Goal: Task Accomplishment & Management: Manage account settings

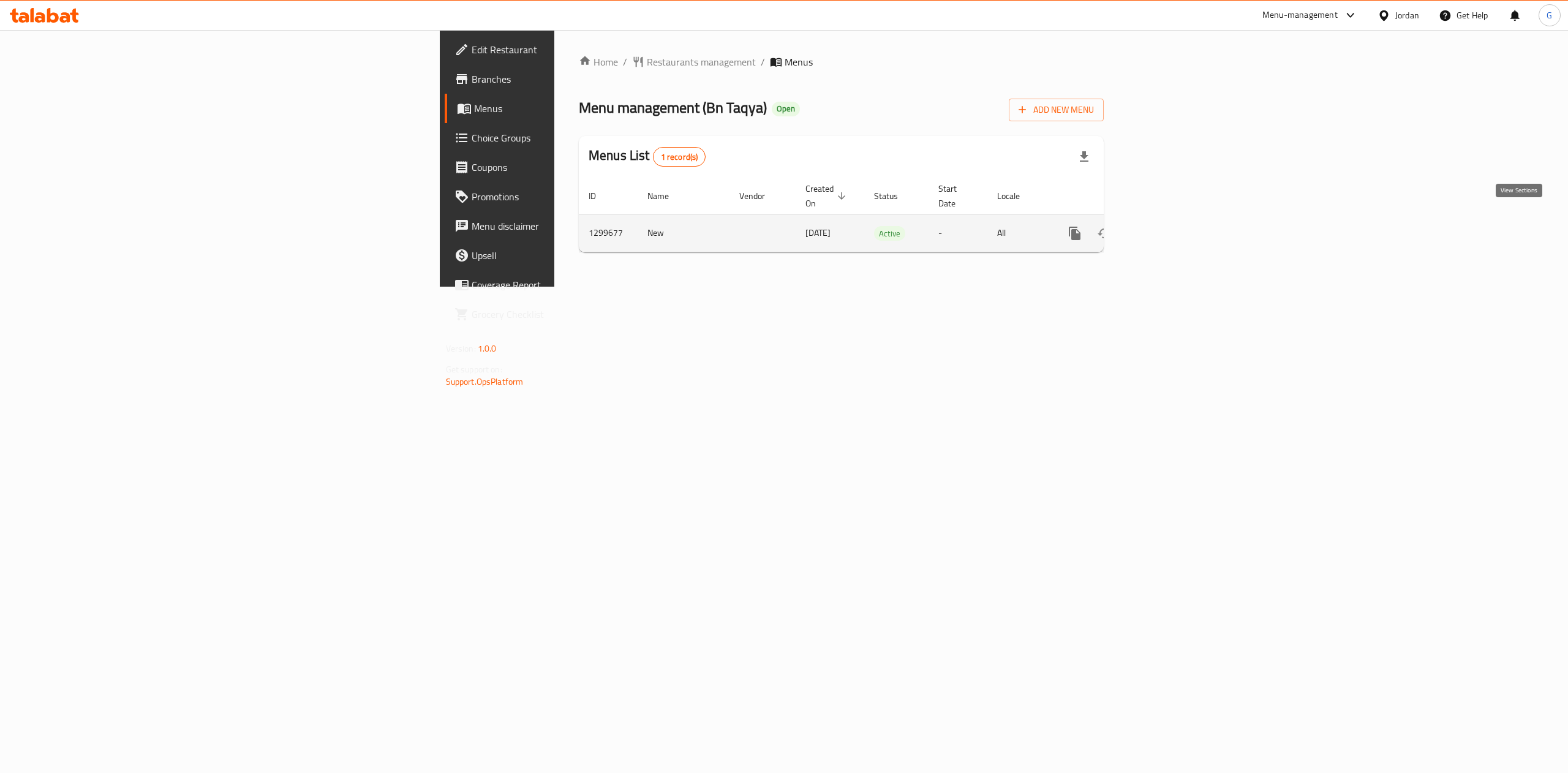
click at [1170, 226] on icon "enhanced table" at bounding box center [1163, 233] width 15 height 15
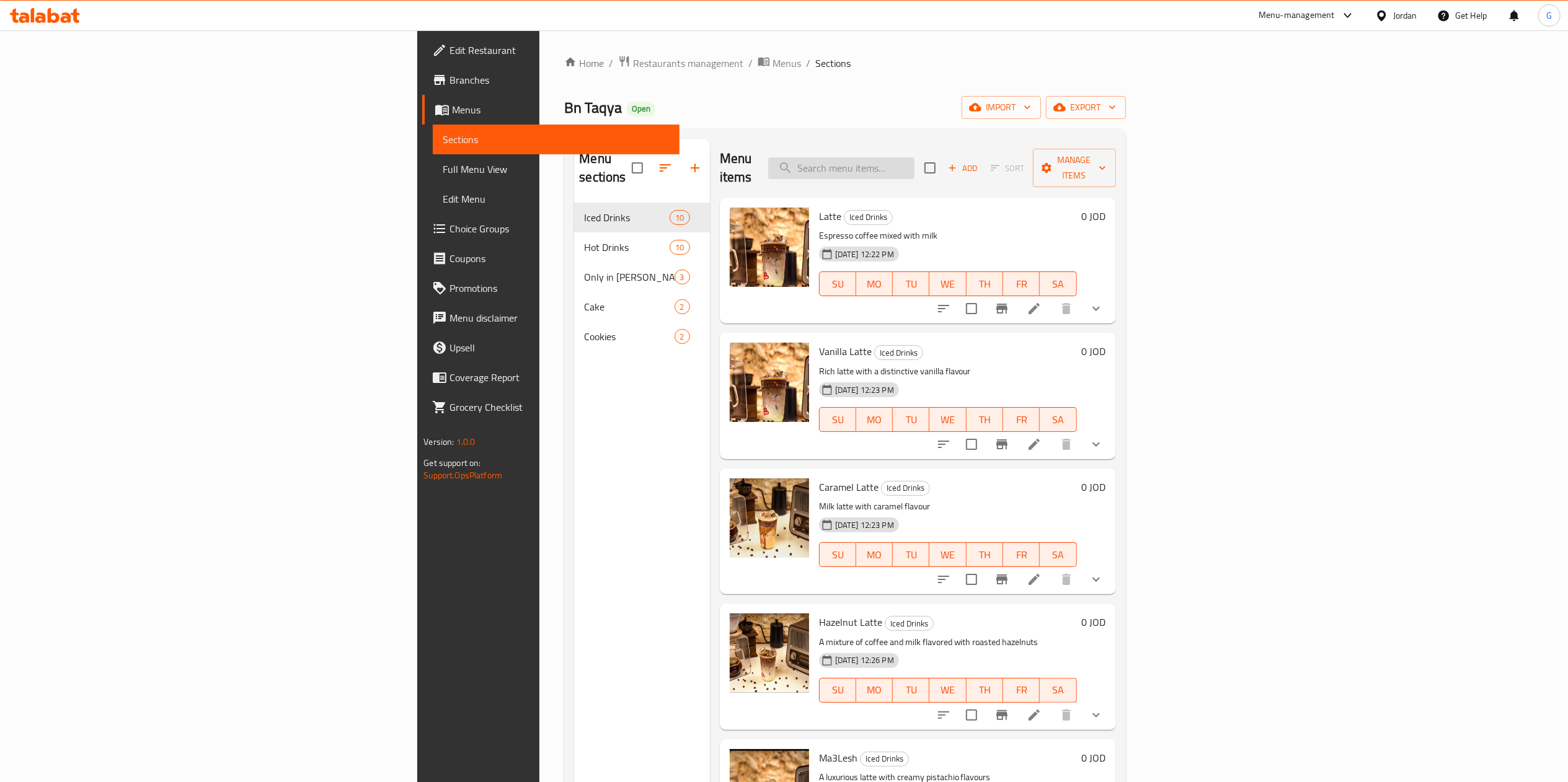
click at [915, 166] on input "search" at bounding box center [841, 168] width 146 height 21
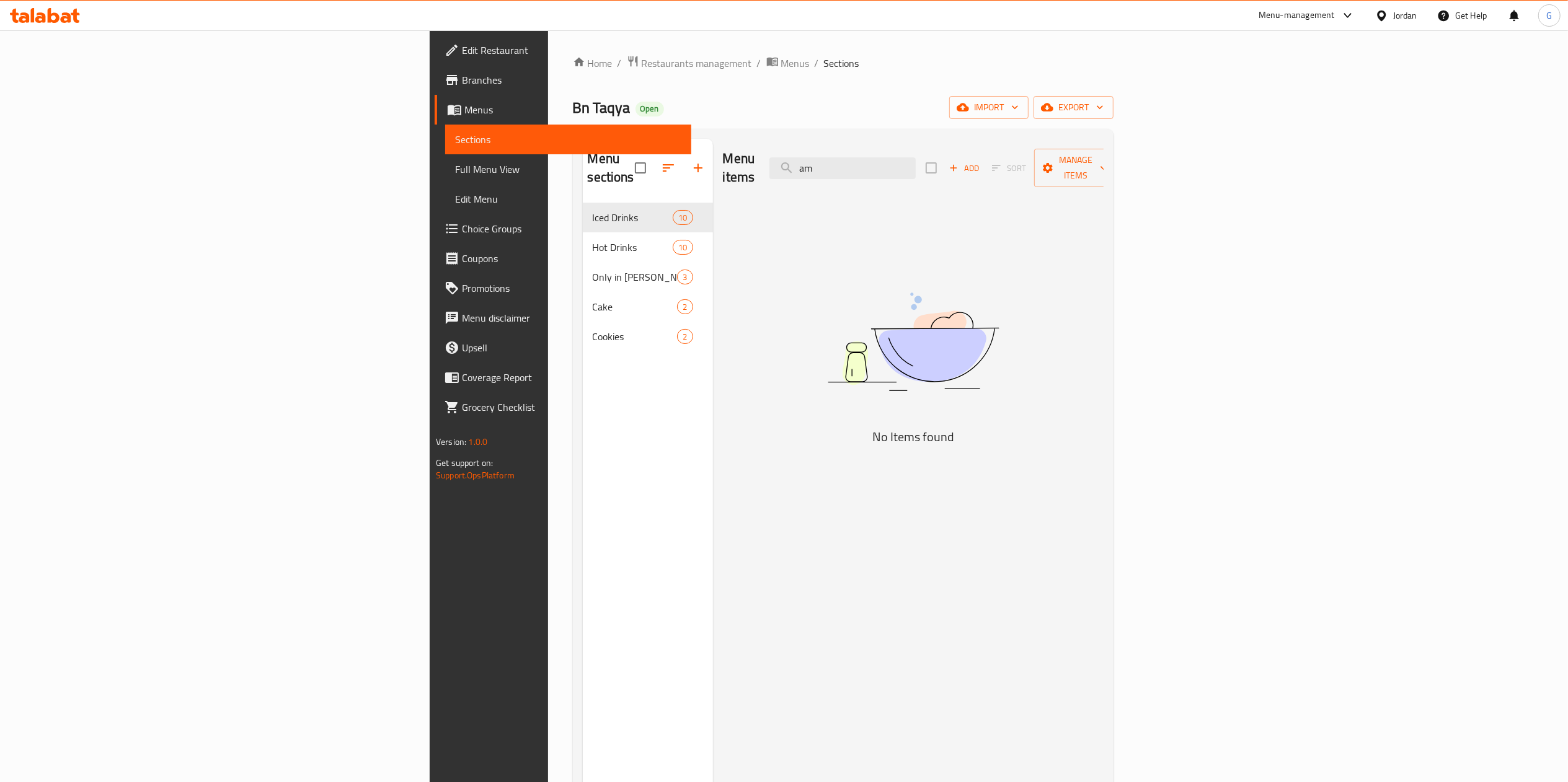
type input "a"
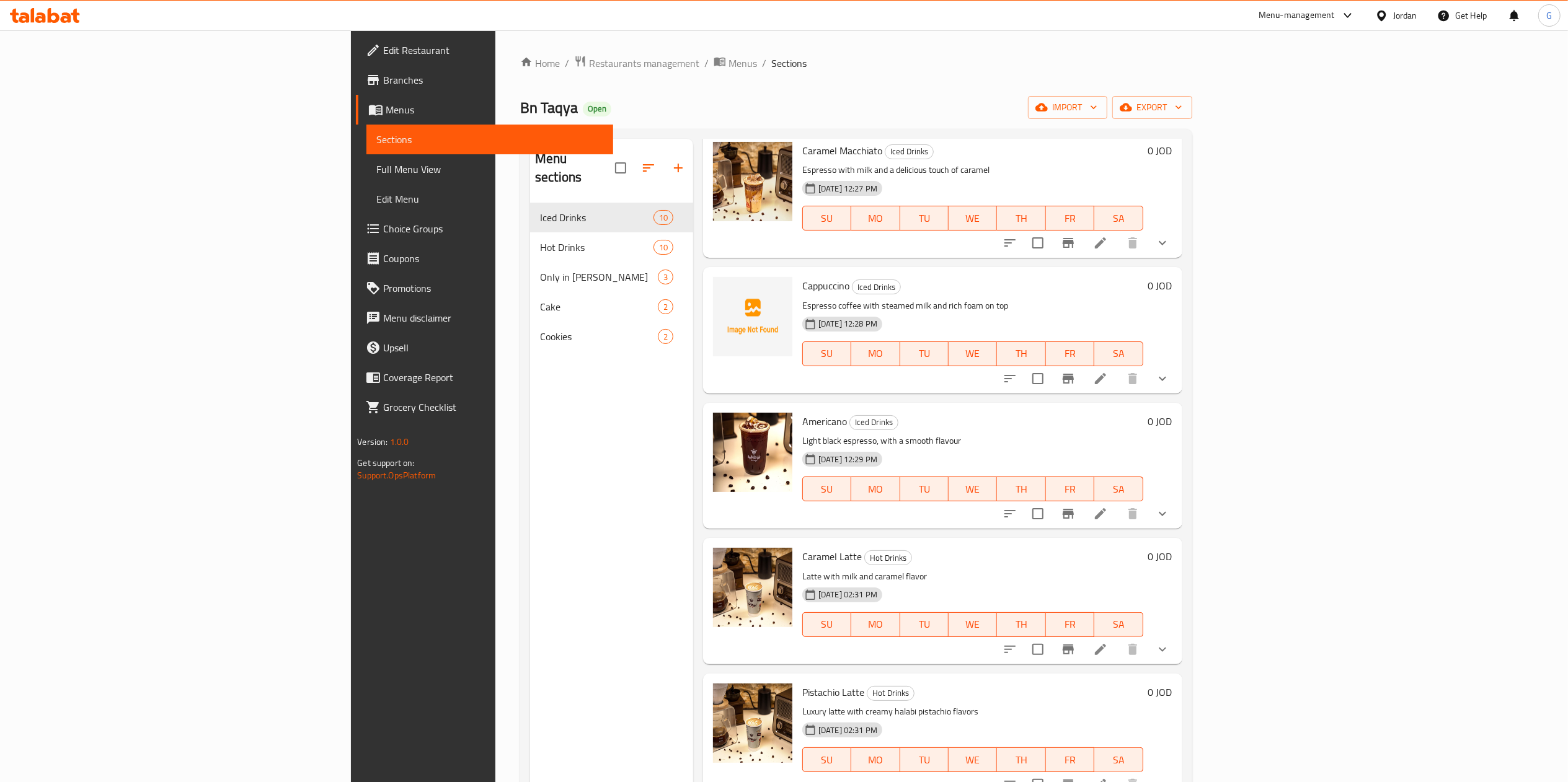
scroll to position [329, 0]
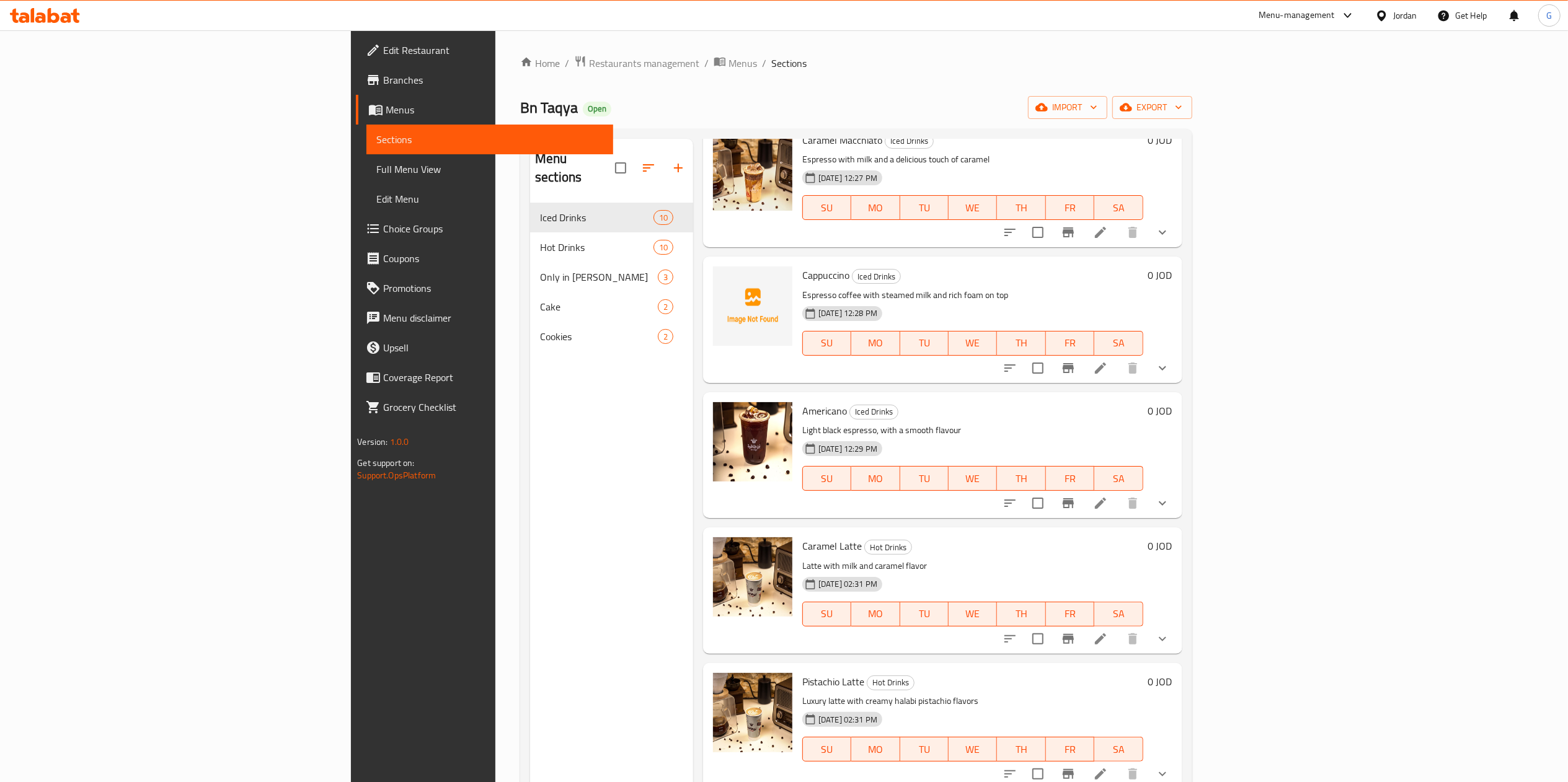
type input "am"
click at [1118, 507] on li at bounding box center [1100, 503] width 35 height 22
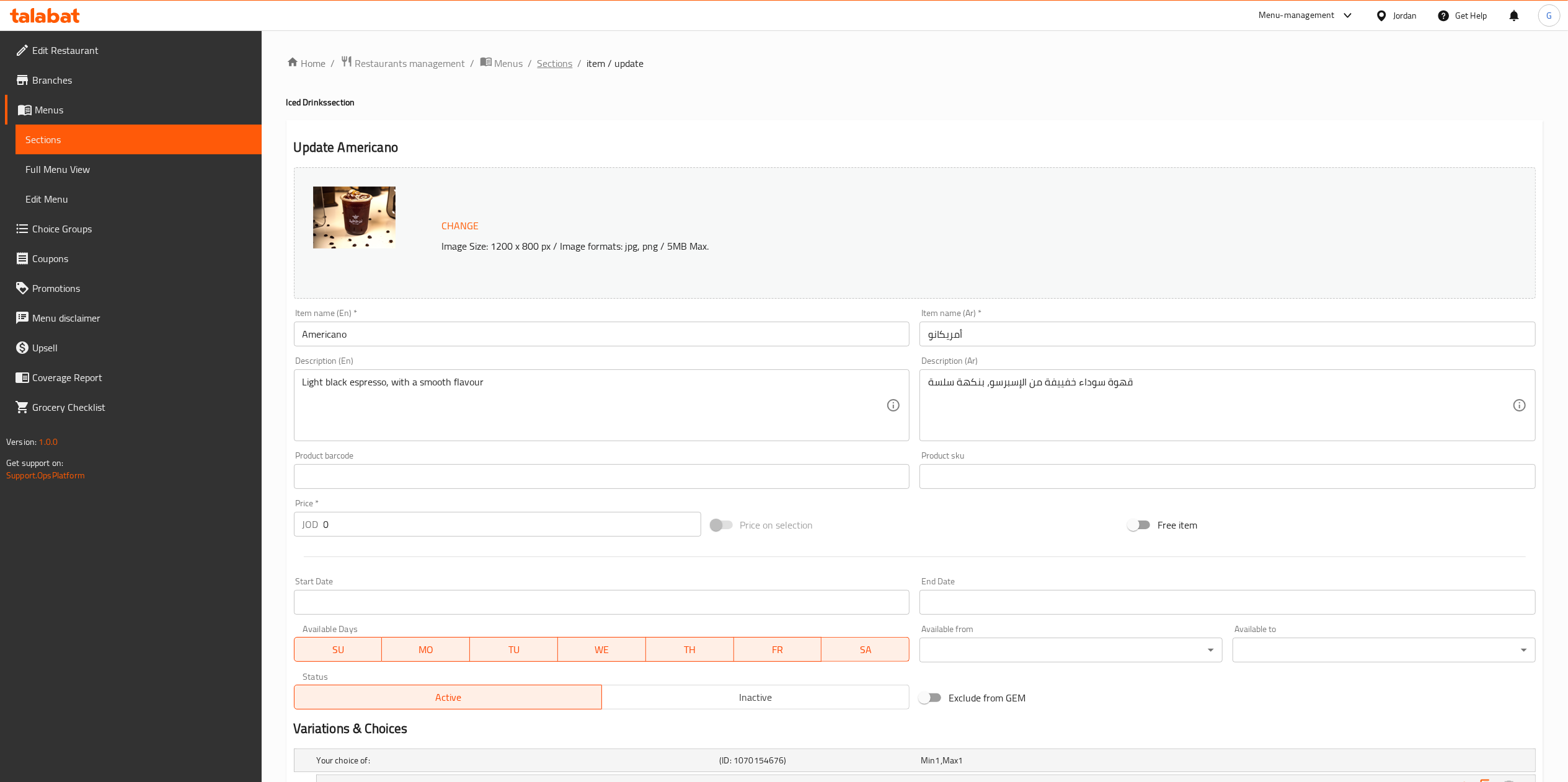
click at [561, 64] on span "Sections" at bounding box center [556, 63] width 35 height 15
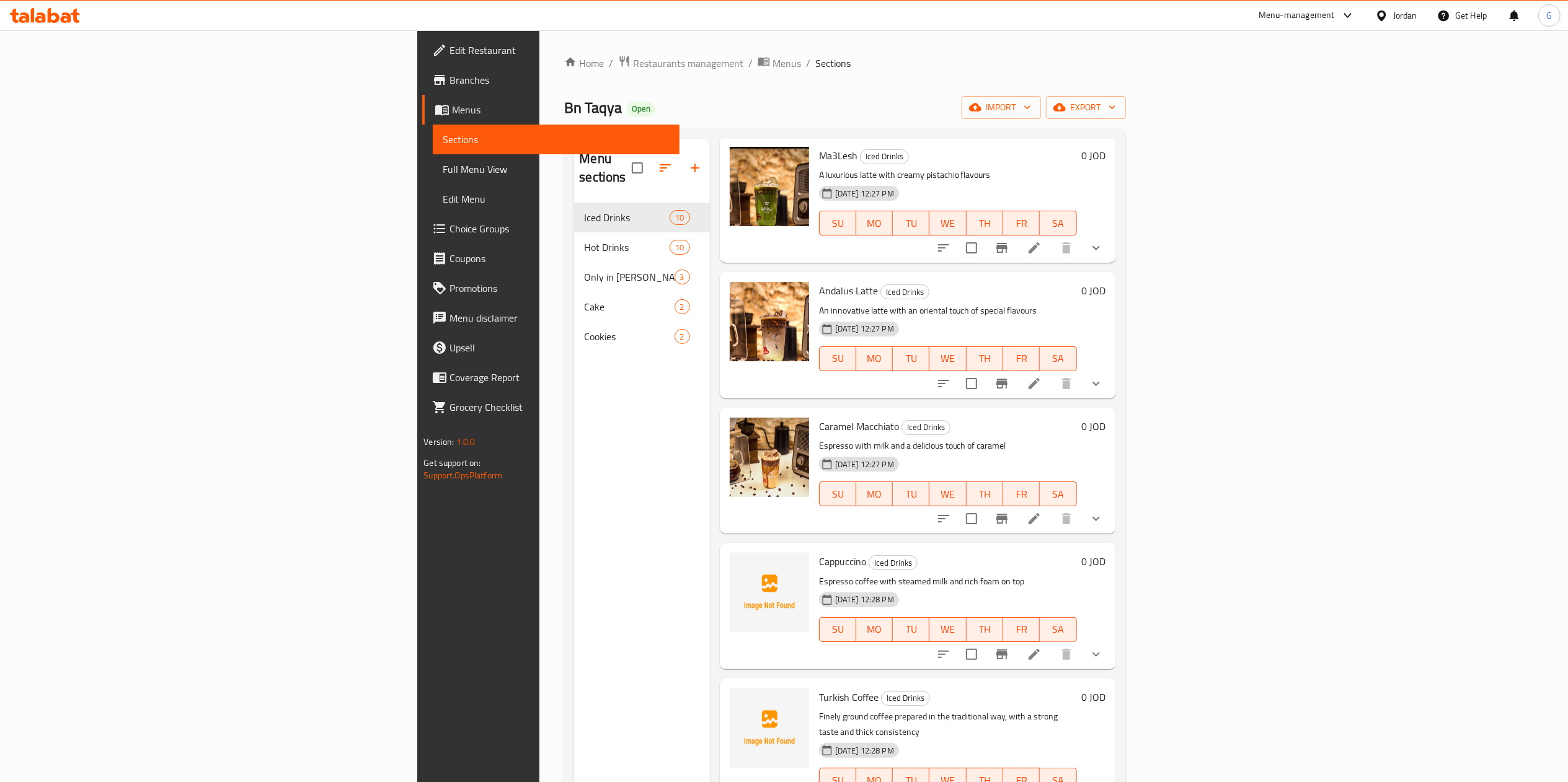
scroll to position [174, 0]
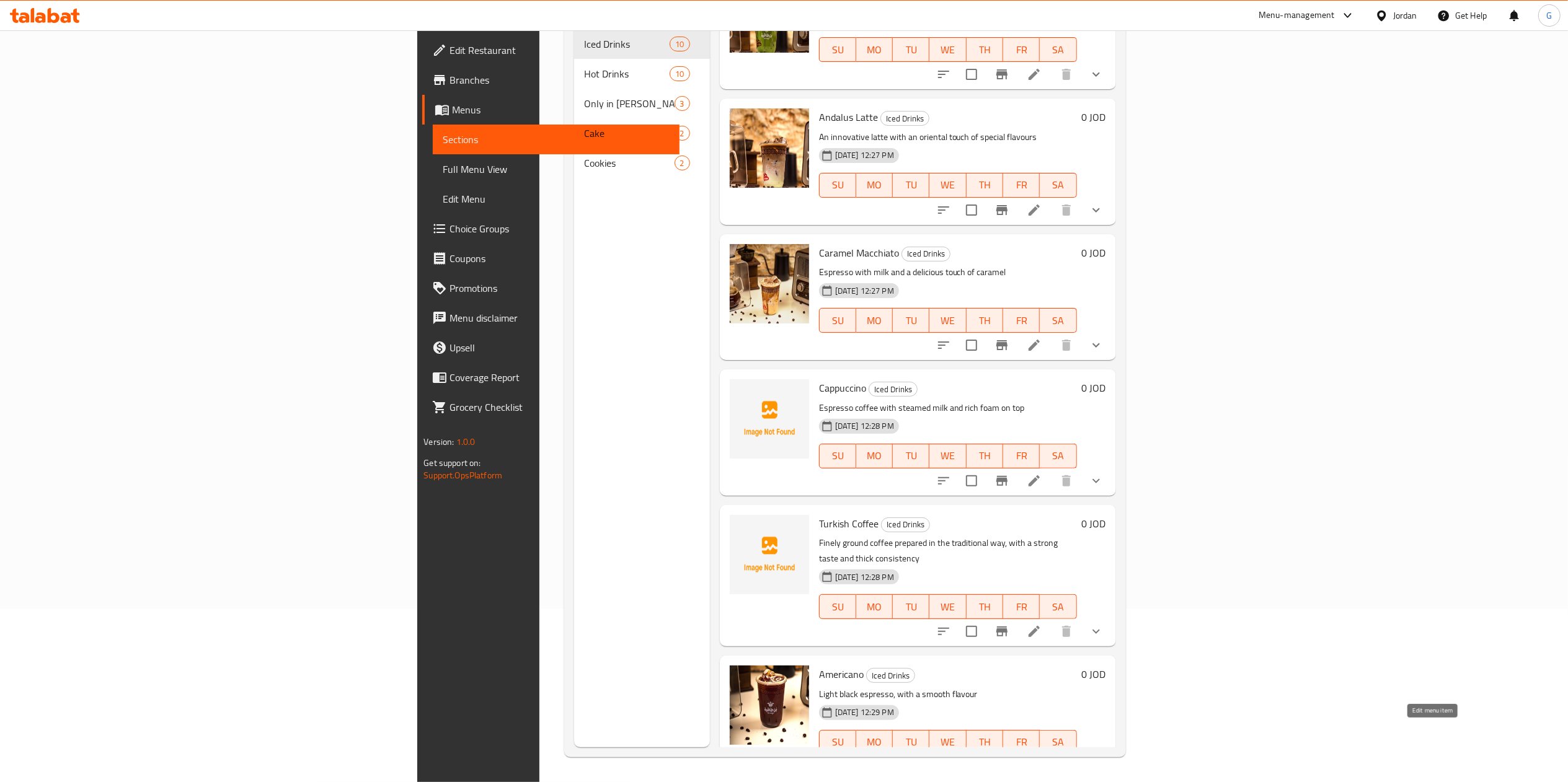
click at [1042, 760] on icon at bounding box center [1034, 767] width 15 height 15
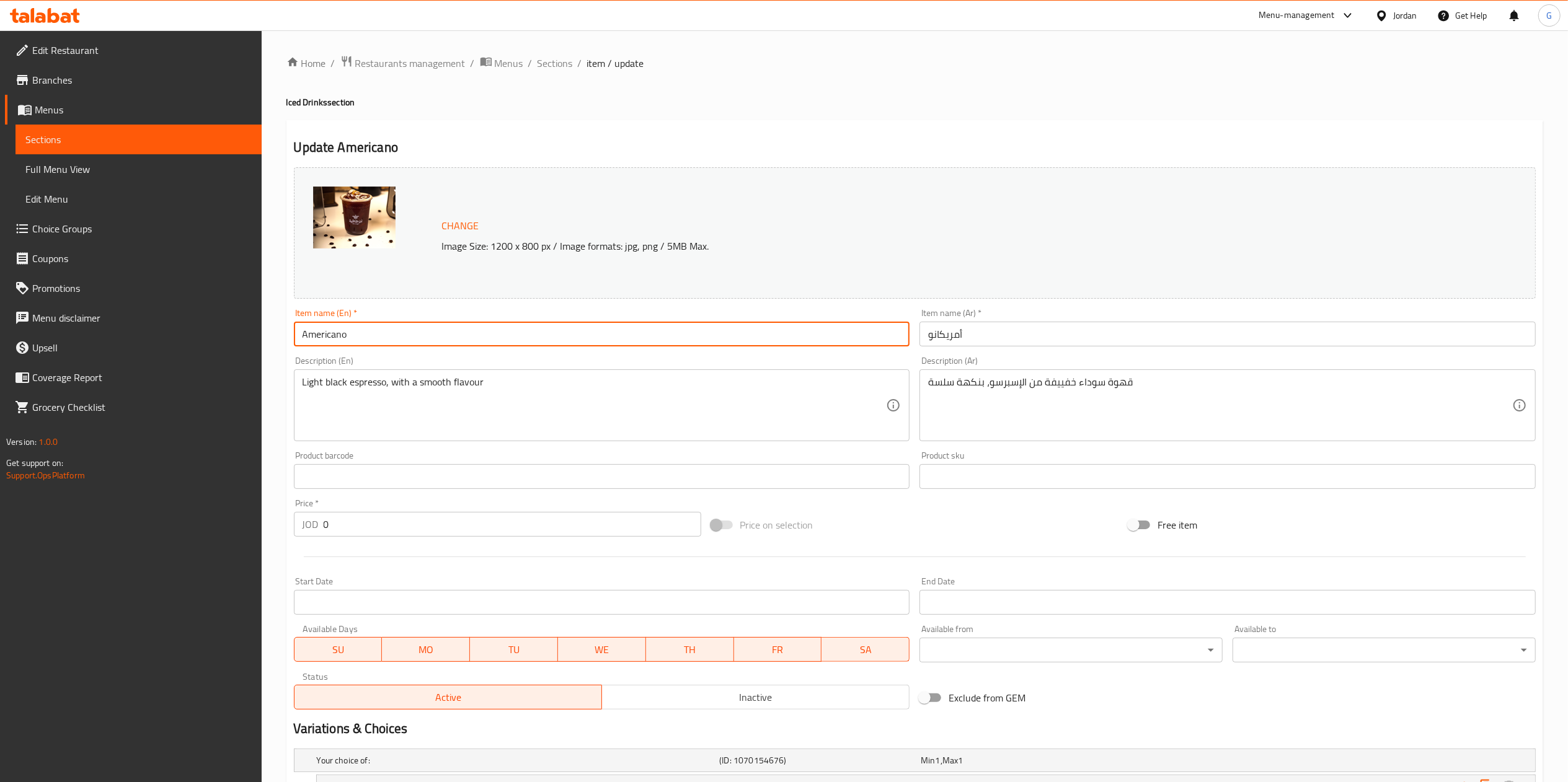
click at [483, 337] on input "Americano" at bounding box center [602, 334] width 617 height 25
type input "Iced Americano"
click at [1013, 341] on input "أمريكانو" at bounding box center [1228, 334] width 617 height 25
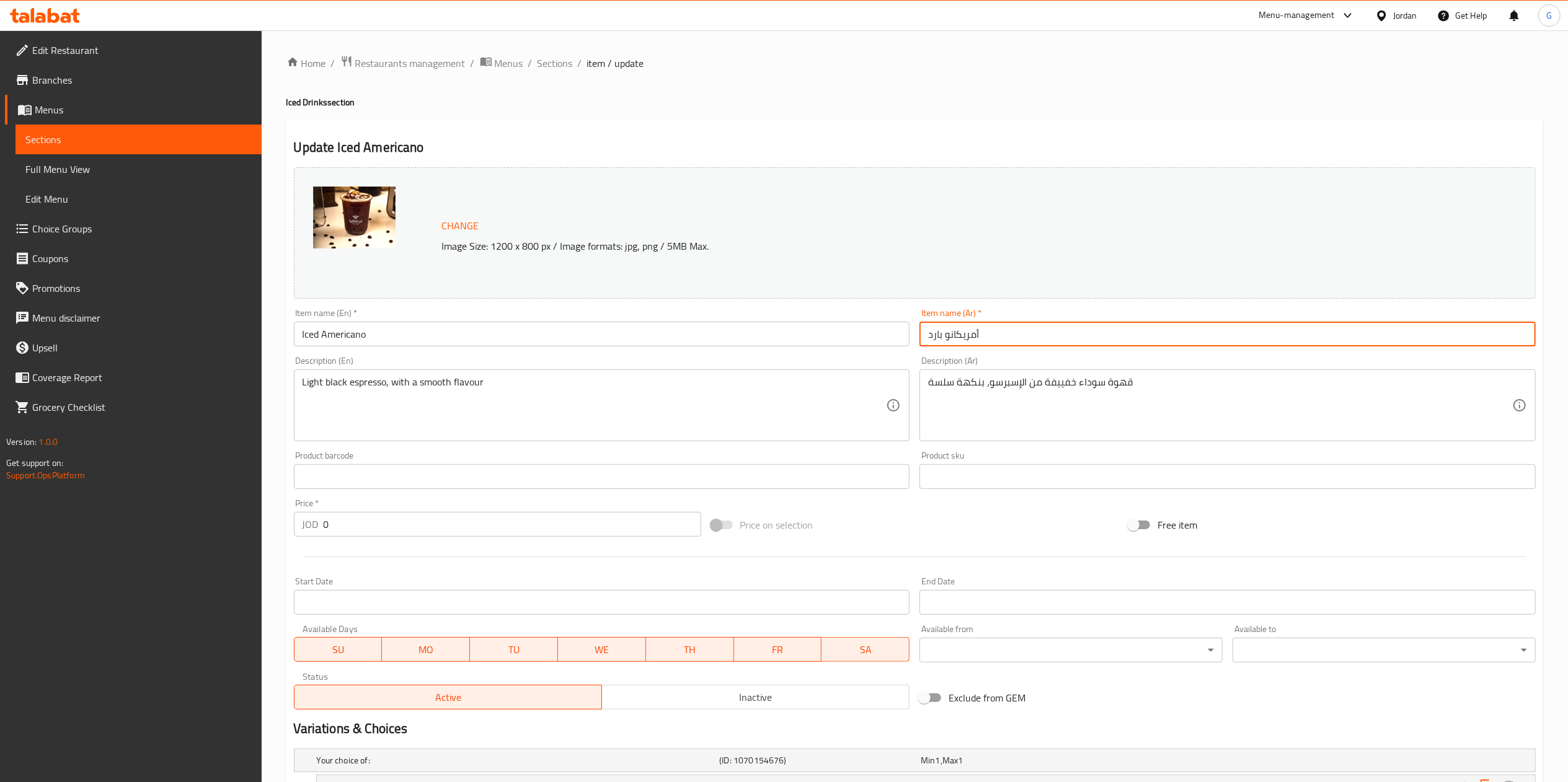
scroll to position [244, 0]
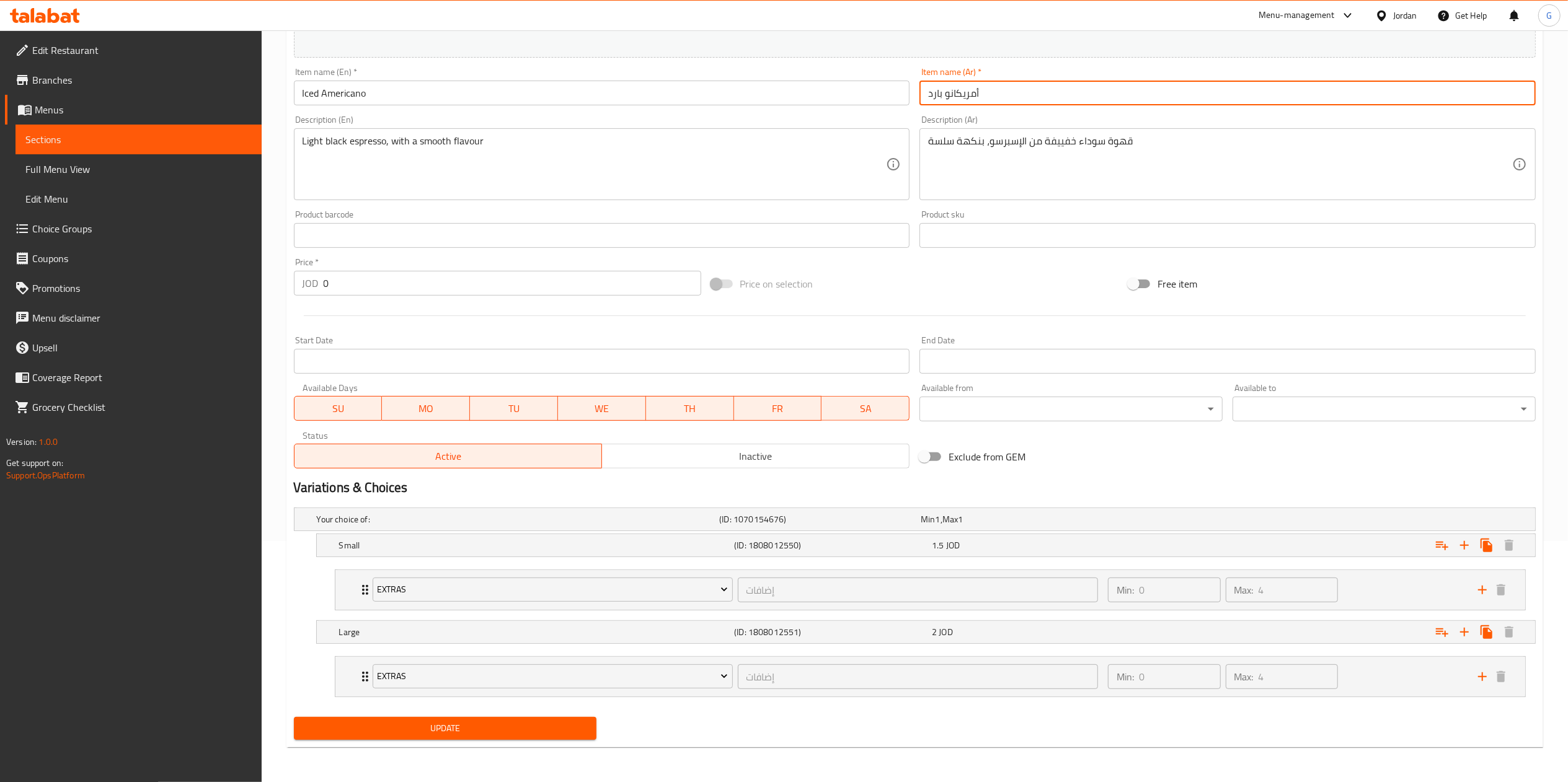
type input "أمريكانو بارد"
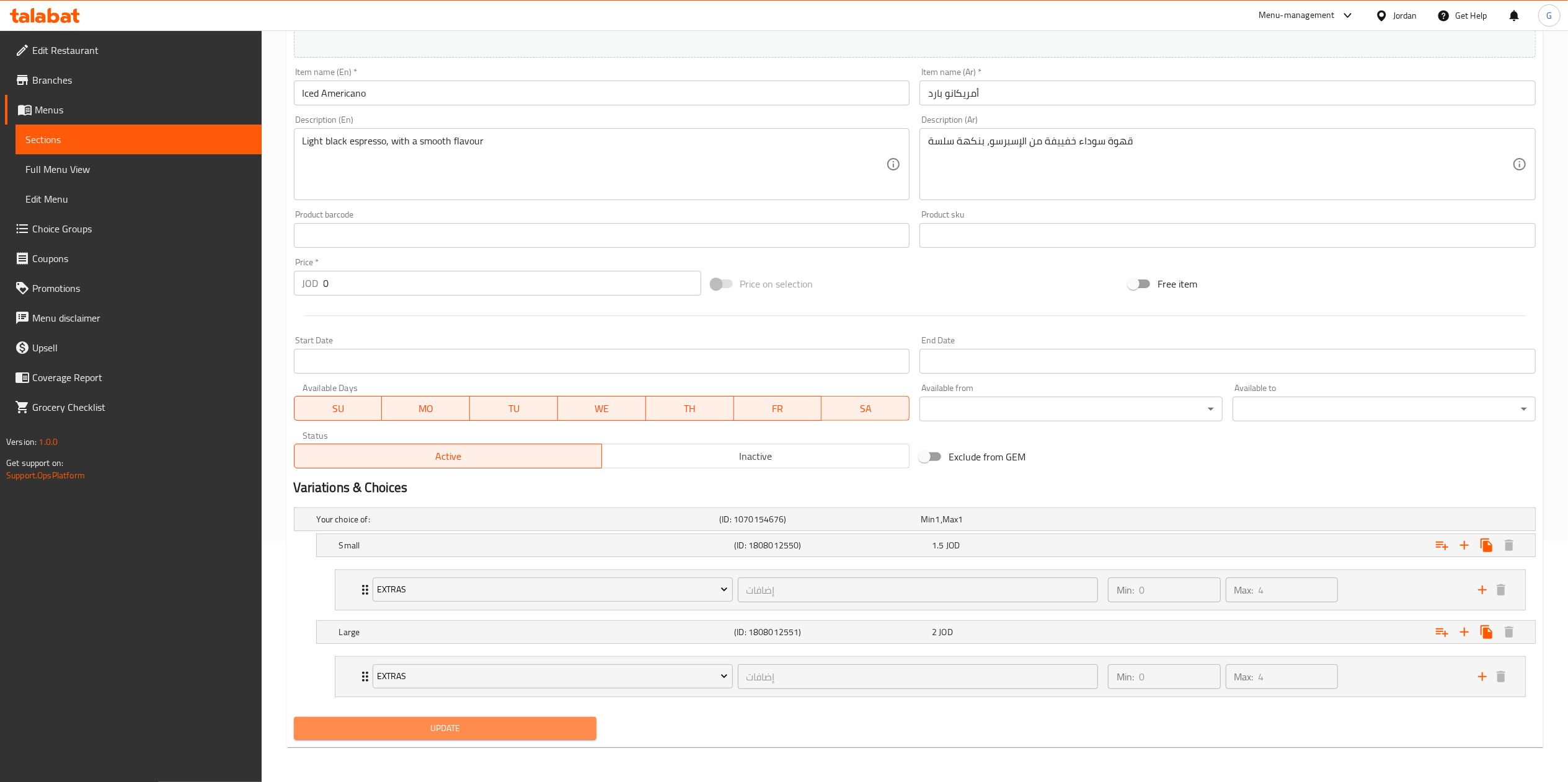
click at [569, 719] on button "Update" at bounding box center [445, 728] width 303 height 23
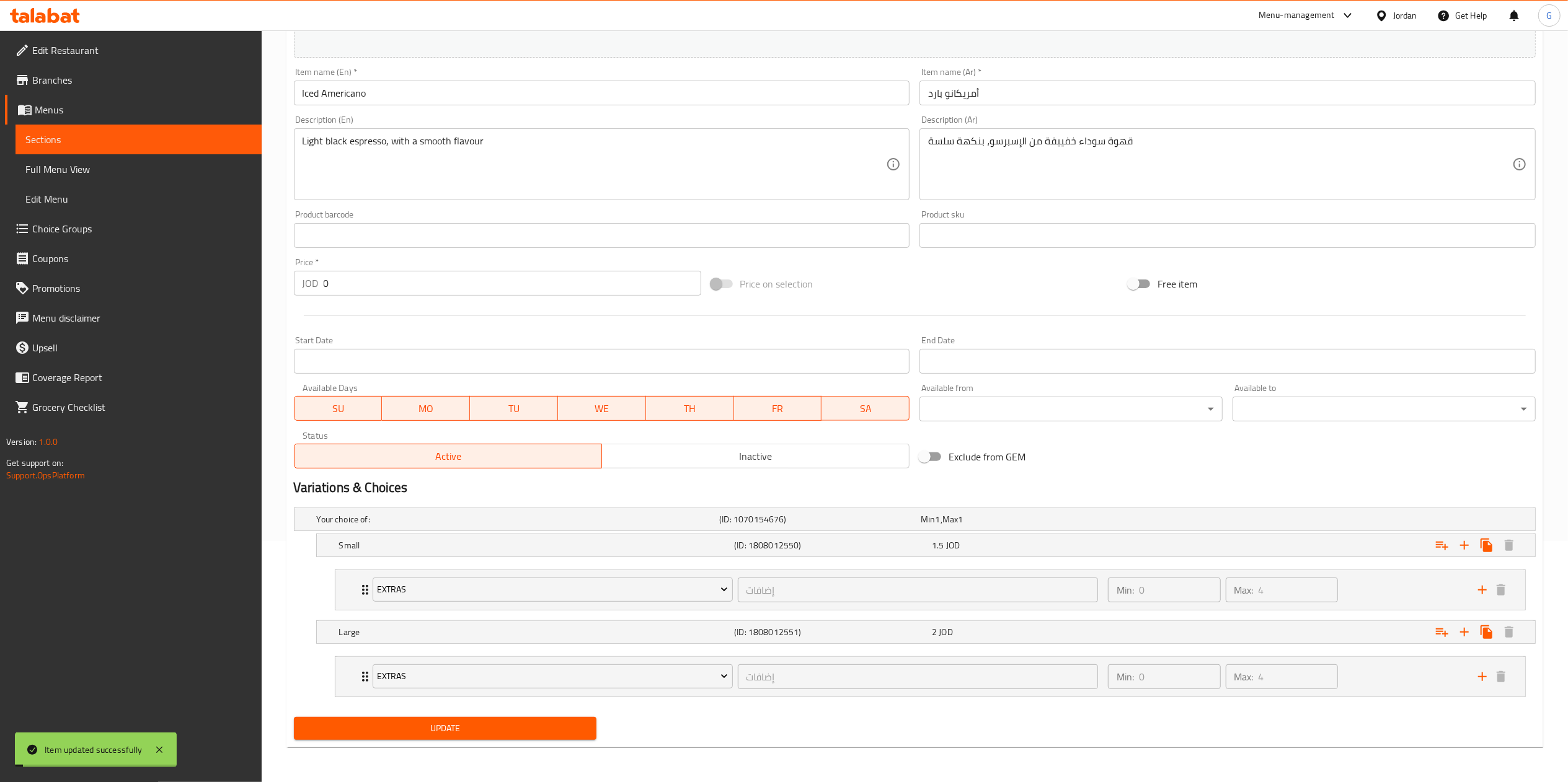
scroll to position [0, 0]
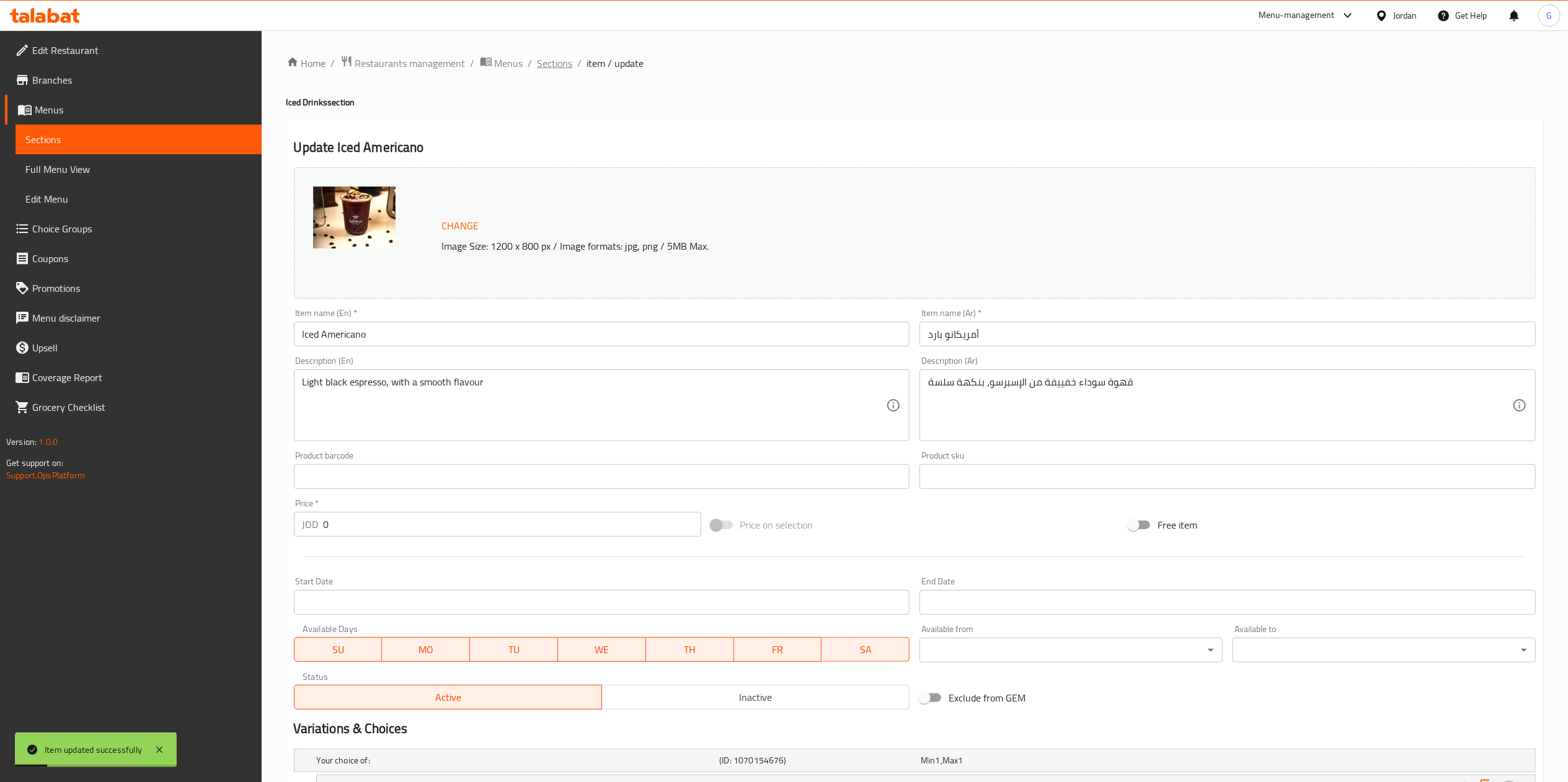
click at [552, 57] on span "Sections" at bounding box center [556, 63] width 35 height 15
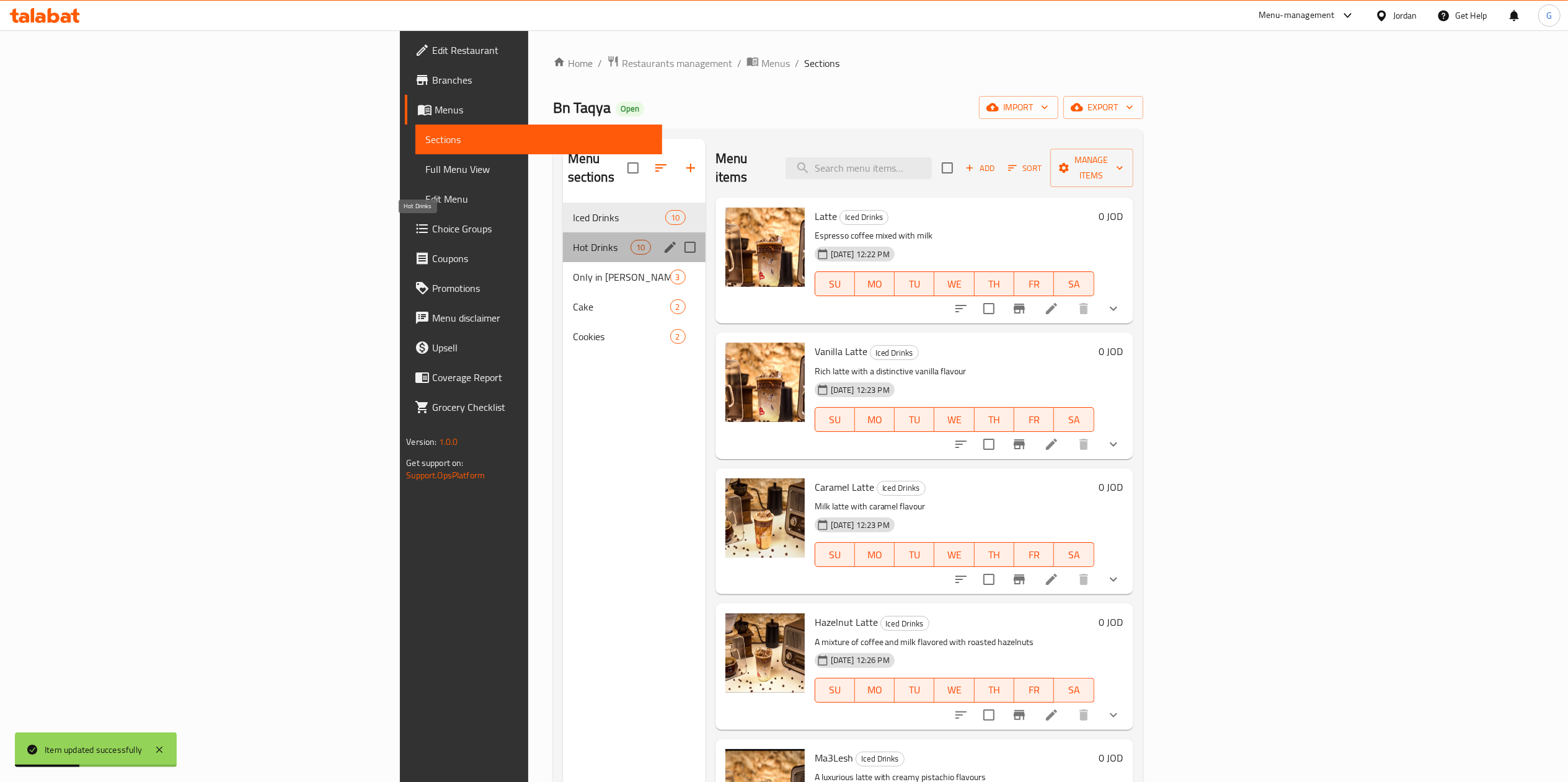
click at [573, 240] on span "Hot Drinks" at bounding box center [602, 247] width 58 height 15
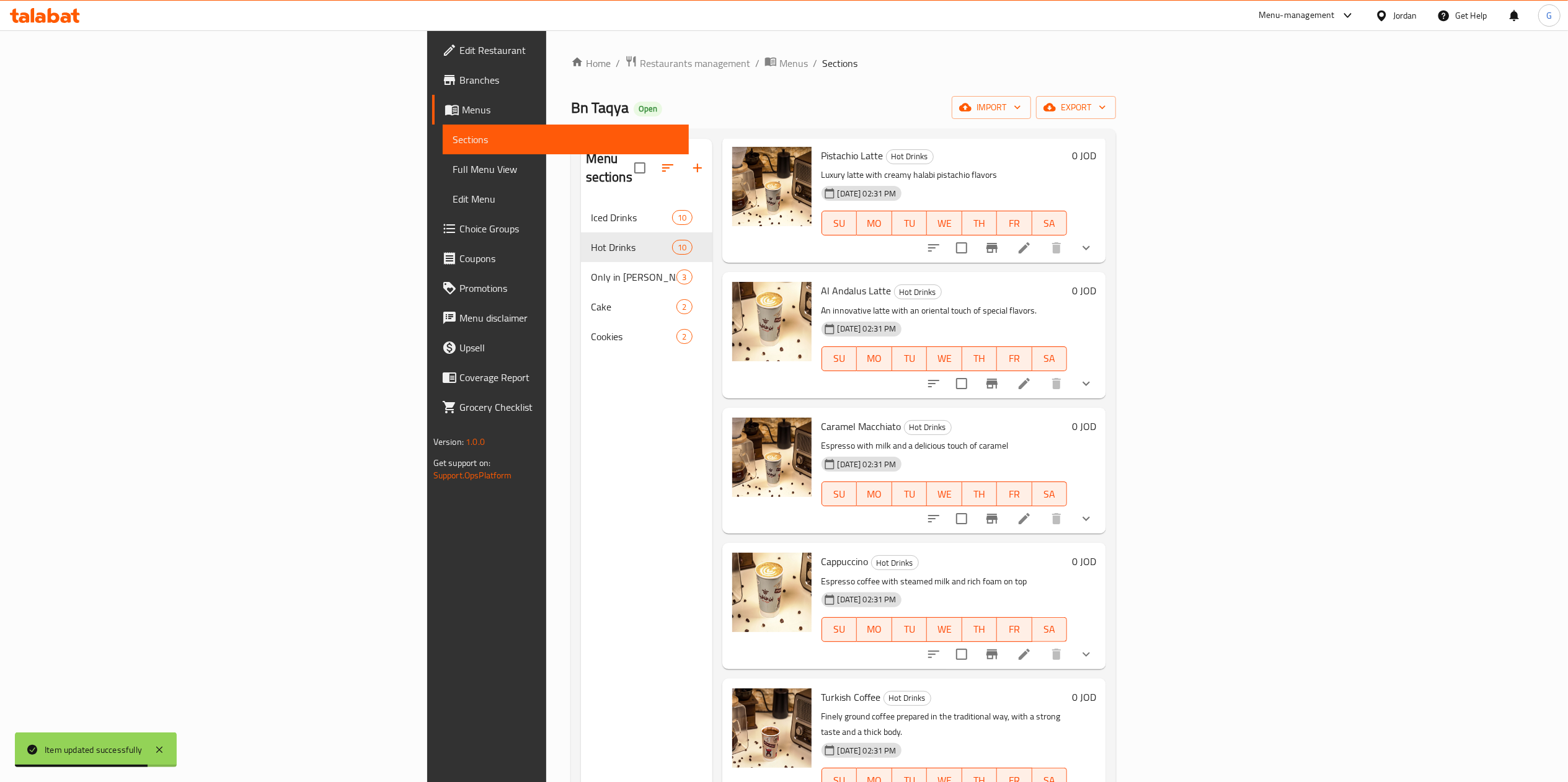
scroll to position [174, 0]
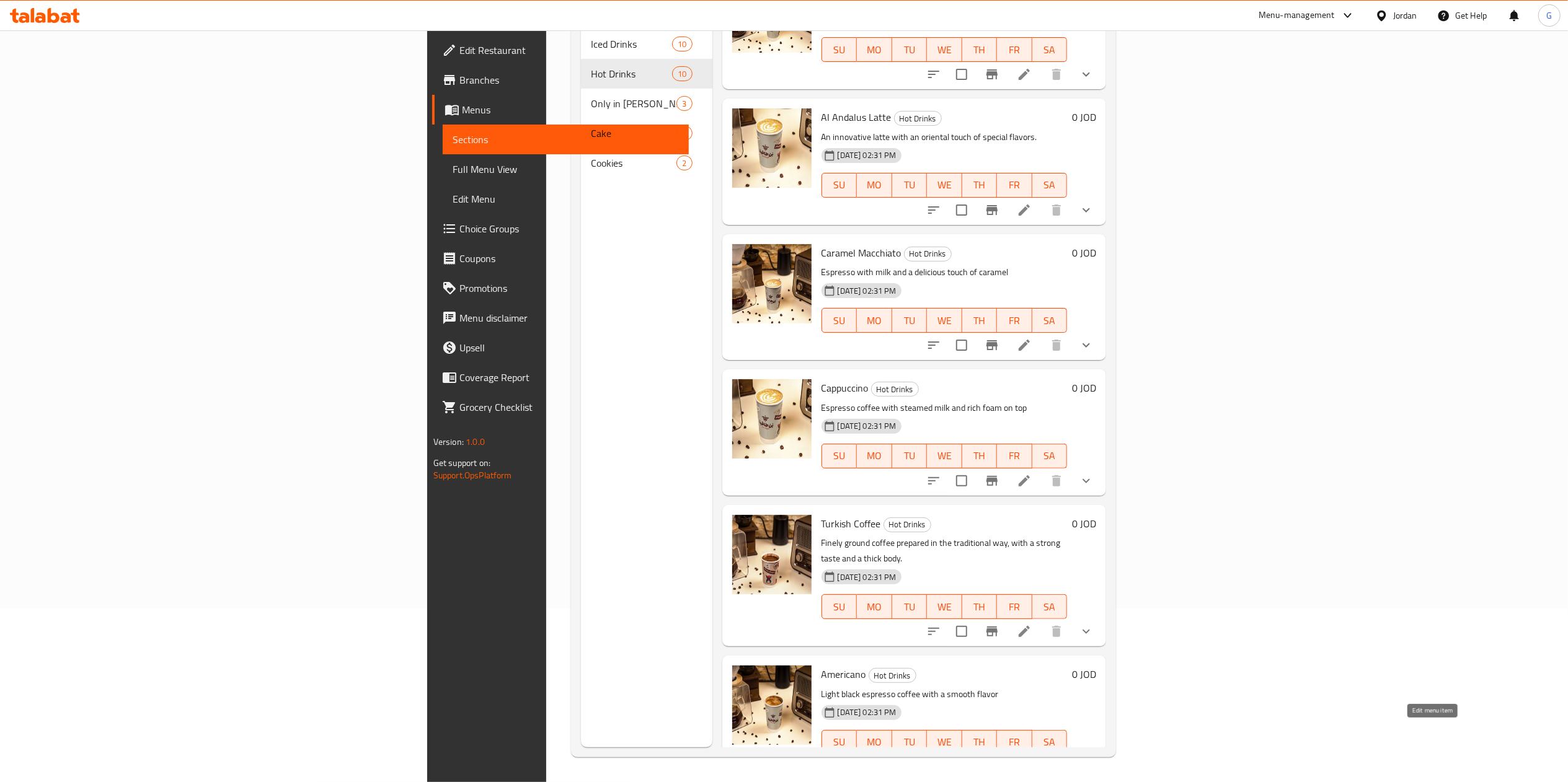
click at [1032, 760] on icon at bounding box center [1024, 767] width 15 height 15
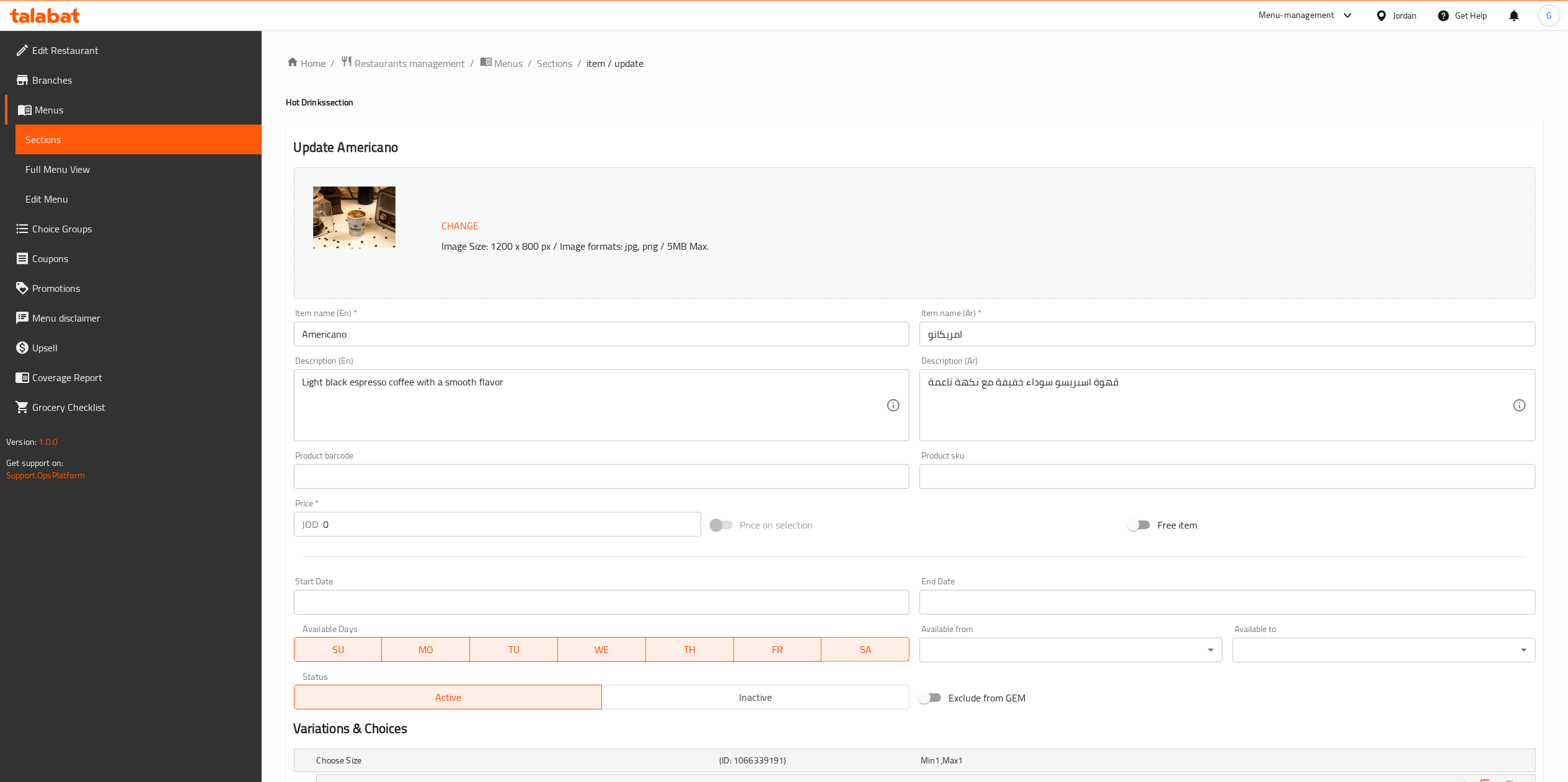
click at [301, 334] on input "Americano" at bounding box center [602, 334] width 617 height 25
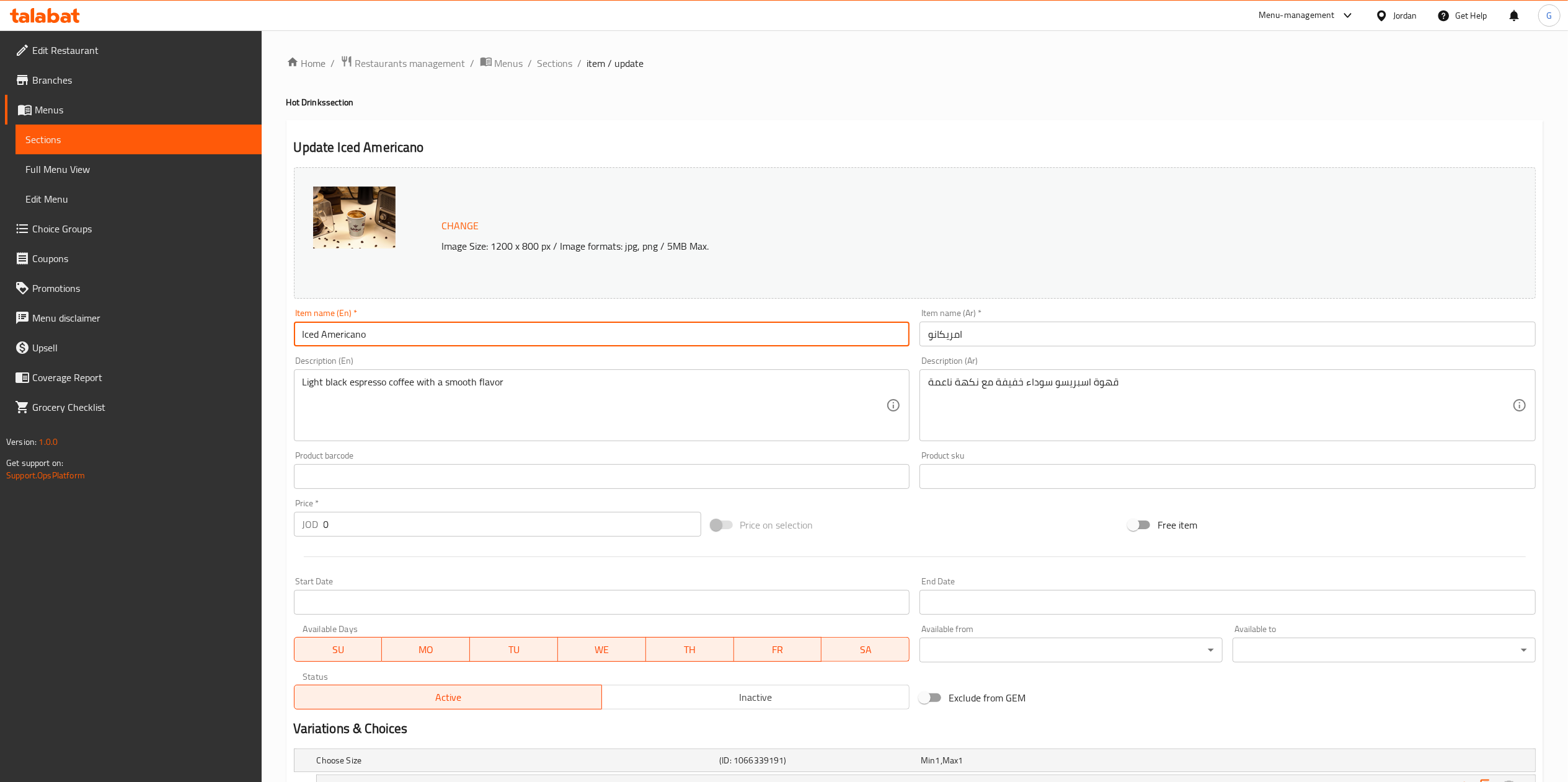
type input "Iced Americano"
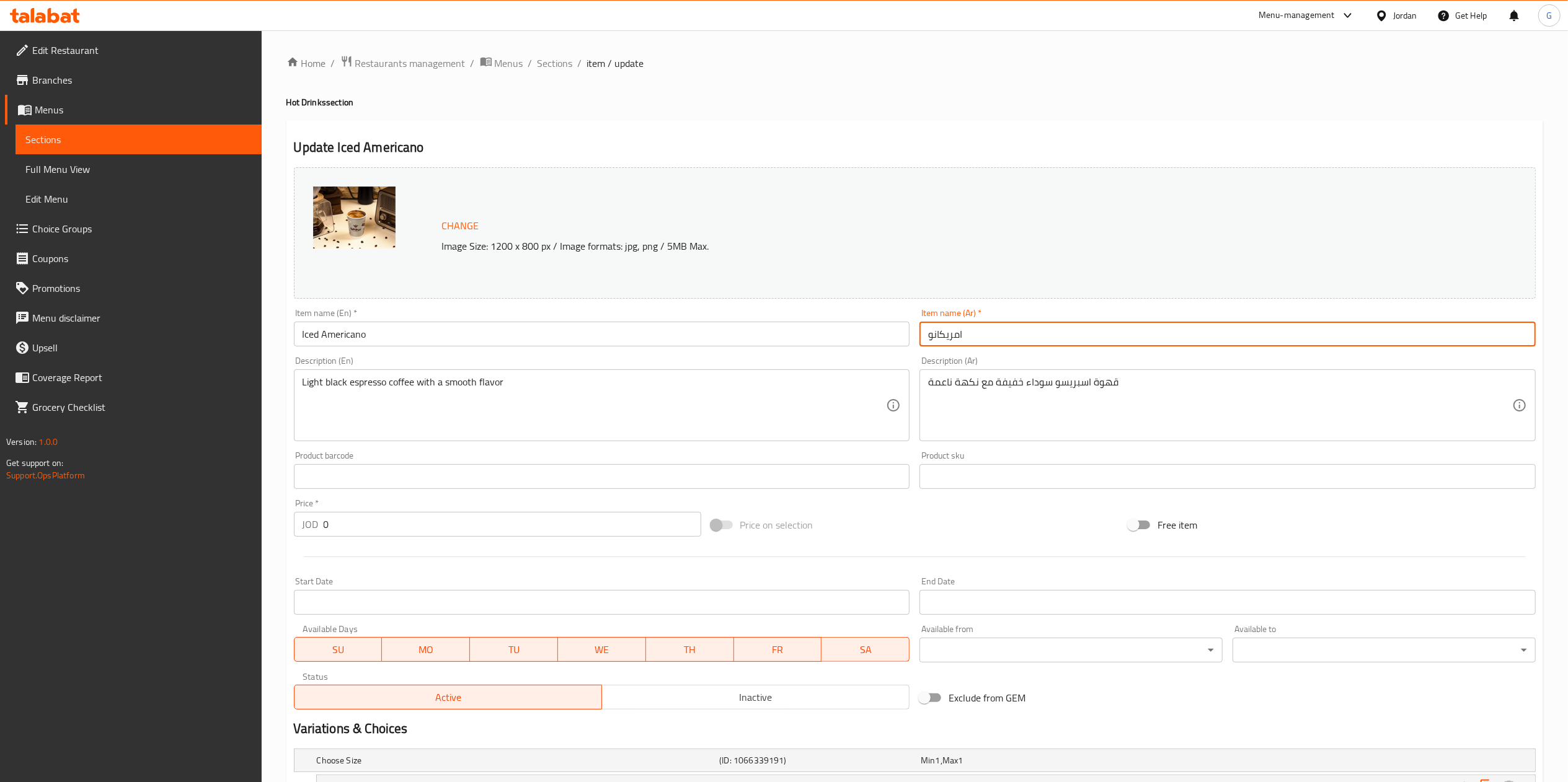
click at [1050, 344] on input "امريكانو" at bounding box center [1228, 334] width 617 height 25
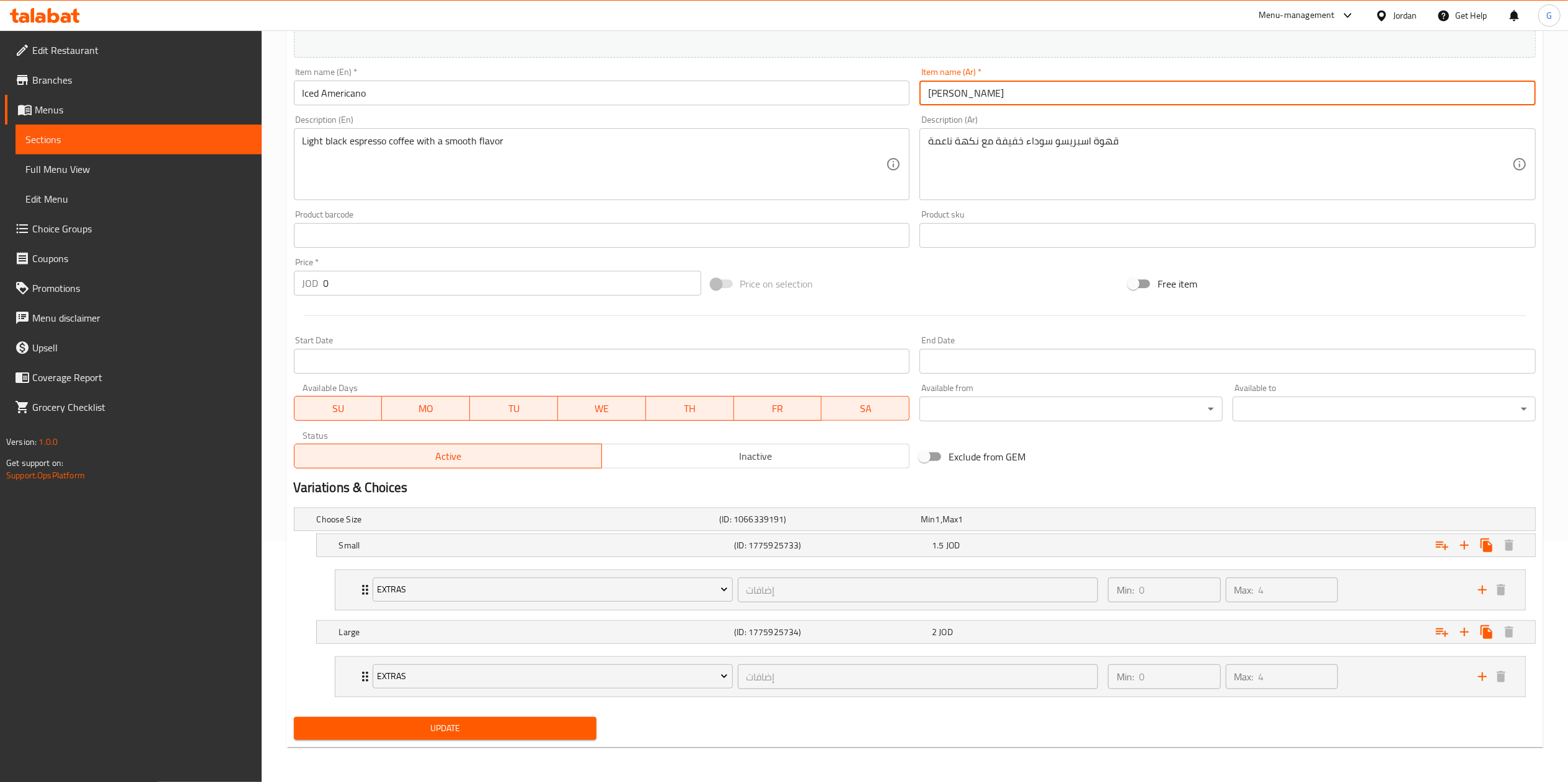
type input "[PERSON_NAME]"
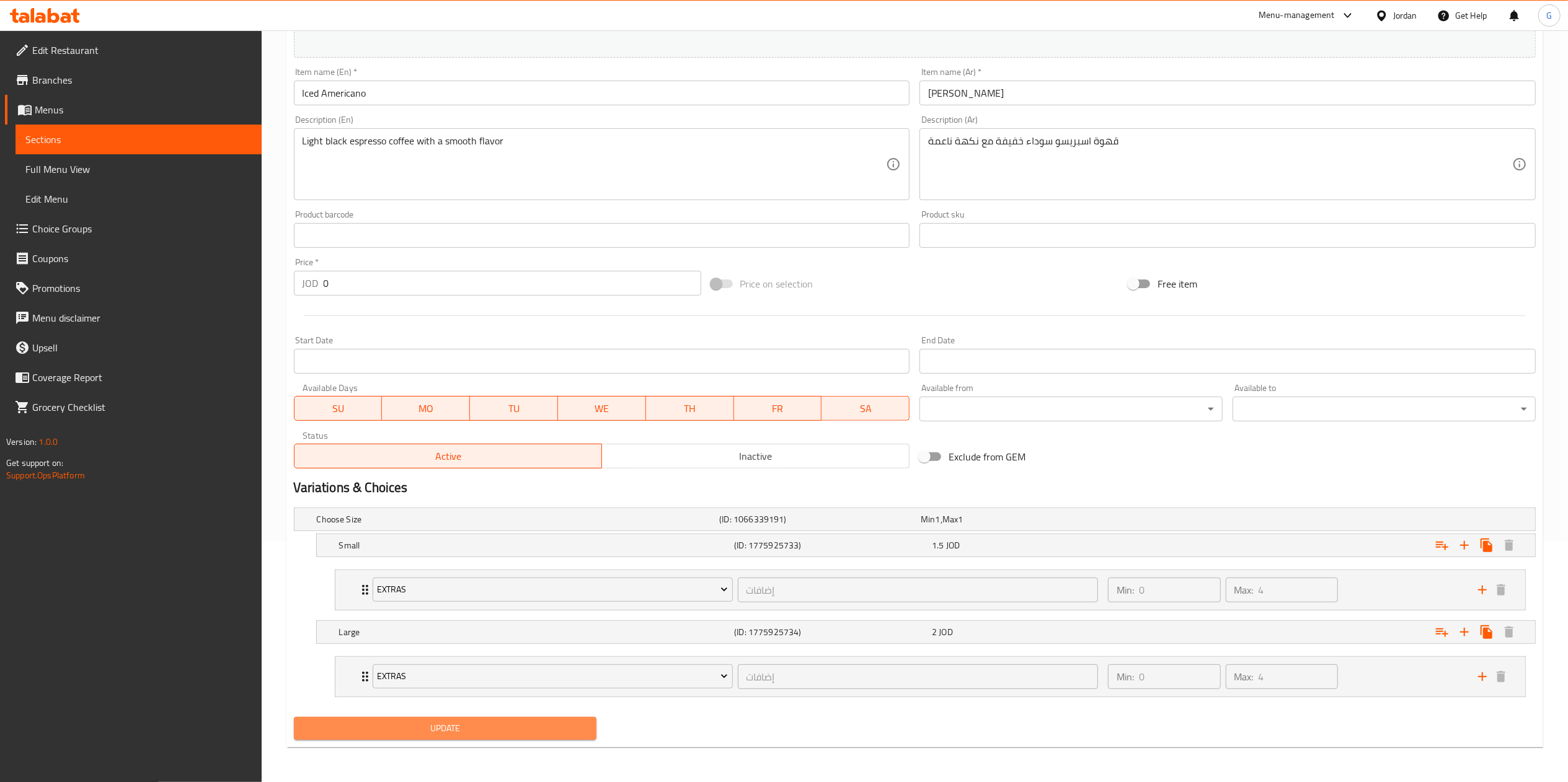
click at [451, 739] on button "Update" at bounding box center [445, 728] width 303 height 23
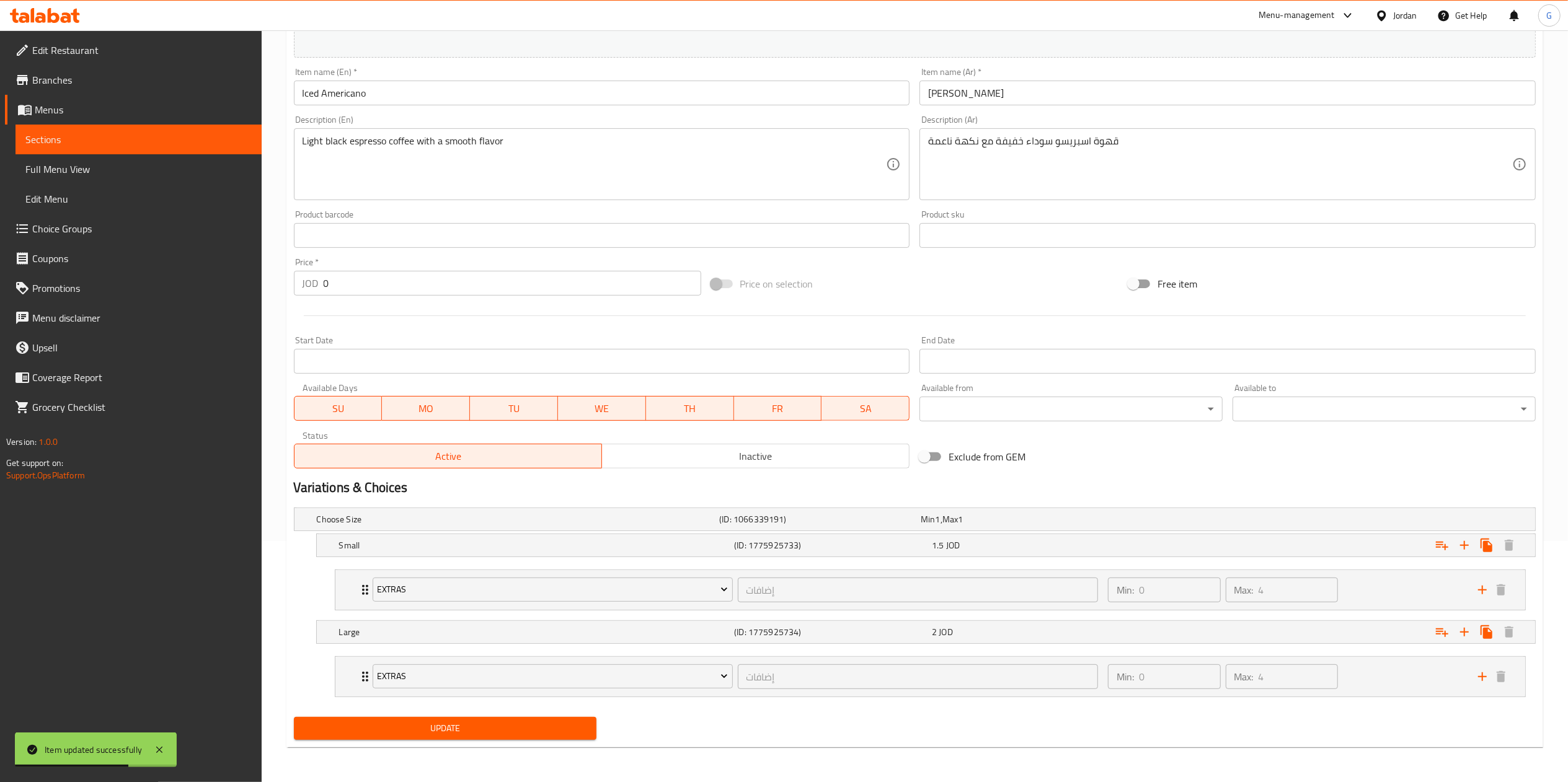
scroll to position [0, 0]
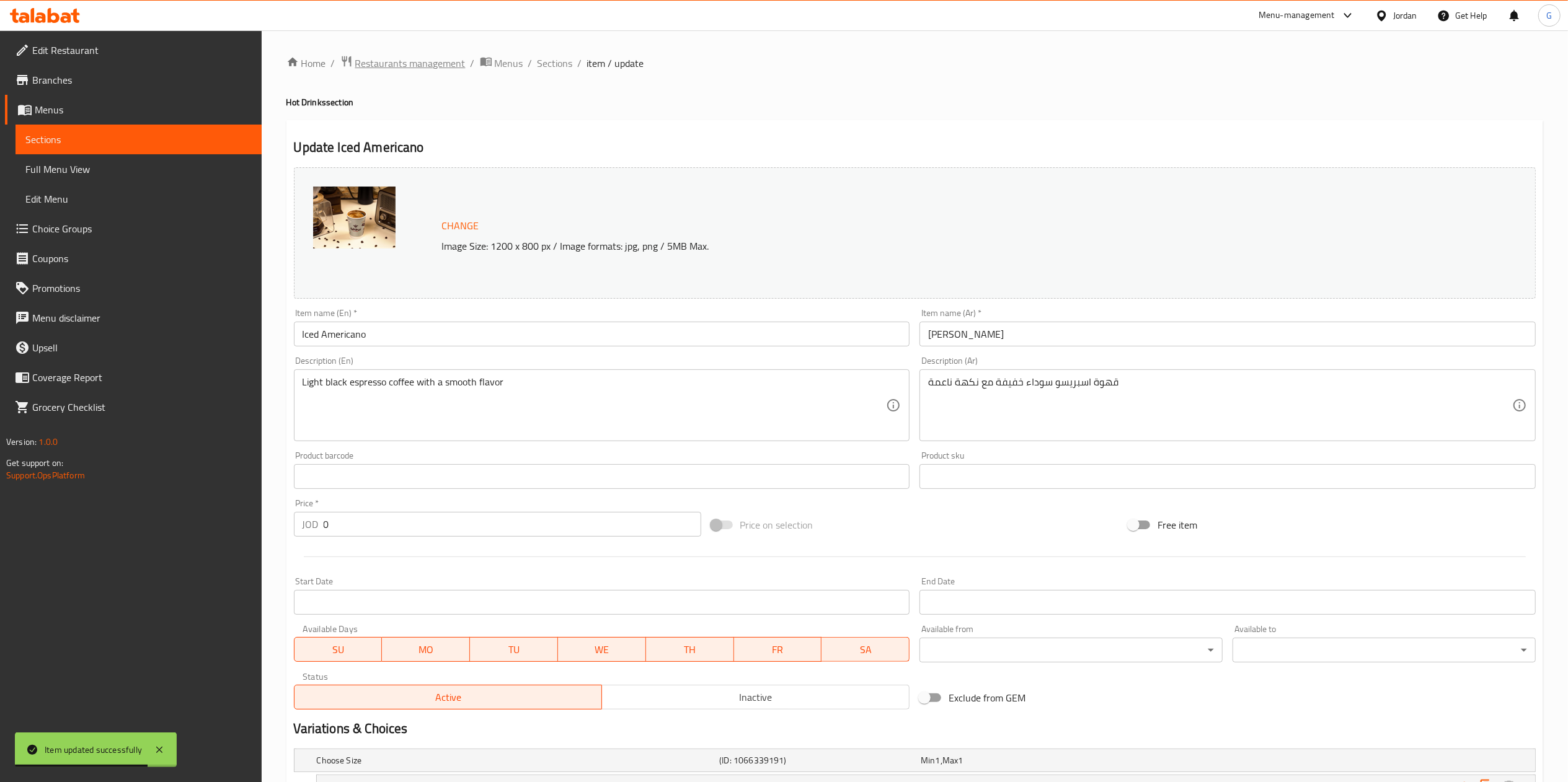
click at [435, 61] on span "Restaurants management" at bounding box center [411, 63] width 110 height 15
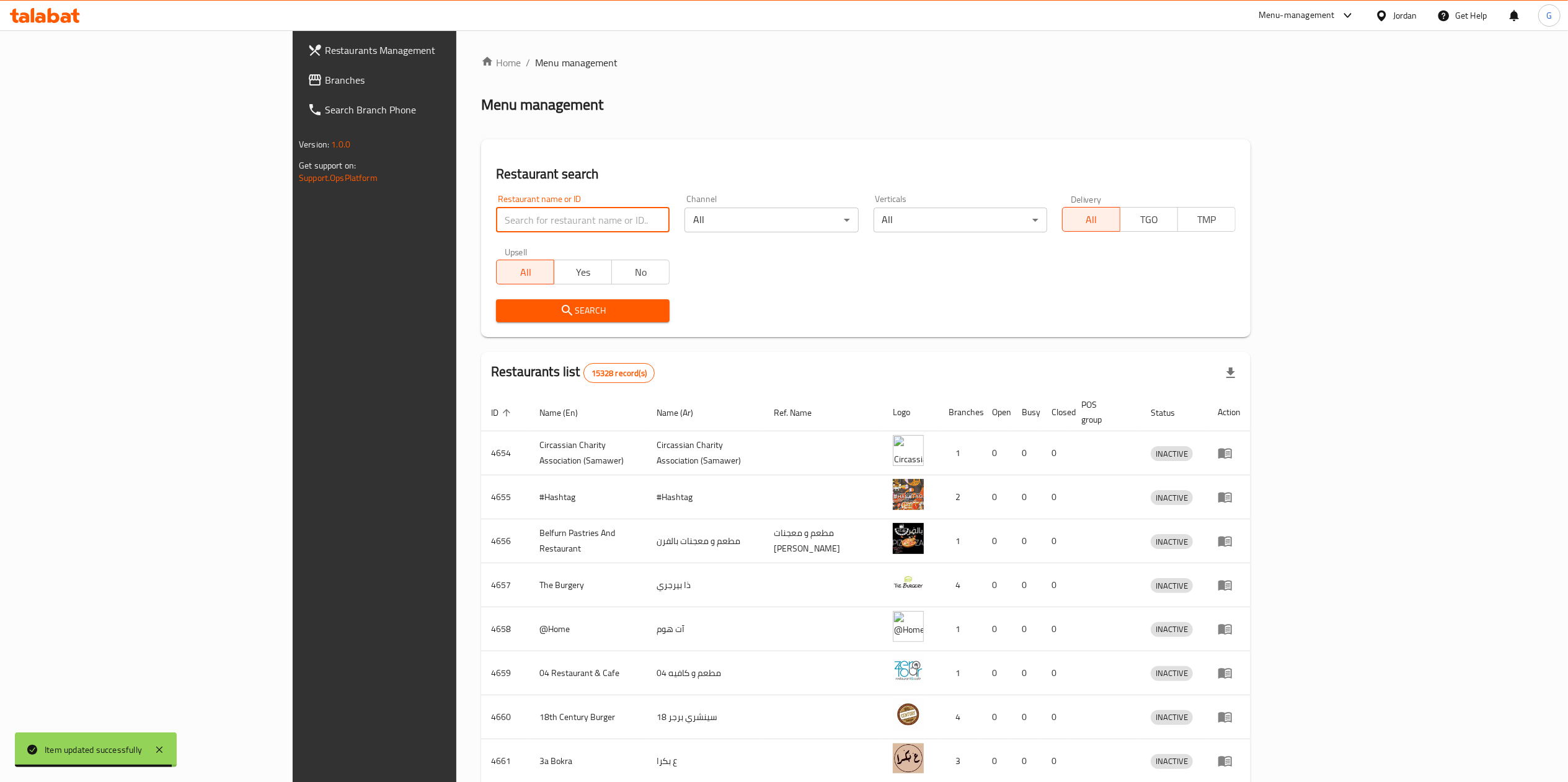
click at [496, 219] on input "search" at bounding box center [583, 220] width 174 height 25
type input "cozy pizza"
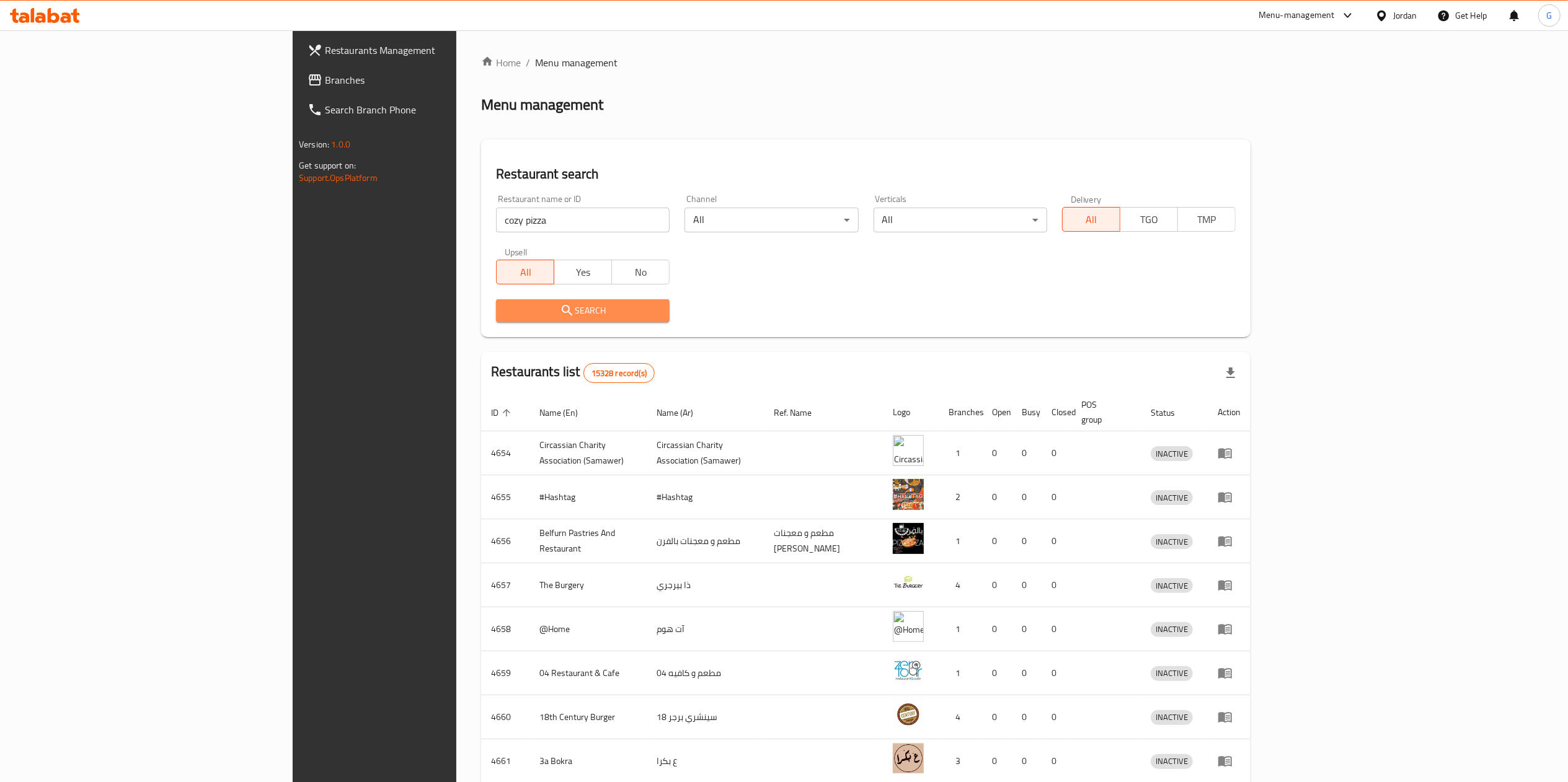
click at [506, 304] on span "Search" at bounding box center [583, 310] width 154 height 15
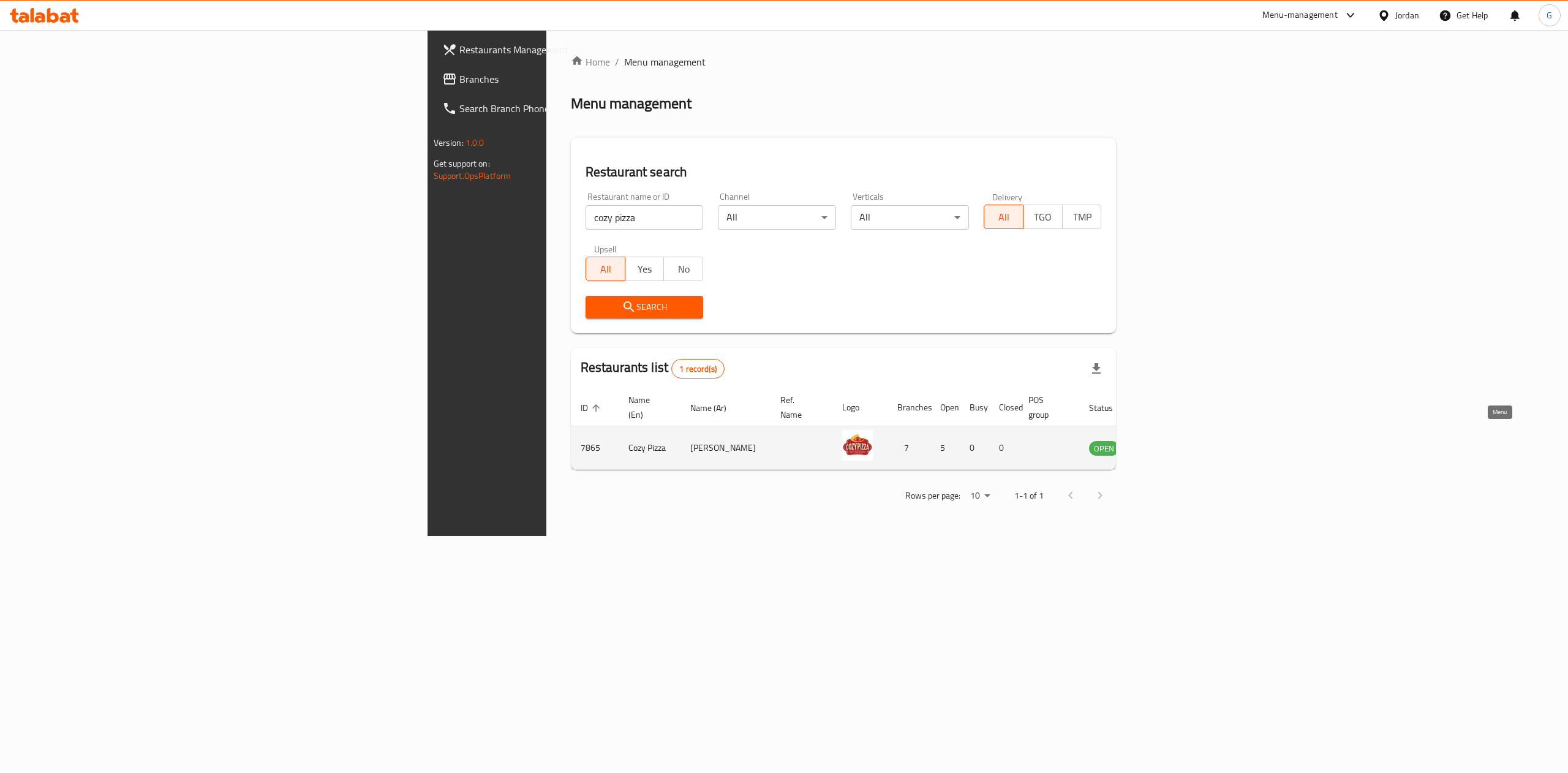
click at [1168, 441] on icon "enhanced table" at bounding box center [1161, 448] width 15 height 15
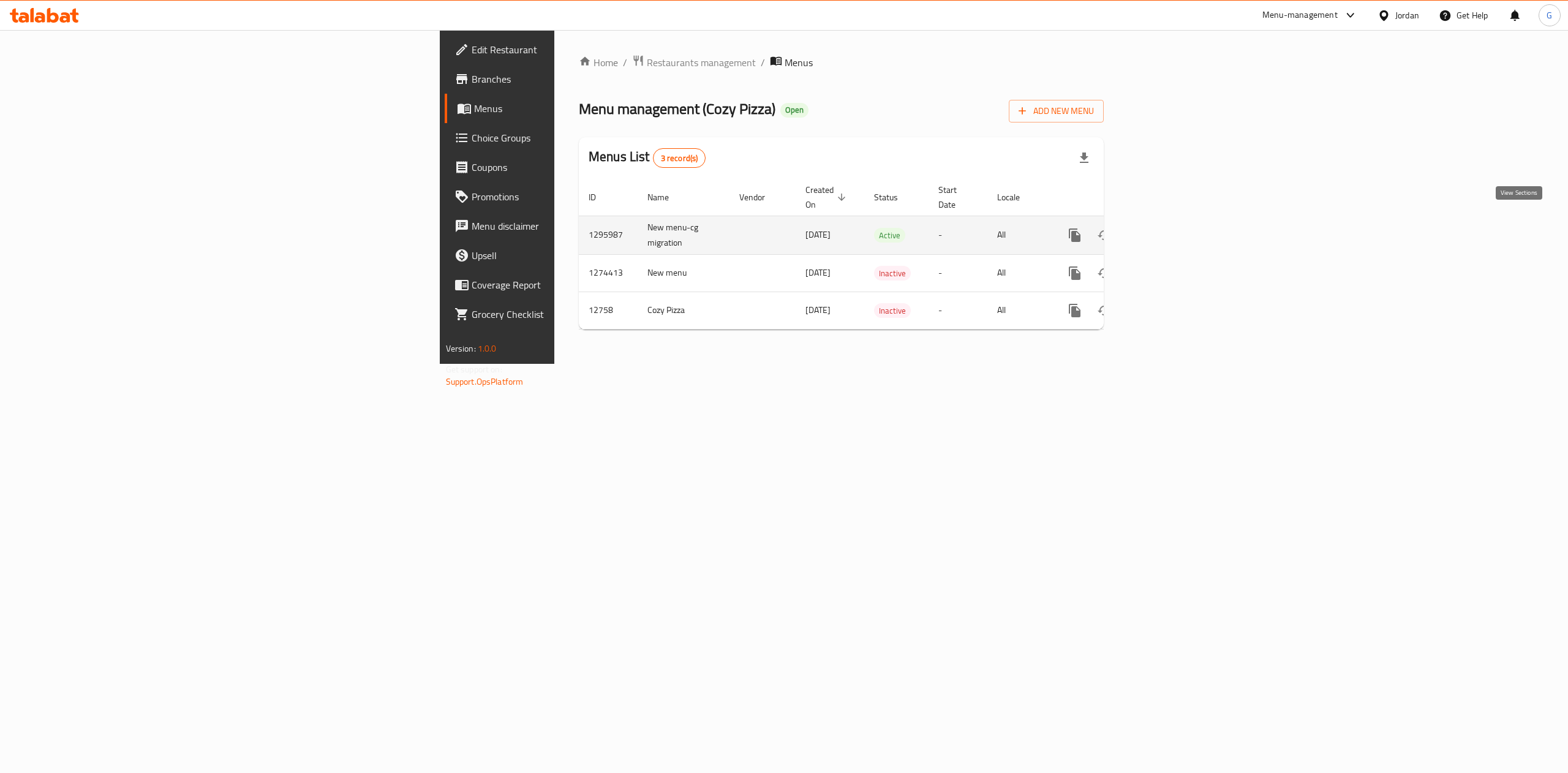
click at [1170, 228] on icon "enhanced table" at bounding box center [1163, 235] width 15 height 15
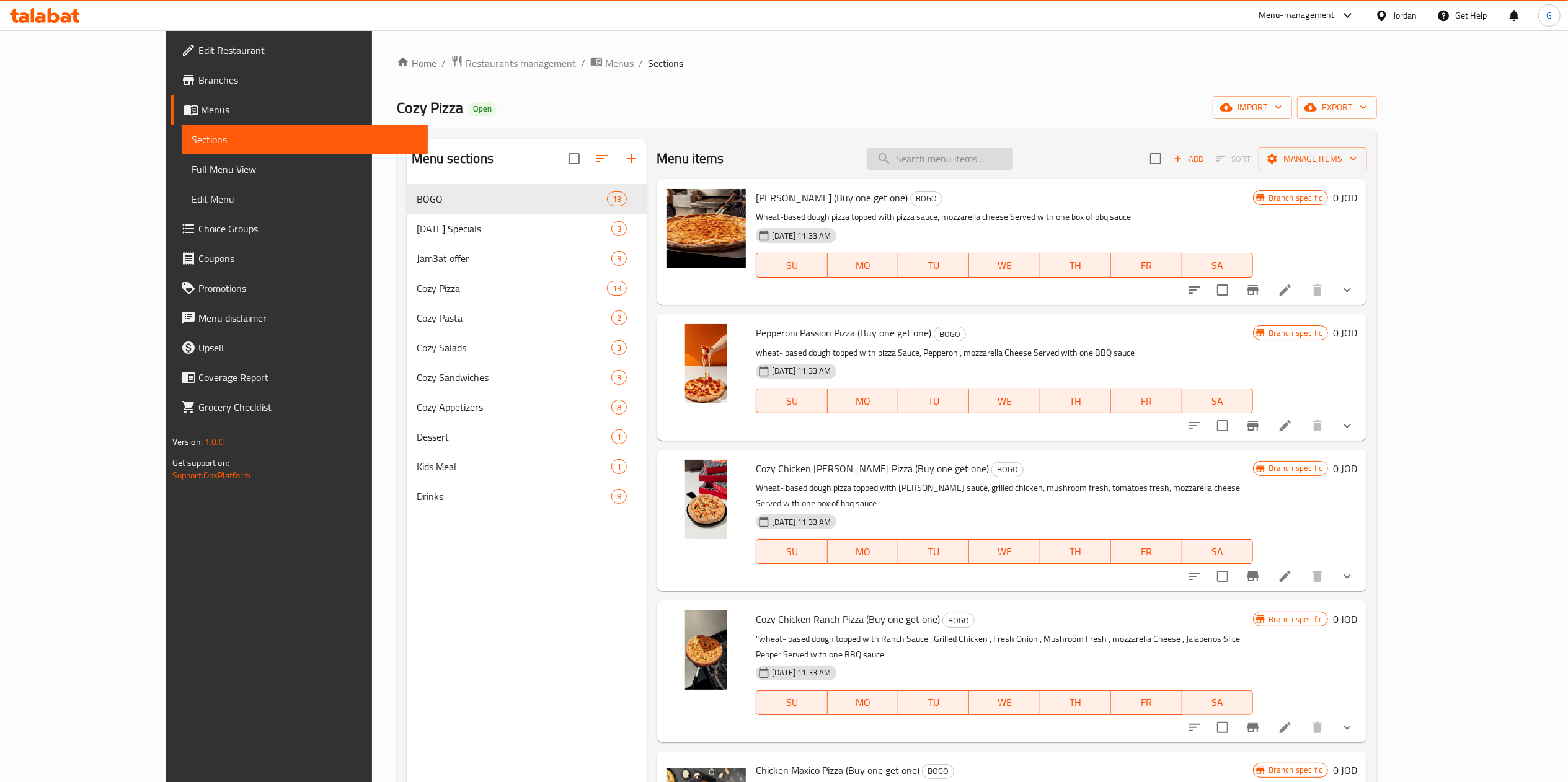
click at [998, 155] on input "search" at bounding box center [940, 158] width 146 height 21
type input "f"
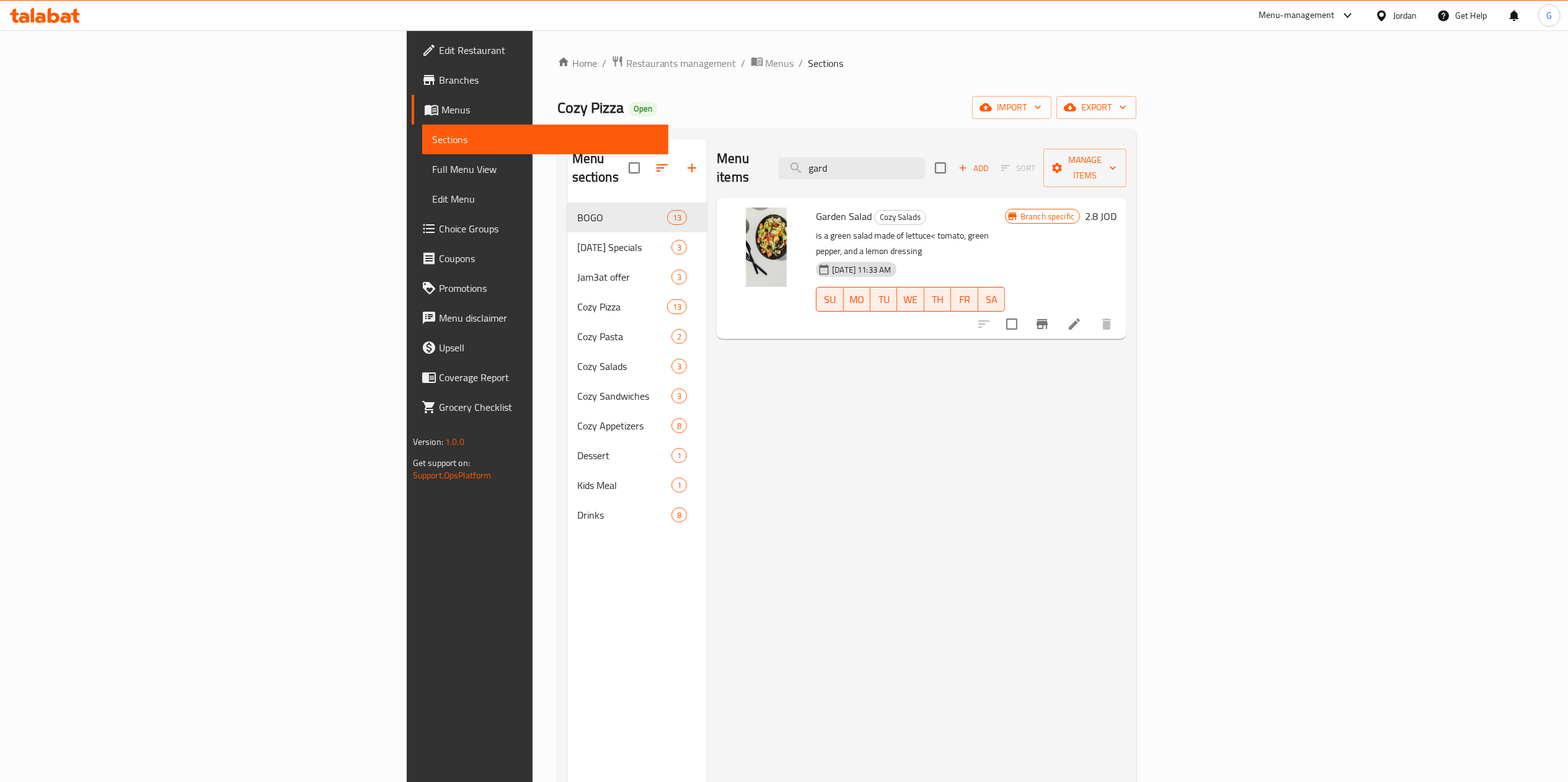
type input "gard"
click at [1092, 313] on li at bounding box center [1074, 324] width 35 height 22
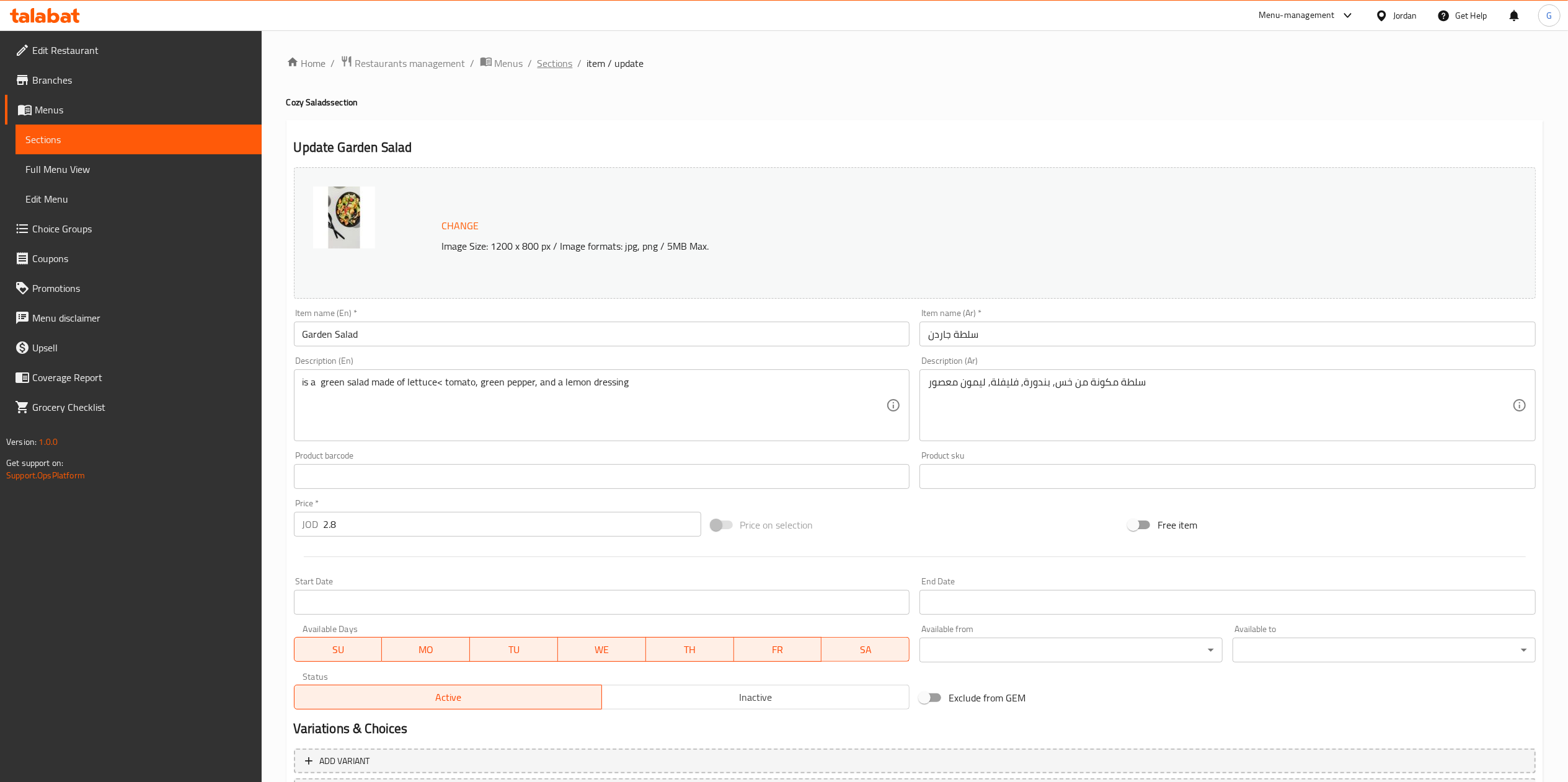
click at [565, 61] on span "Sections" at bounding box center [556, 63] width 35 height 15
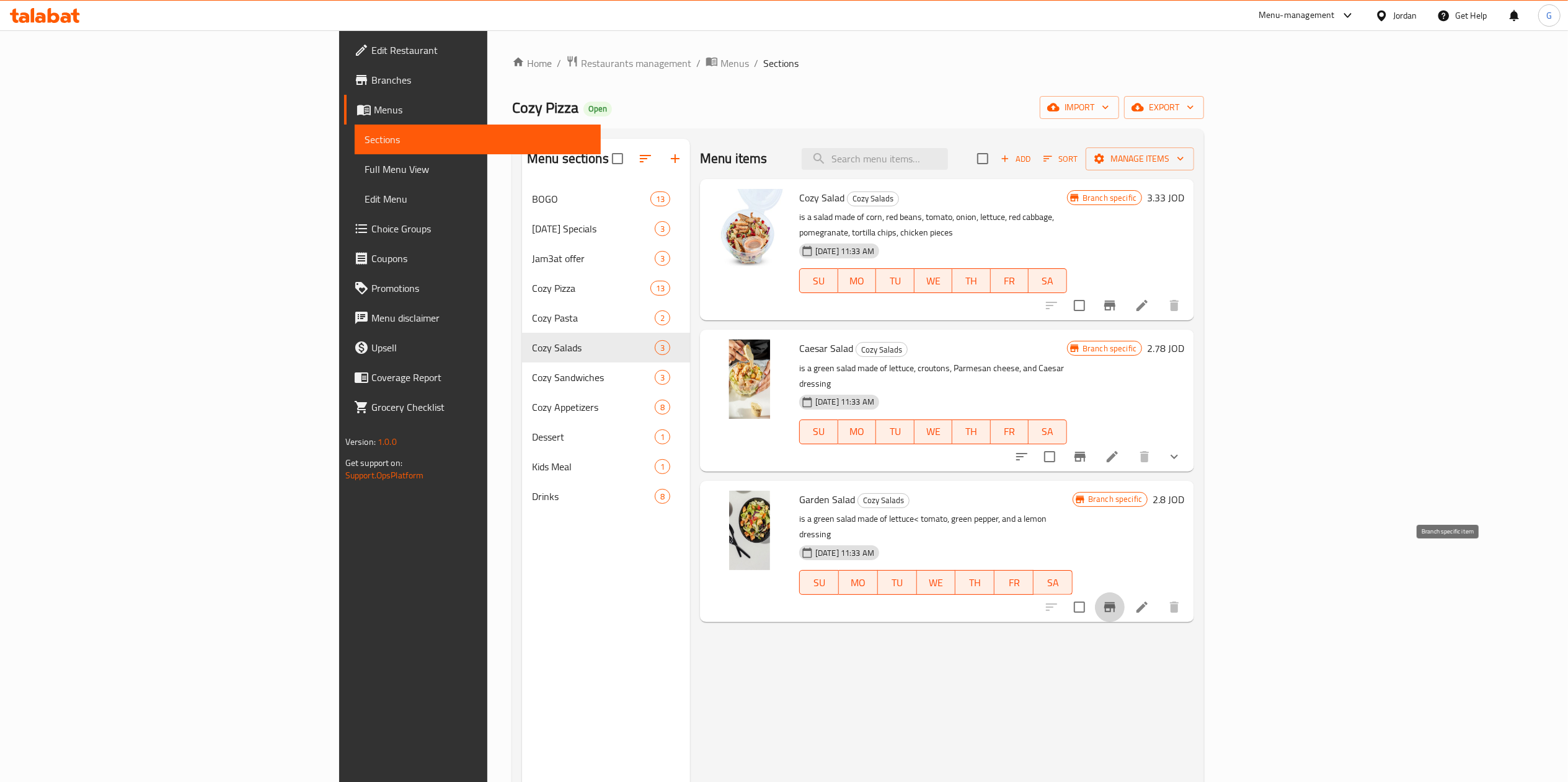
click at [1115, 603] on icon "Branch-specific-item" at bounding box center [1110, 607] width 11 height 10
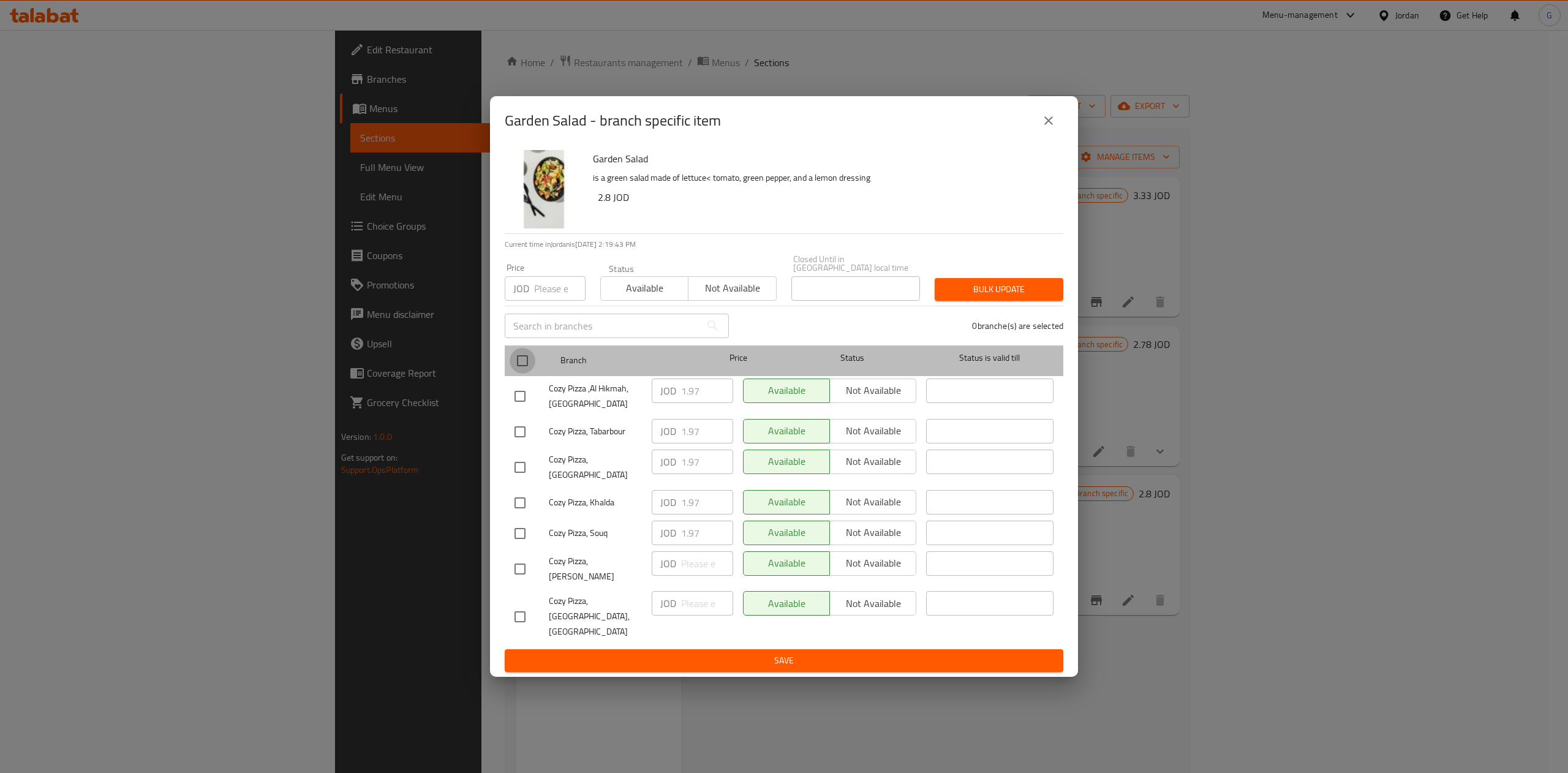
click at [523, 367] on input "checkbox" at bounding box center [522, 361] width 25 height 25
checkbox input "true"
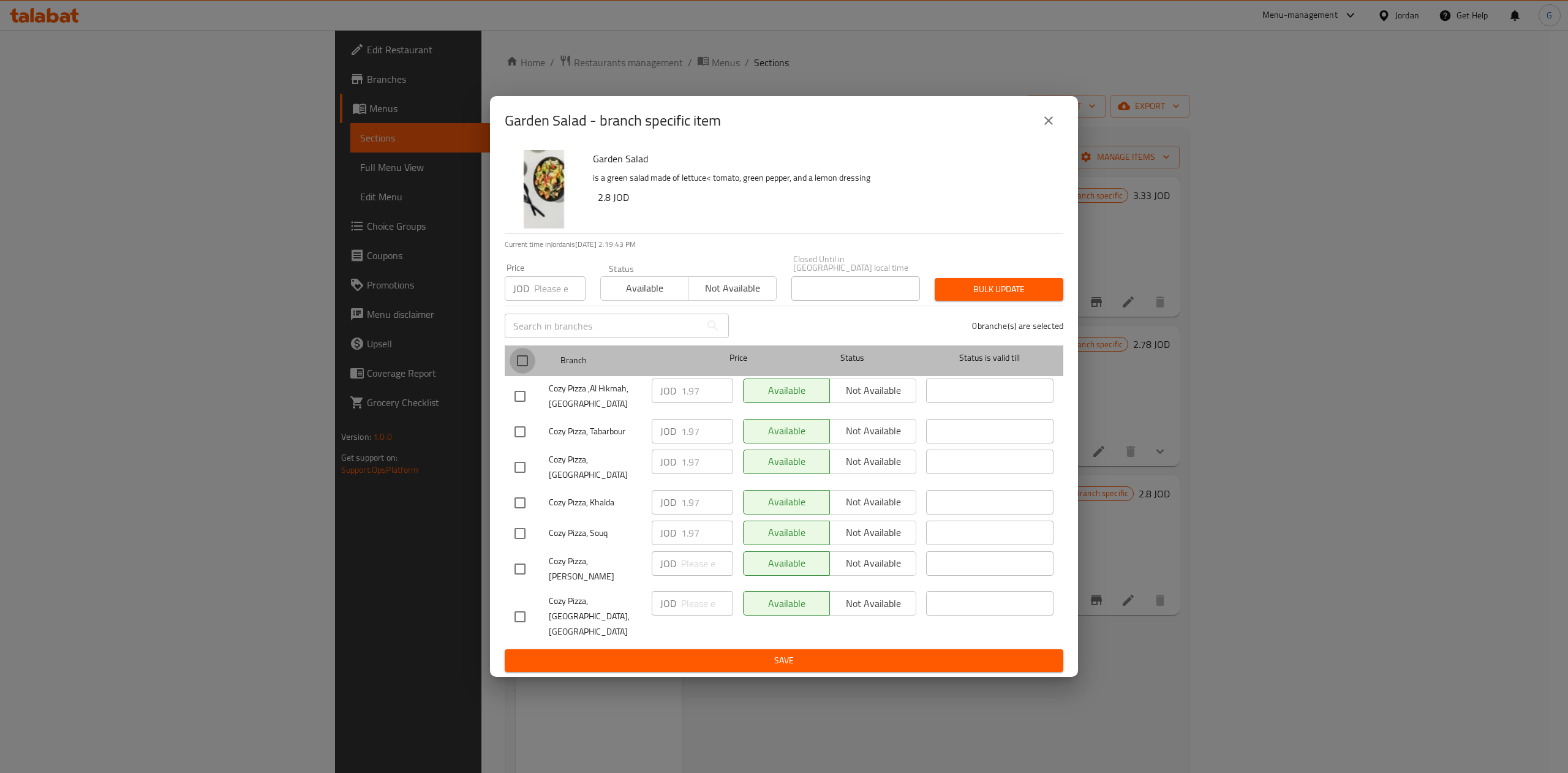
checkbox input "true"
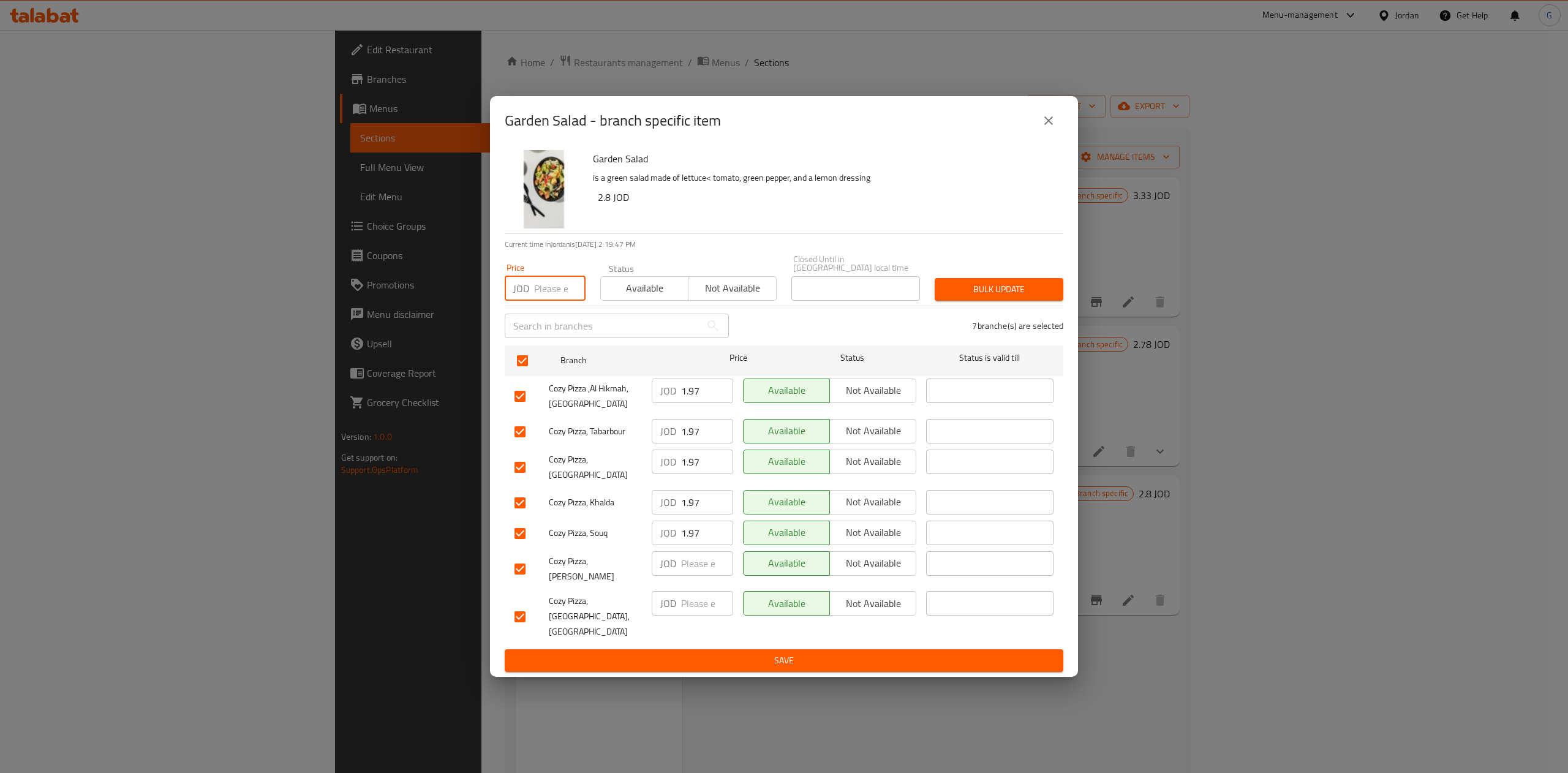
click at [550, 295] on input "number" at bounding box center [560, 289] width 52 height 25
type input "2.8"
click at [694, 403] on input "1.97" at bounding box center [707, 391] width 52 height 25
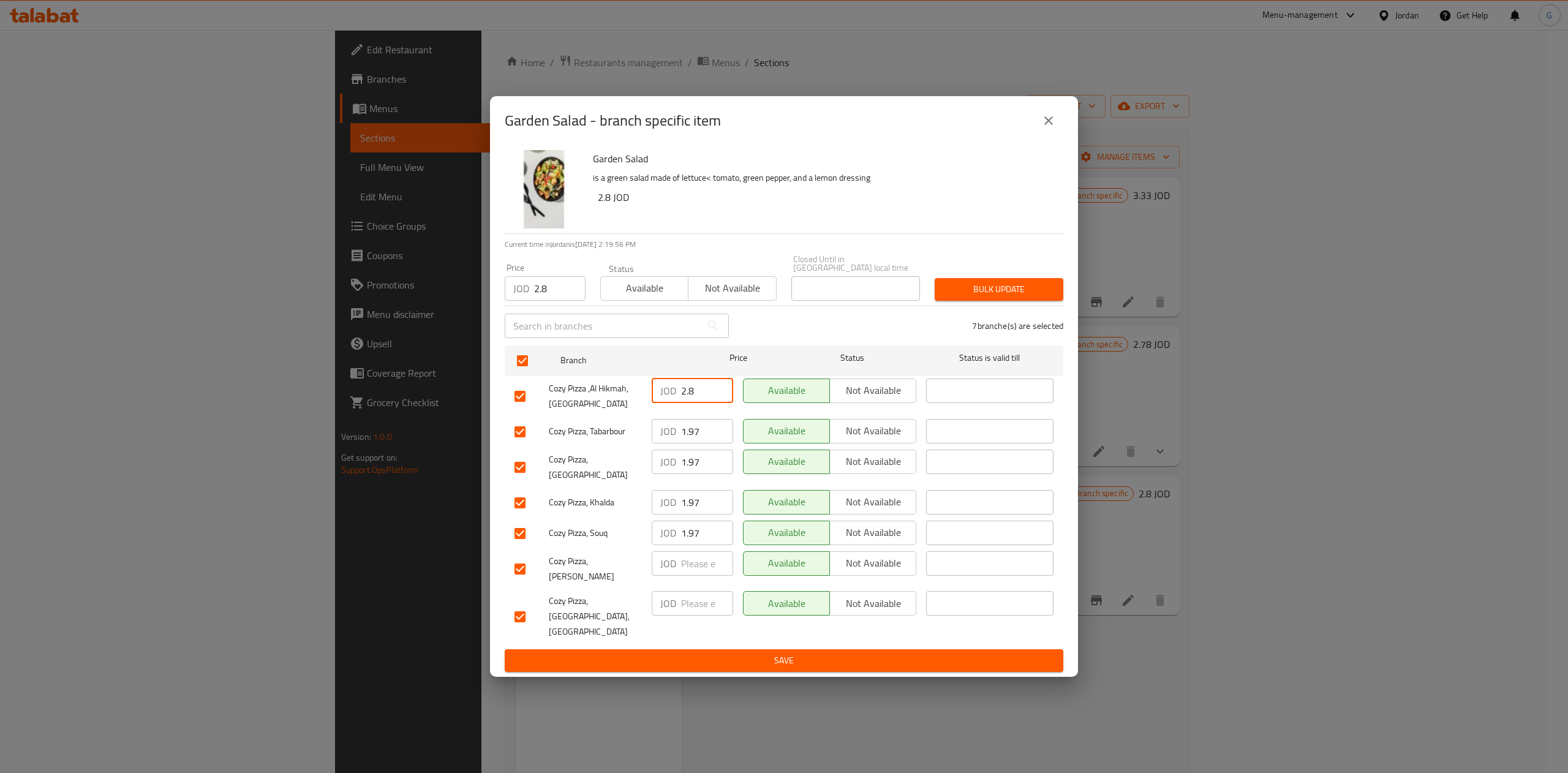
type input "2.8"
click at [694, 430] on input "1.97" at bounding box center [707, 431] width 52 height 25
paste input "28"
paste input "2.8"
type input "2.8"
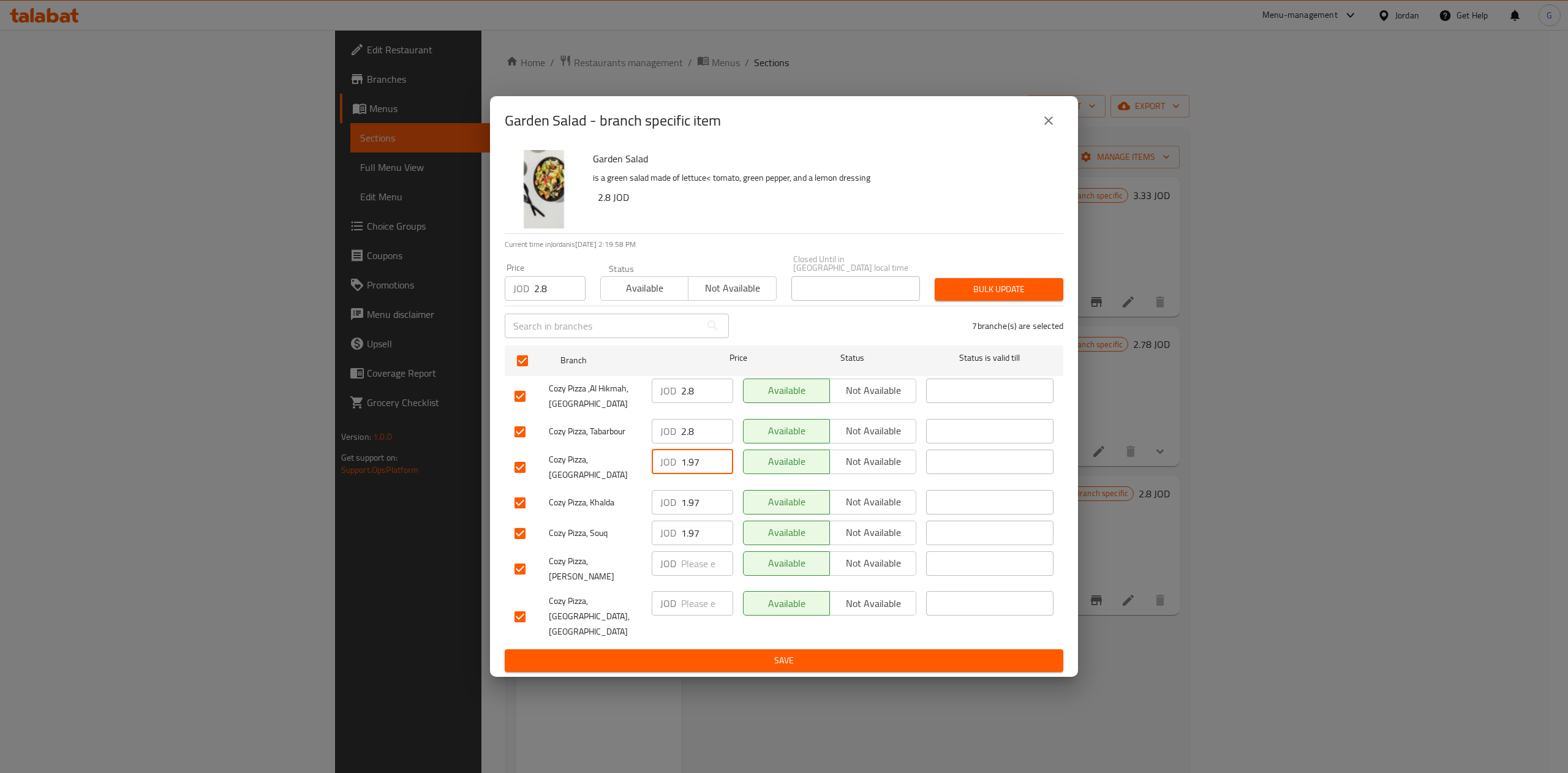
click at [691, 472] on input "1.97" at bounding box center [707, 462] width 52 height 25
paste input "2.8"
type input "2.8"
click at [691, 502] on input "1.97" at bounding box center [707, 502] width 52 height 25
paste input "2.8"
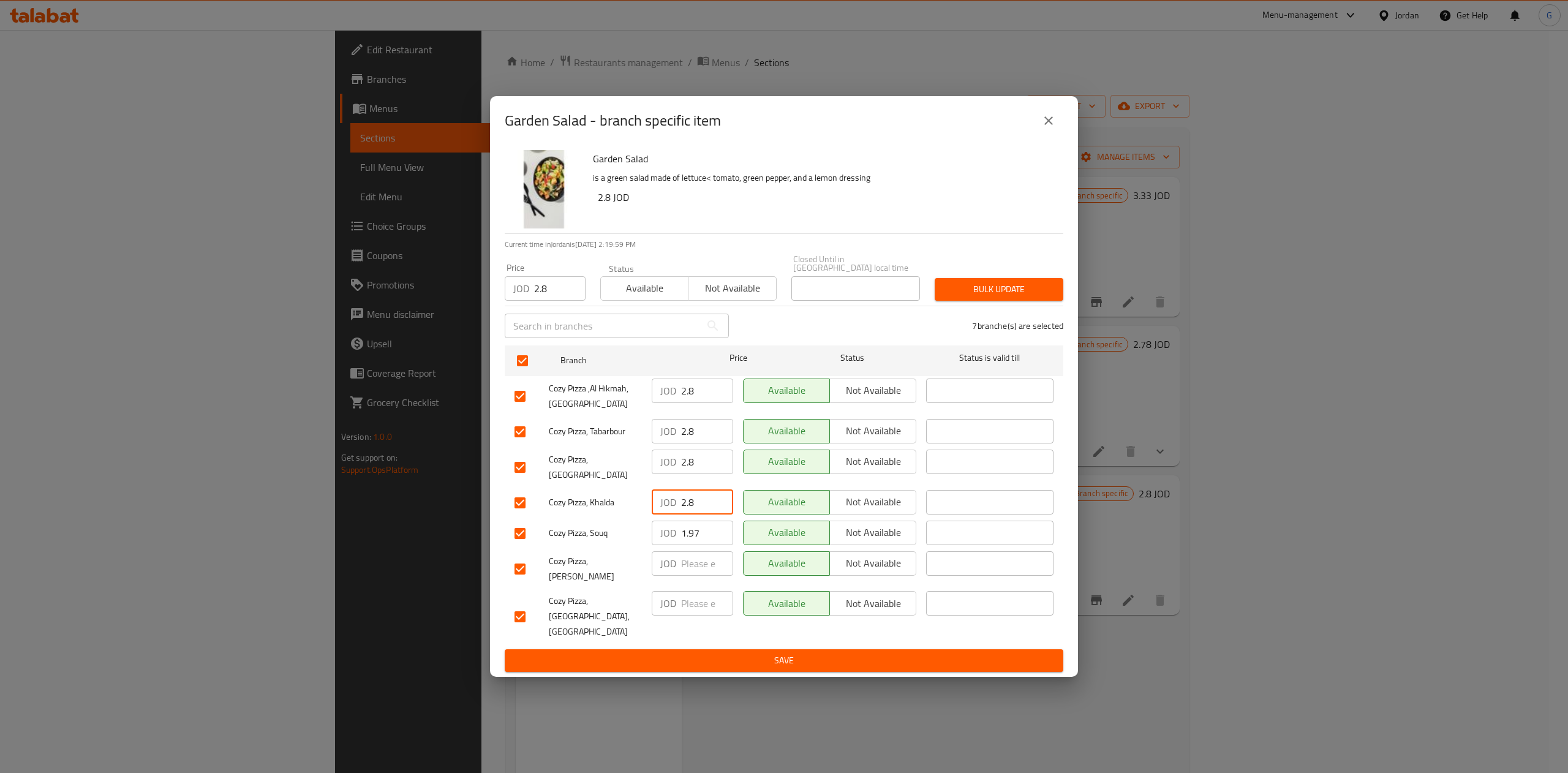
type input "2.8"
click at [691, 539] on input "1.97" at bounding box center [707, 533] width 52 height 25
paste input "2.8"
type input "2.8"
click at [689, 566] on input "number" at bounding box center [707, 564] width 52 height 25
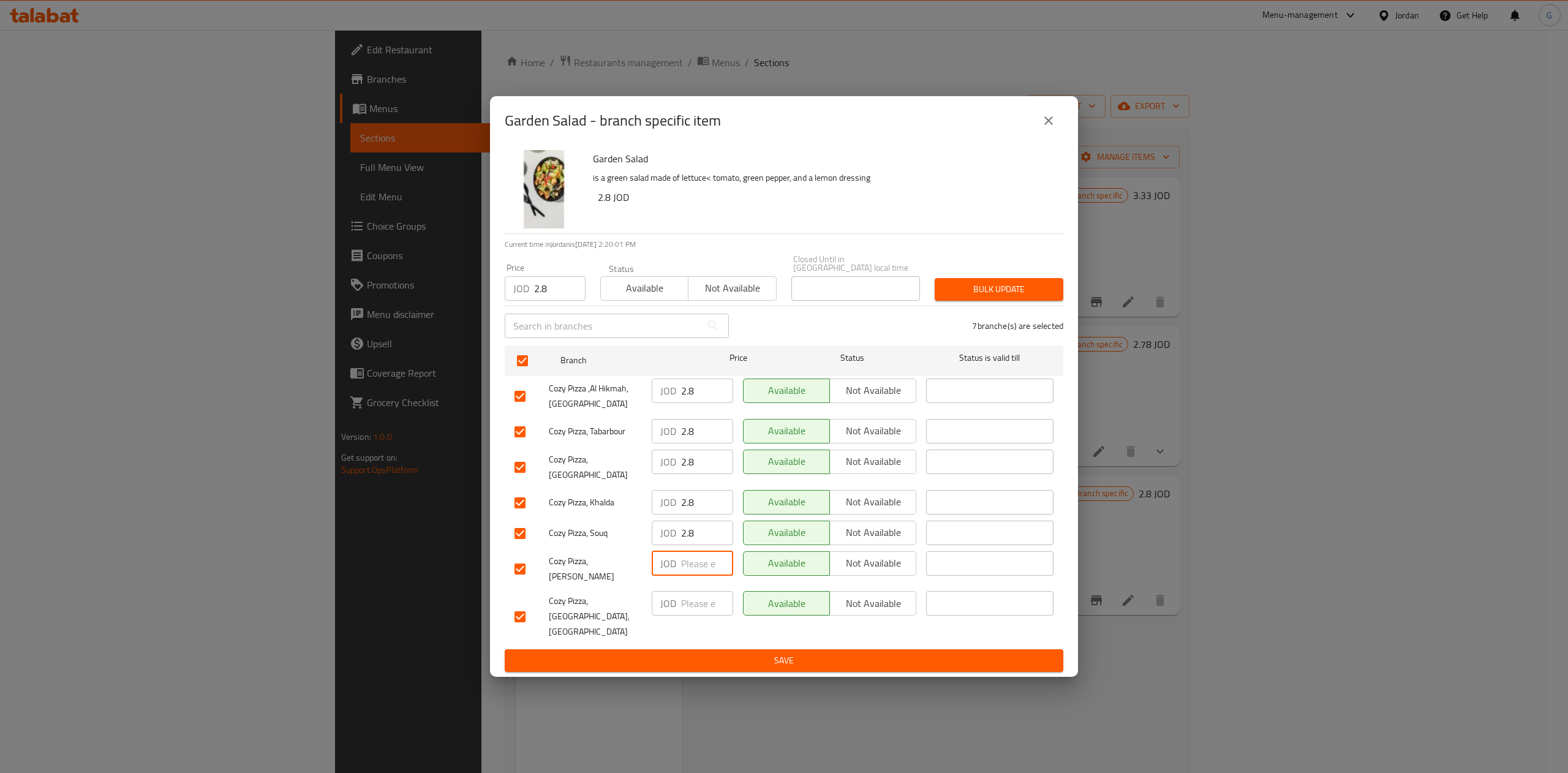
paste input "2.8"
type input "2.8"
paste input "2.8"
click at [699, 603] on input "2.8" at bounding box center [707, 604] width 52 height 25
type input "2.8"
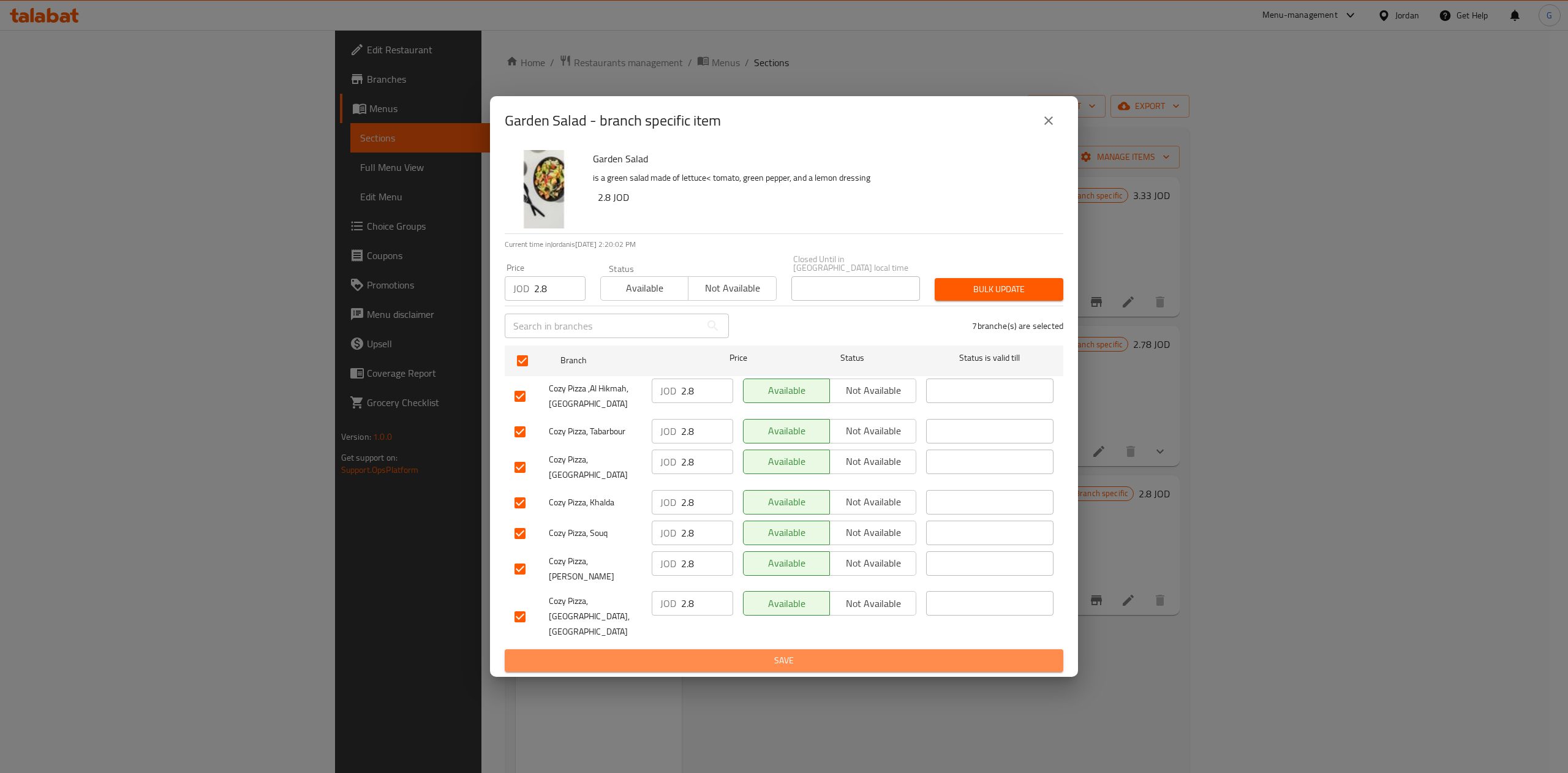
click at [725, 653] on span "Save" at bounding box center [784, 660] width 539 height 15
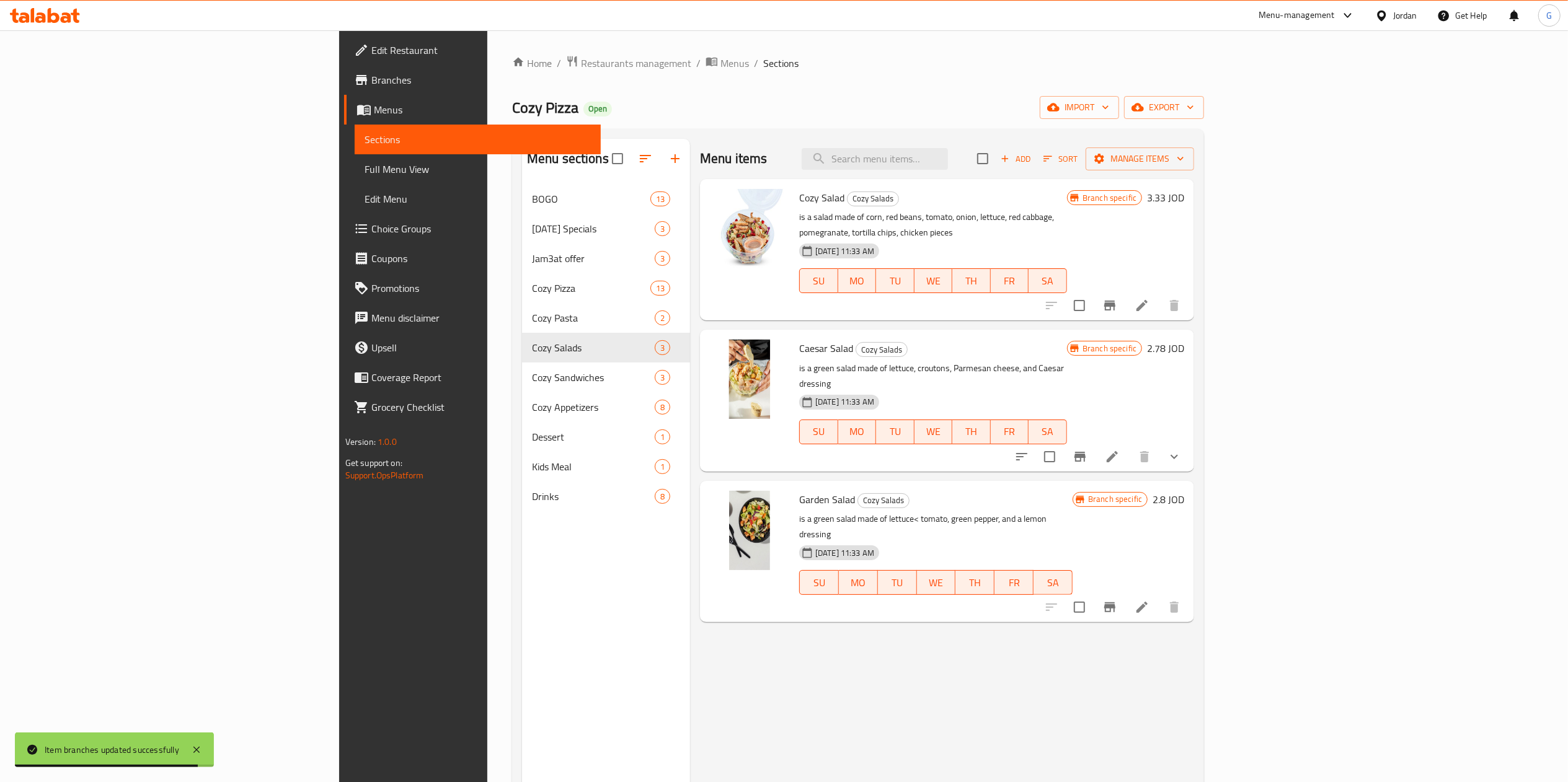
click at [62, 18] on icon at bounding box center [66, 18] width 10 height 10
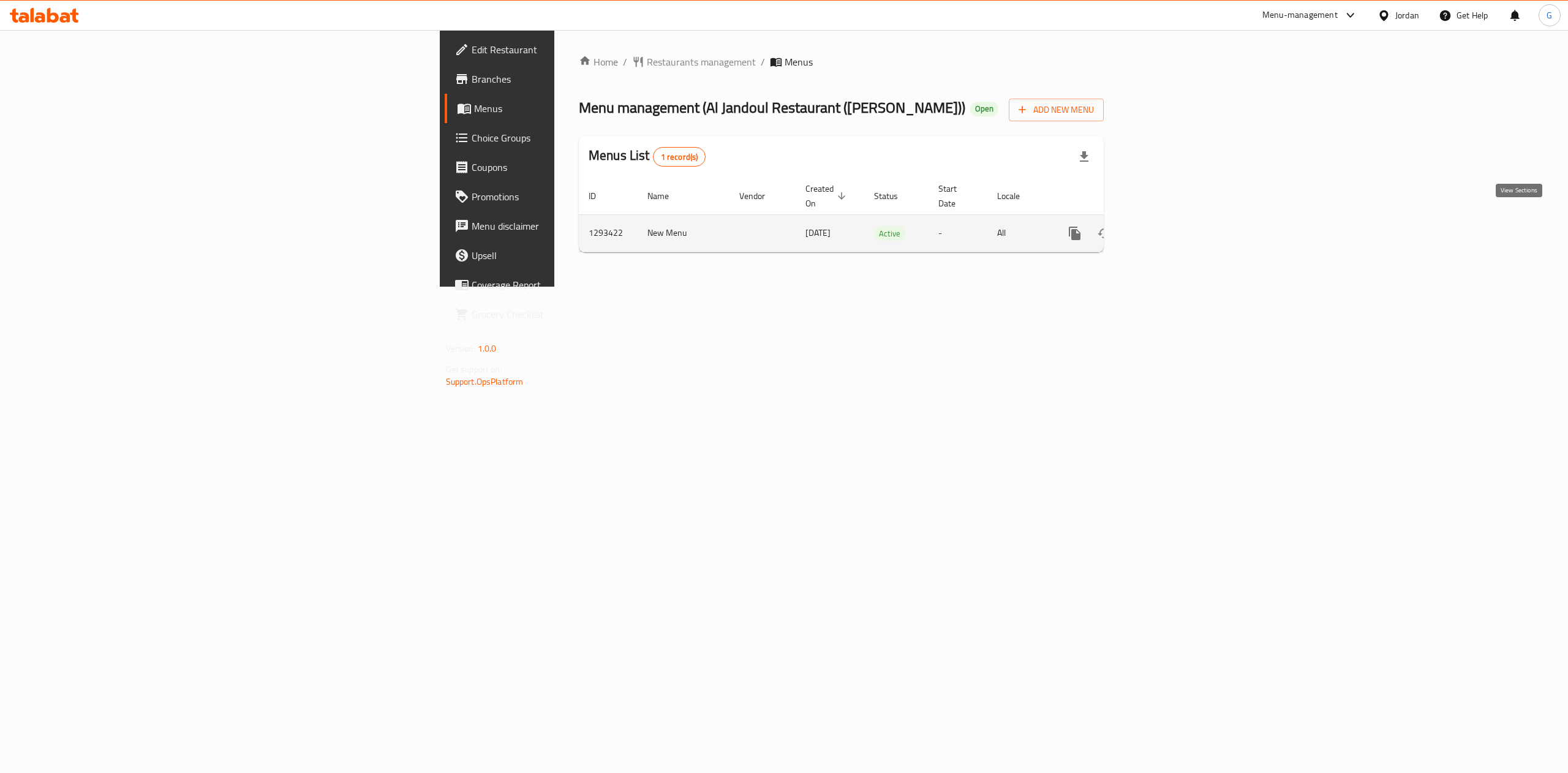
click at [1170, 227] on icon "enhanced table" at bounding box center [1163, 233] width 15 height 15
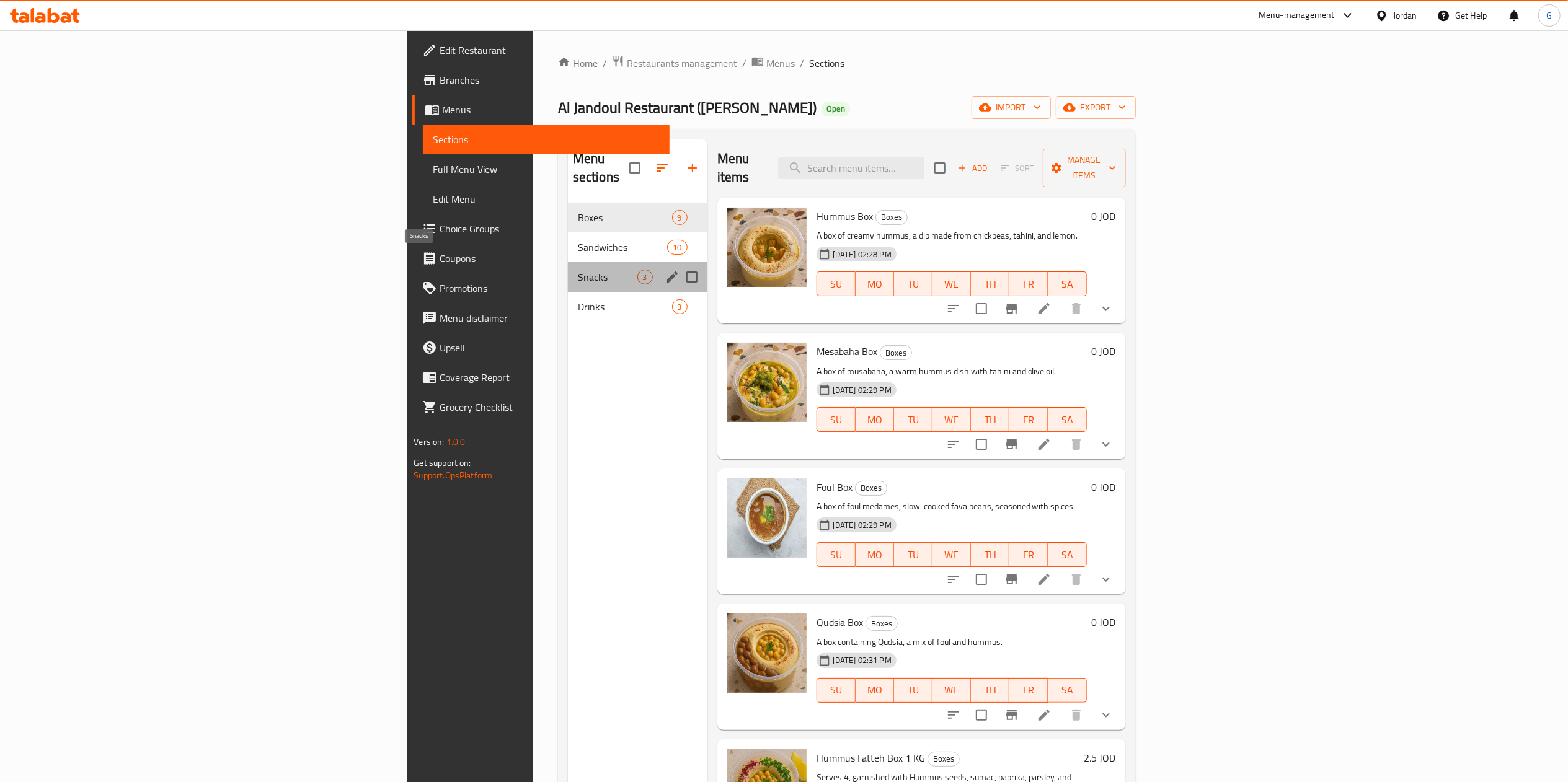
click at [578, 270] on span "Snacks" at bounding box center [607, 277] width 60 height 15
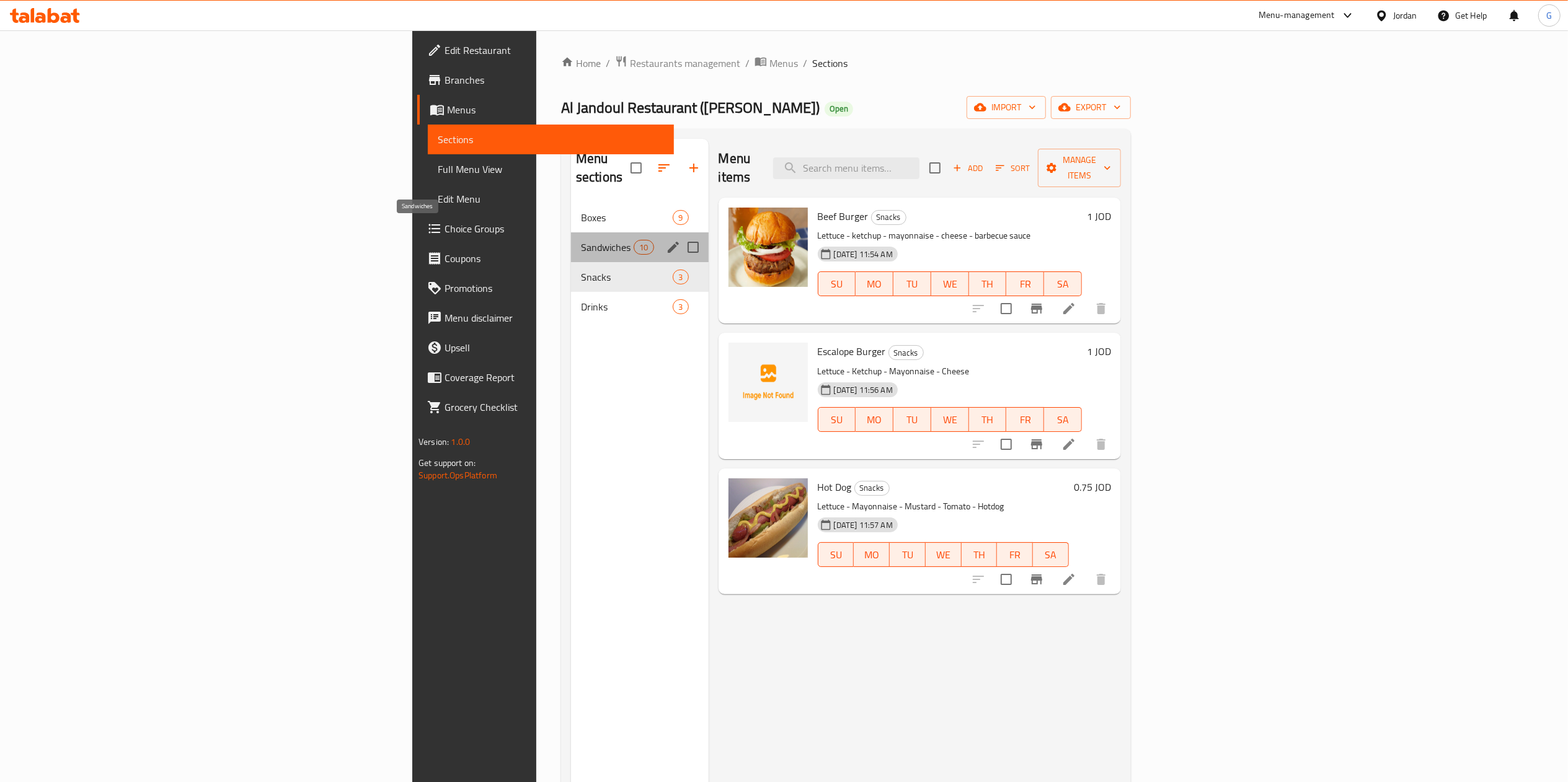
click at [581, 240] on span "Sandwiches" at bounding box center [608, 247] width 53 height 15
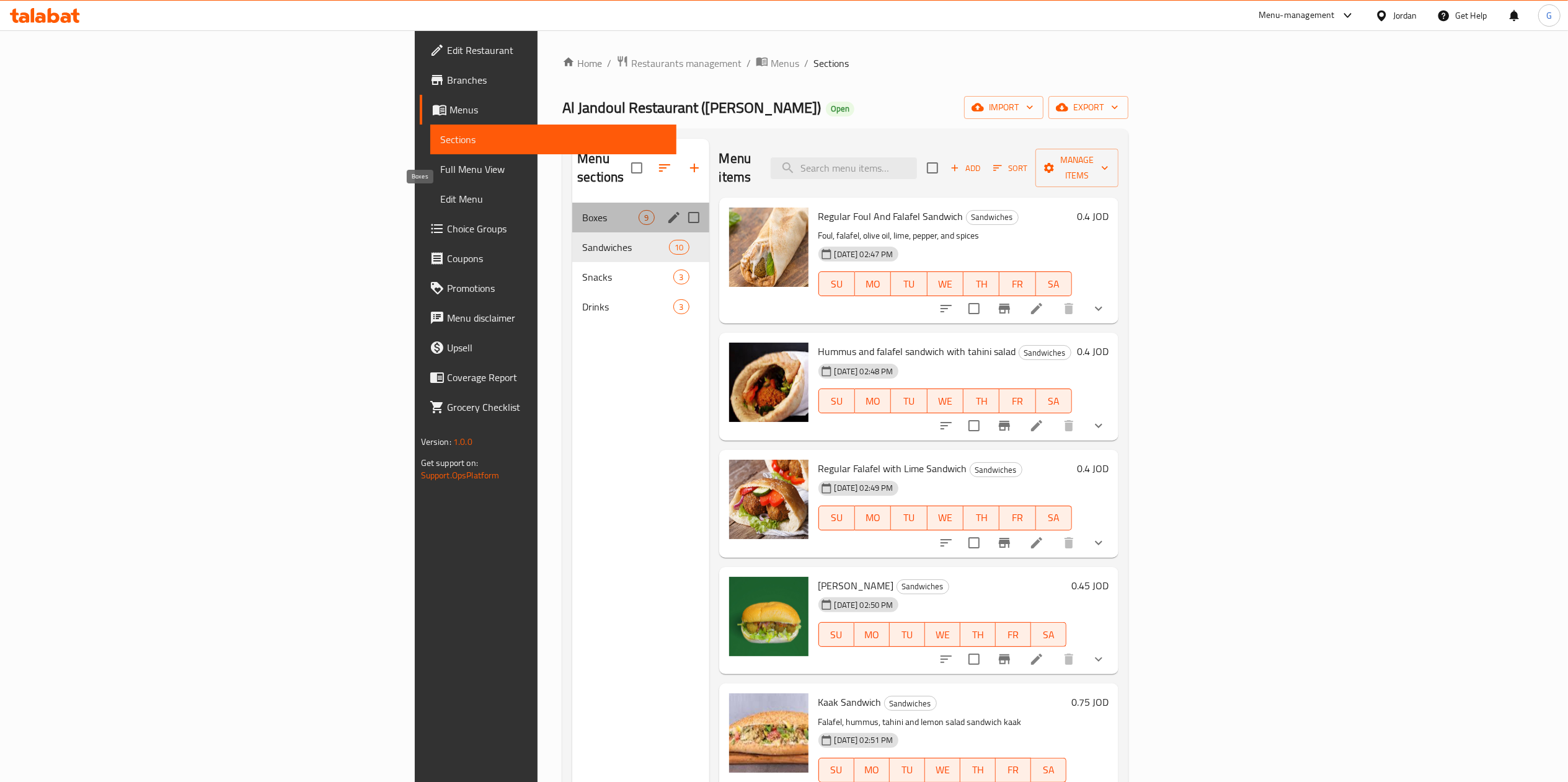
click at [582, 210] on span "Boxes" at bounding box center [610, 218] width 57 height 15
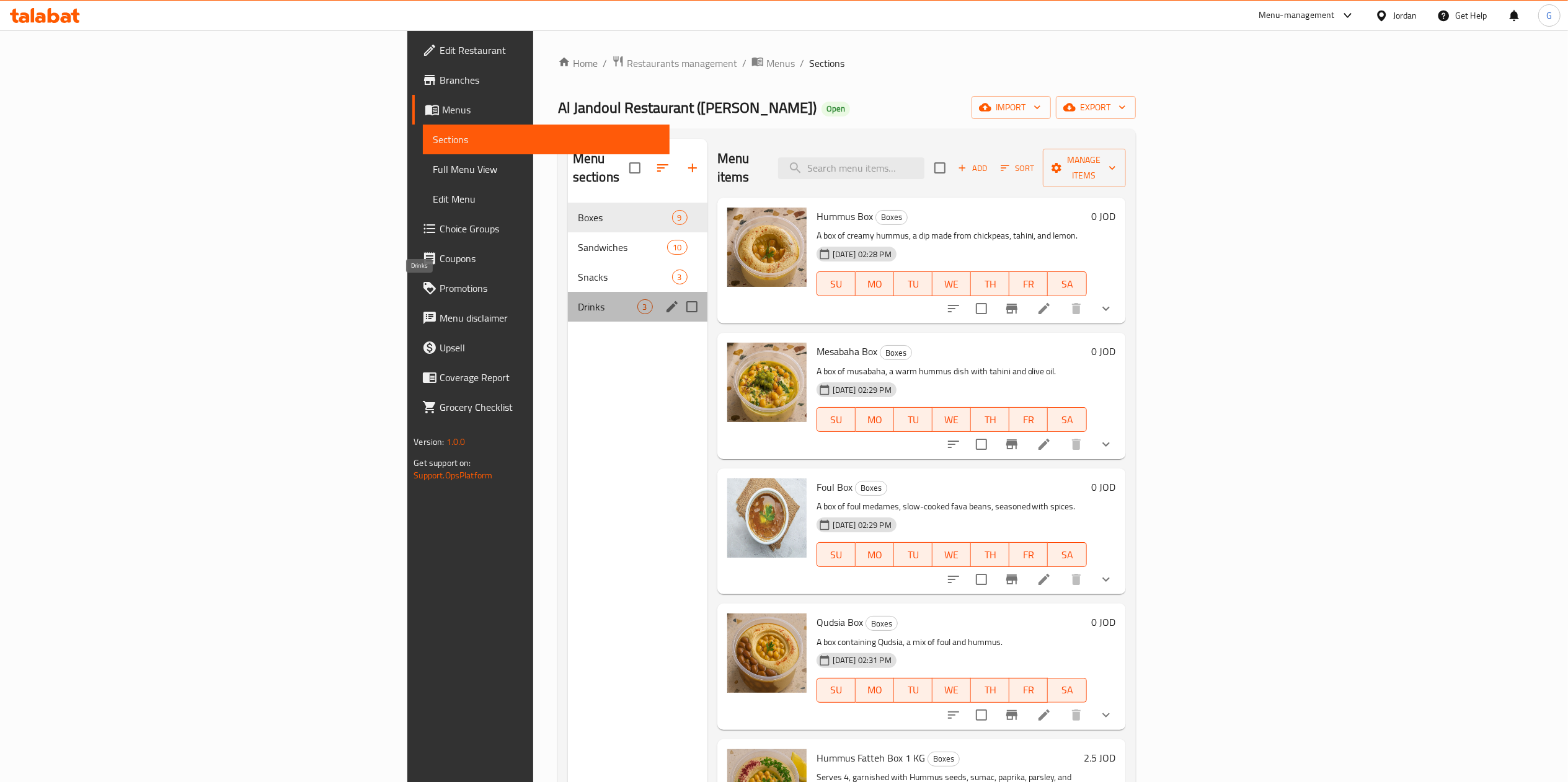
click at [578, 299] on span "Drinks" at bounding box center [607, 307] width 60 height 15
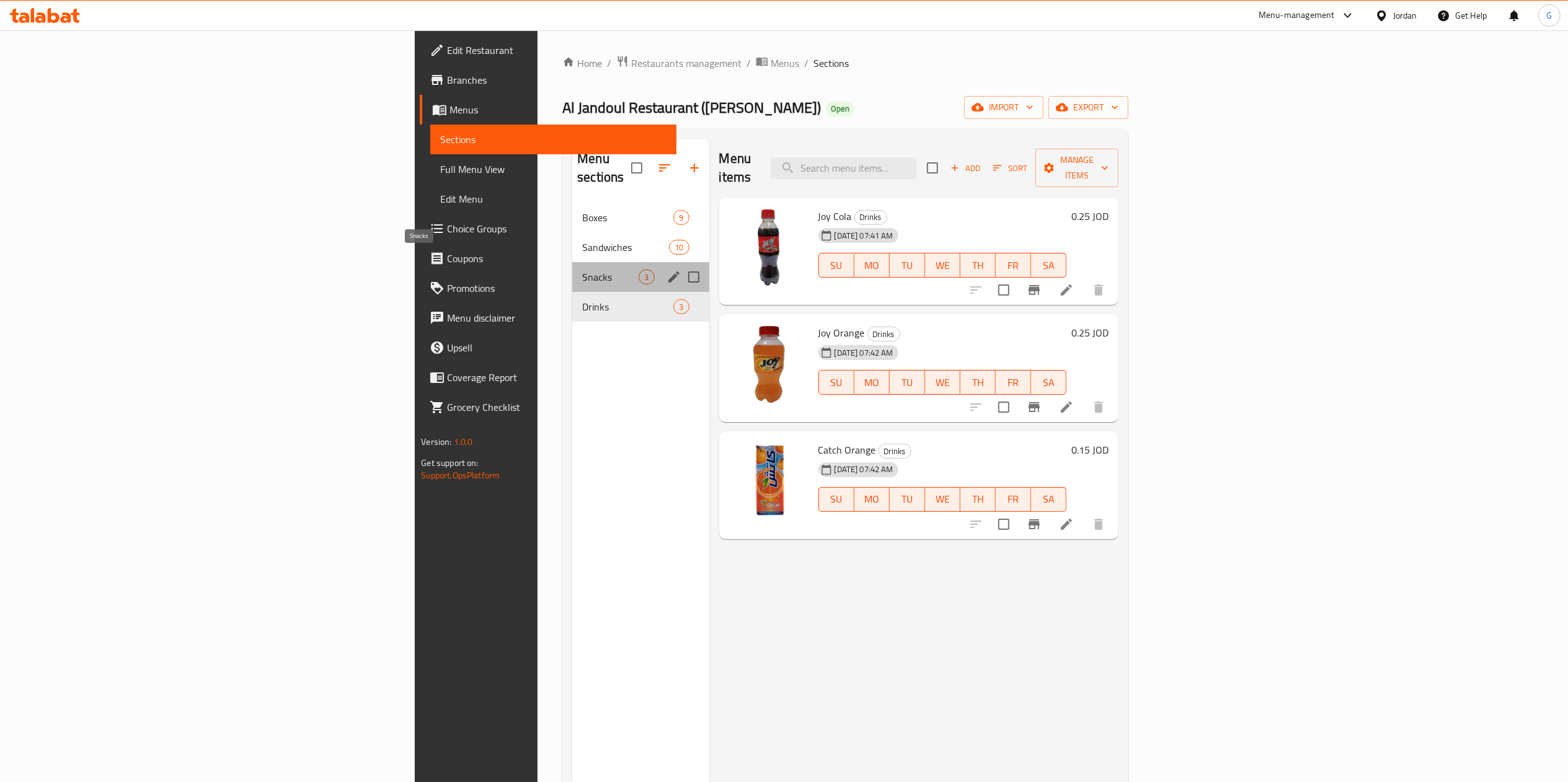
click at [582, 270] on span "Snacks" at bounding box center [610, 277] width 57 height 15
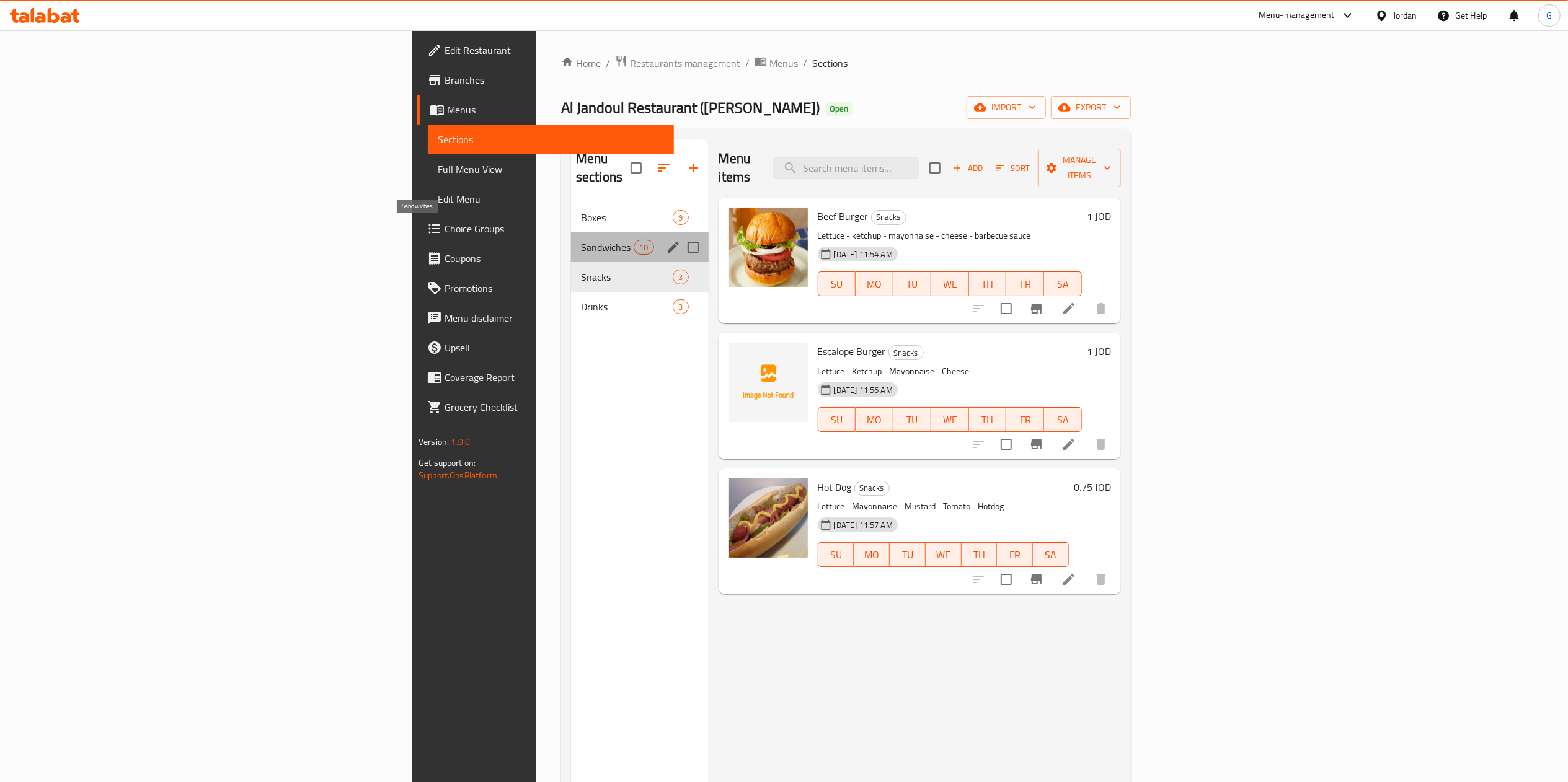
click at [581, 240] on span "Sandwiches" at bounding box center [608, 247] width 53 height 15
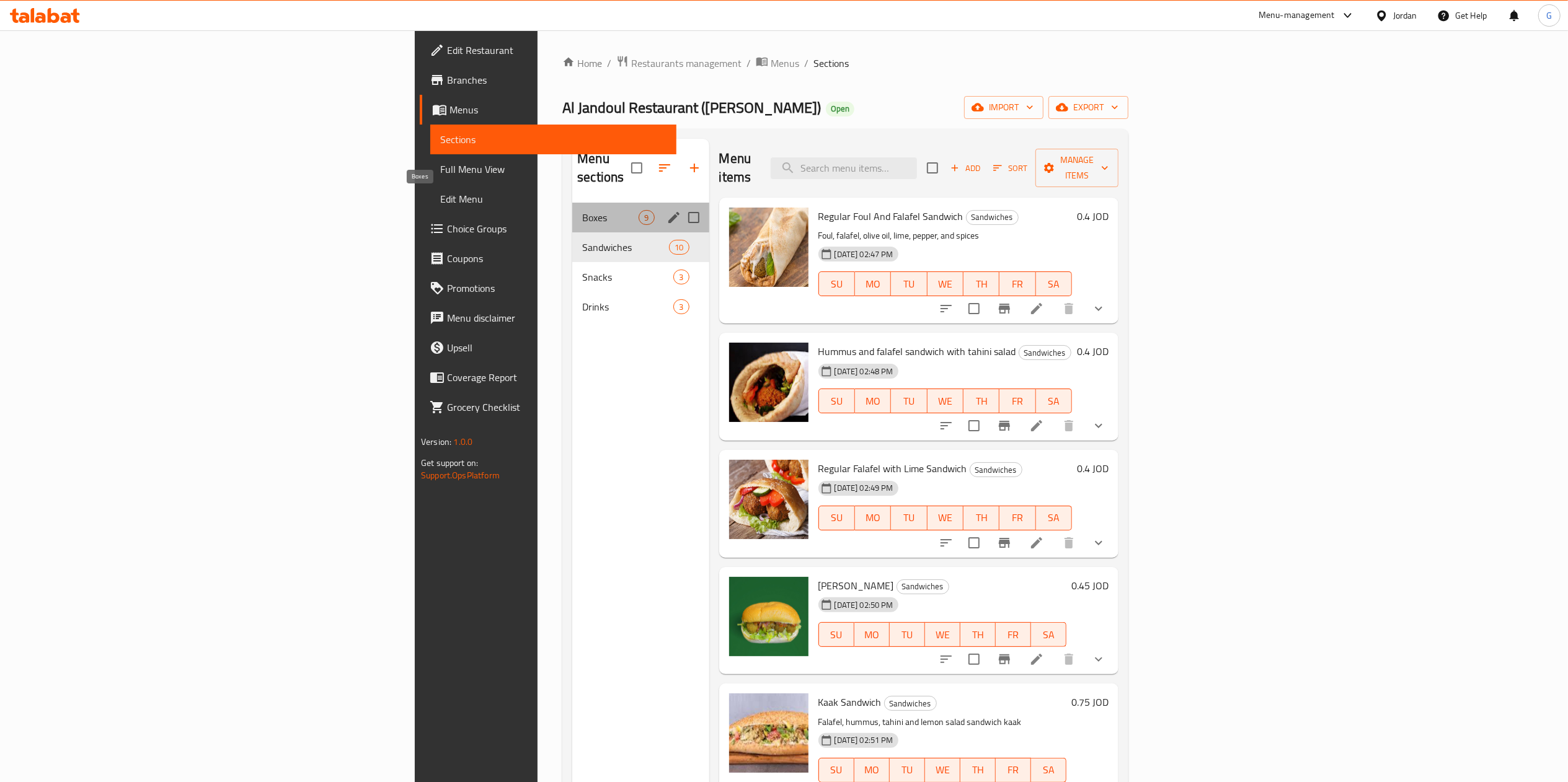
click at [582, 210] on span "Boxes" at bounding box center [610, 218] width 57 height 15
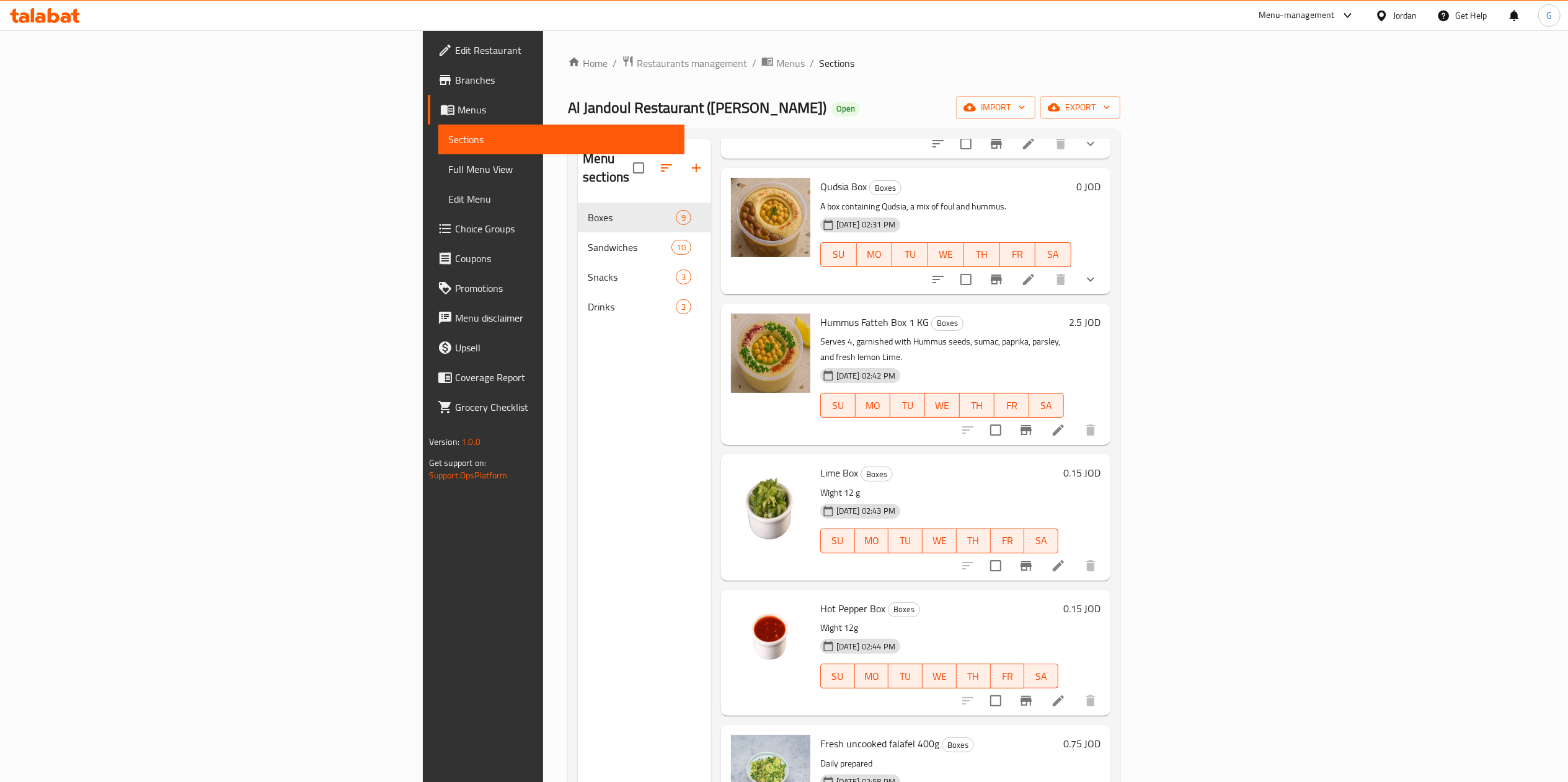
click at [1121, 315] on div "Menu sections Boxes 9 Sandwiches 10 Snacks 3 Drinks 3 Menu items Add Sort Manag…" at bounding box center [844, 530] width 553 height 802
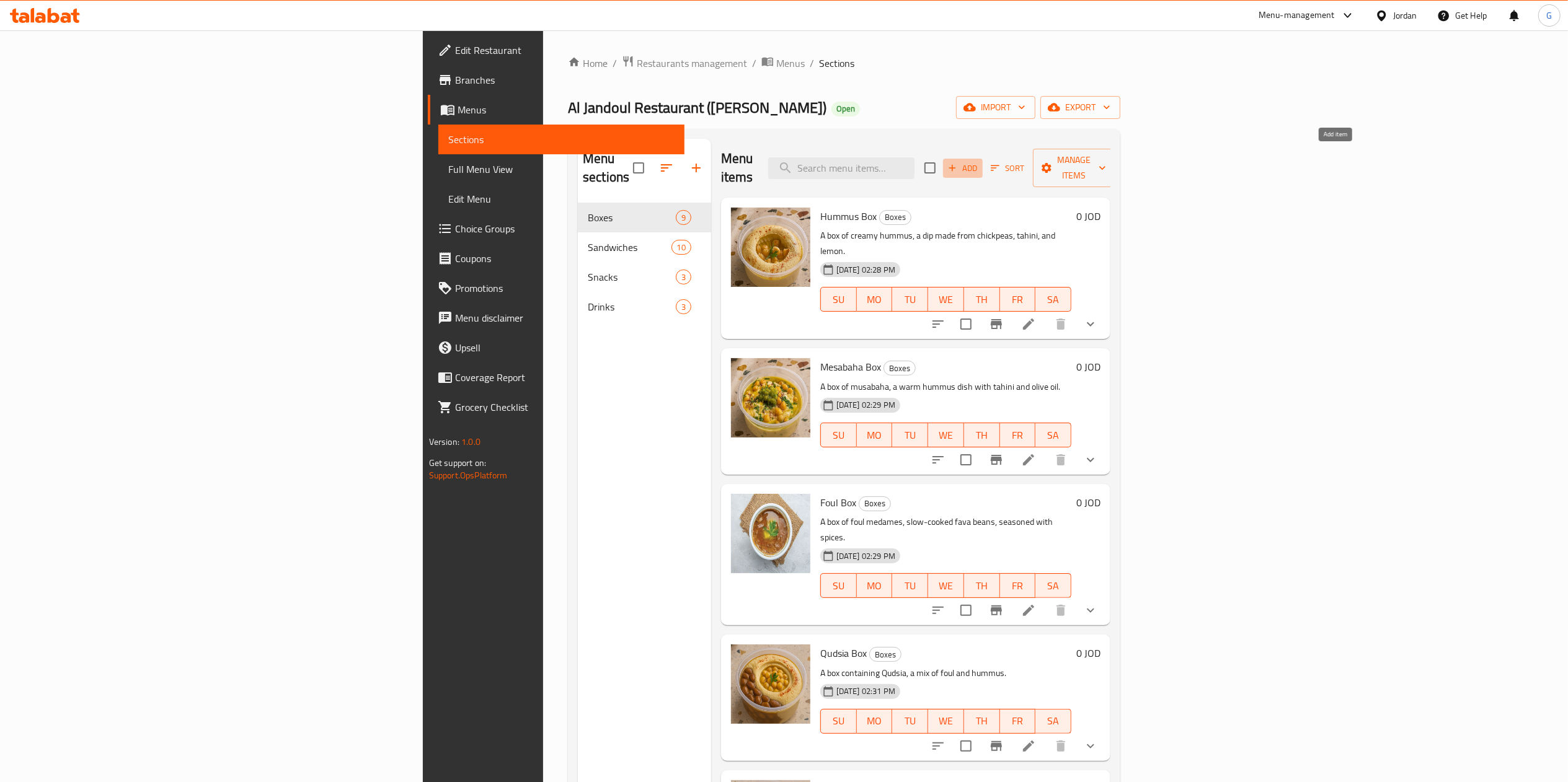
click at [979, 166] on span "Add" at bounding box center [962, 168] width 33 height 14
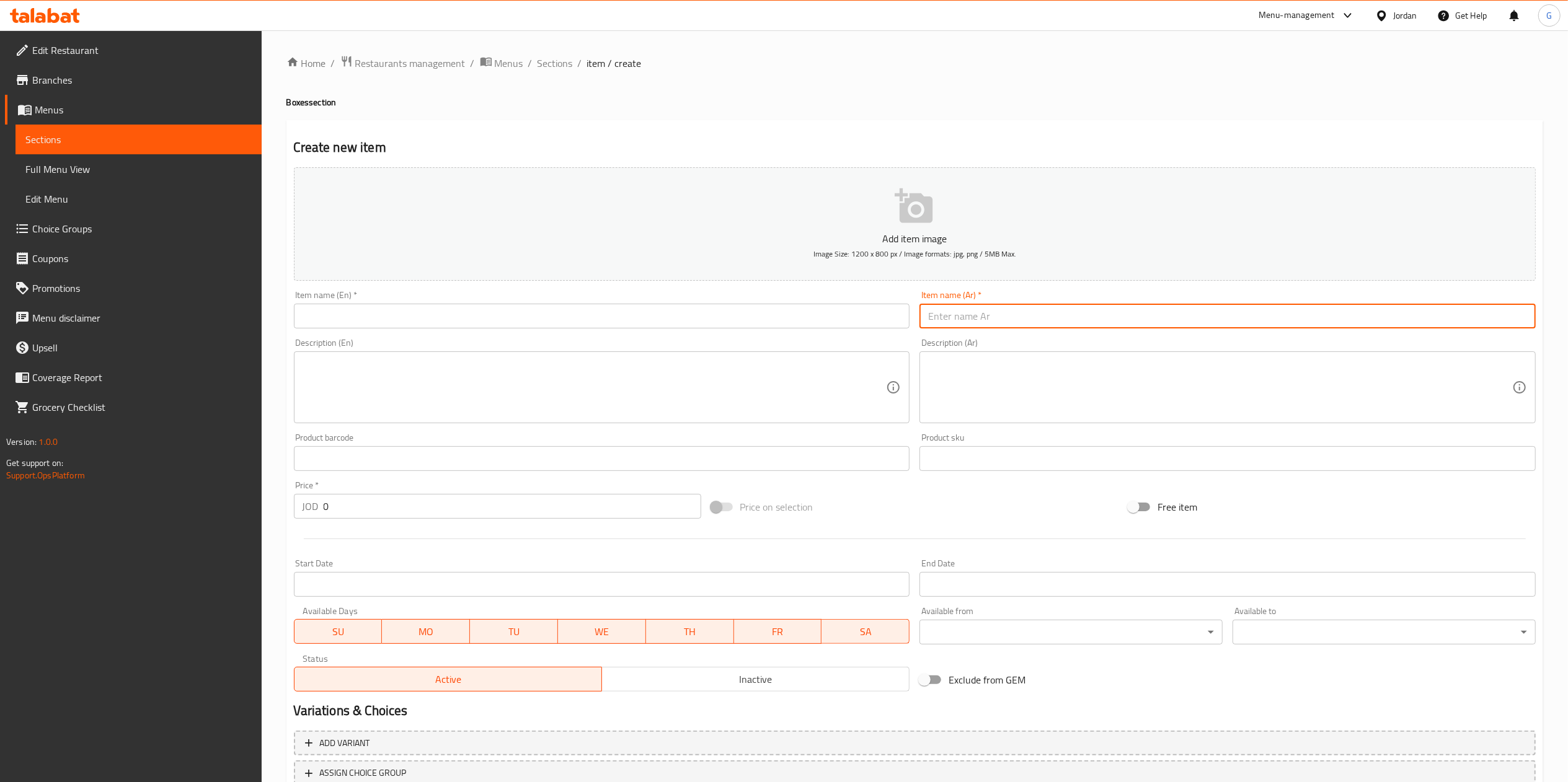
click at [951, 309] on input "text" at bounding box center [1228, 316] width 617 height 25
type input "بطاطا"
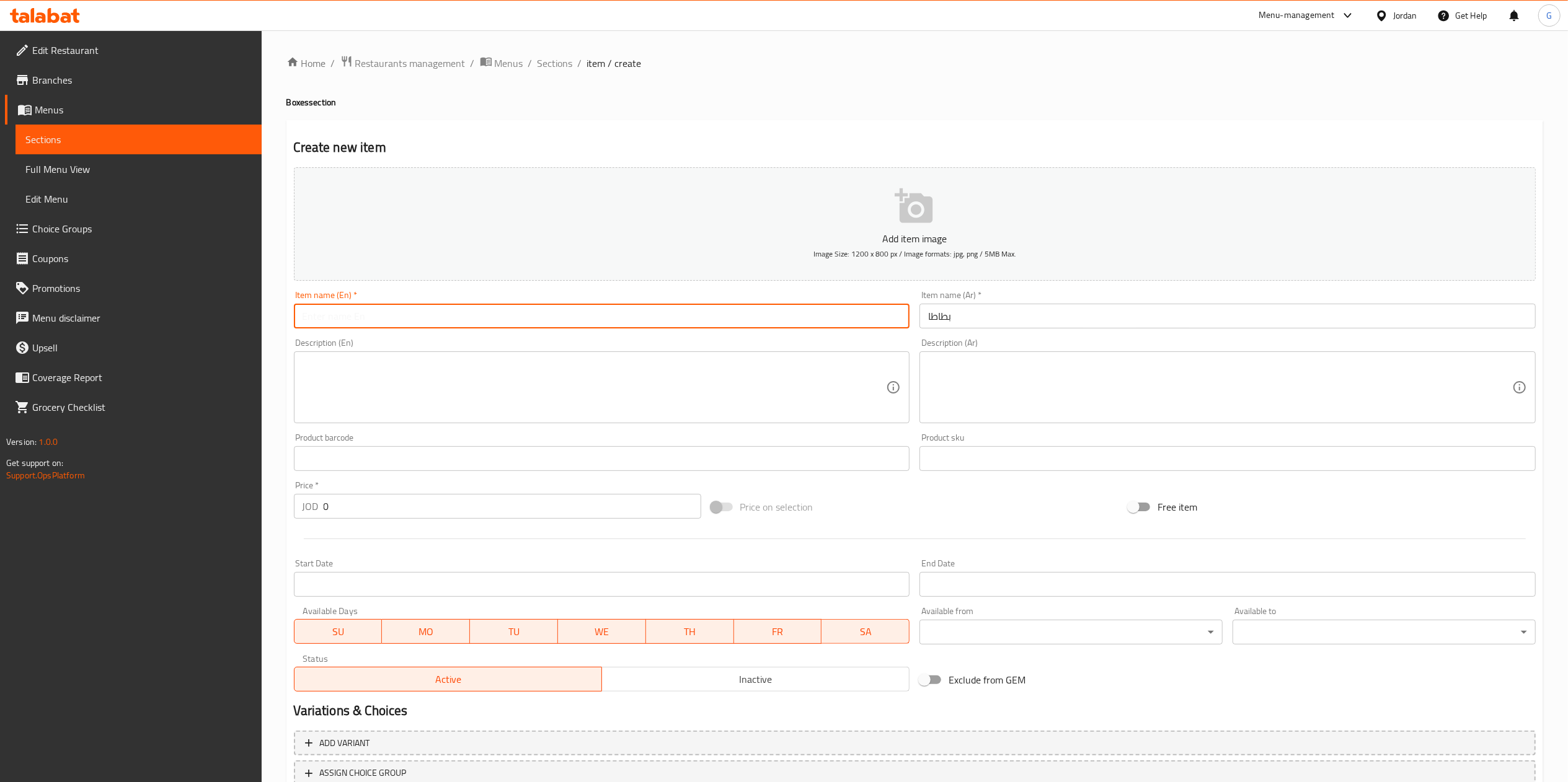
click at [840, 321] on input "text" at bounding box center [602, 316] width 617 height 25
type input "fries"
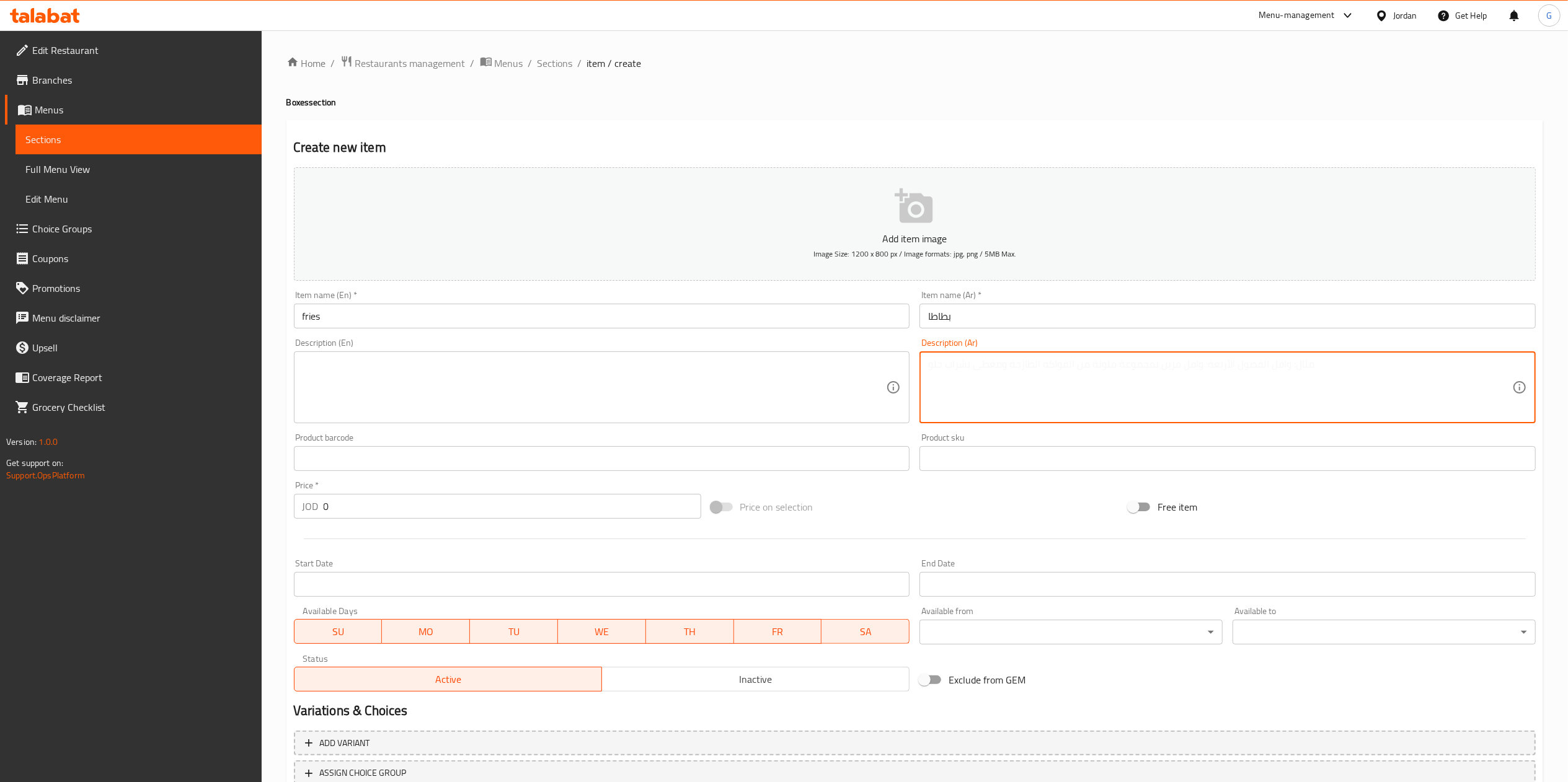
click at [1017, 378] on textarea at bounding box center [1220, 388] width 584 height 59
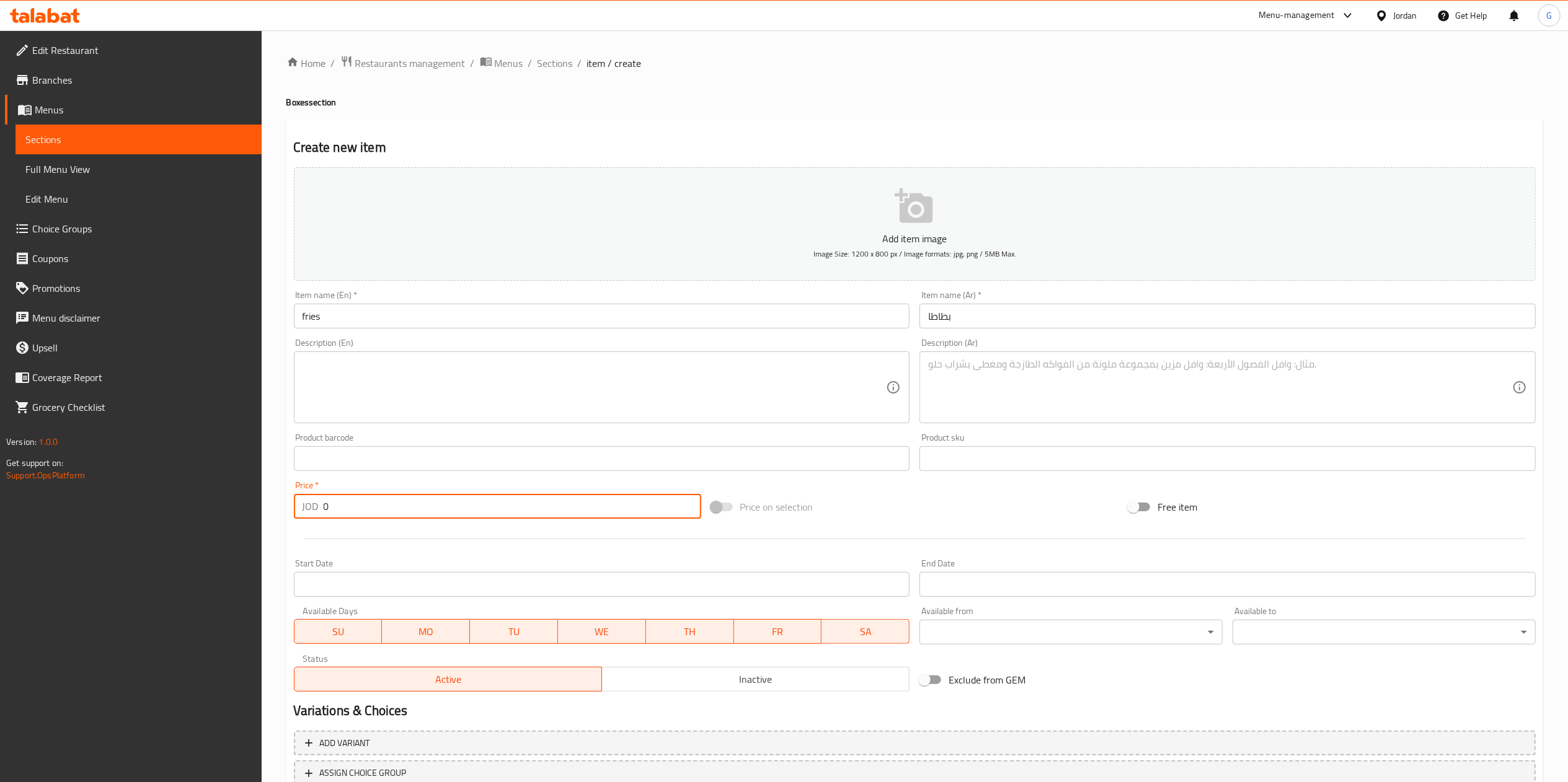
click at [439, 513] on input "0" at bounding box center [512, 507] width 377 height 25
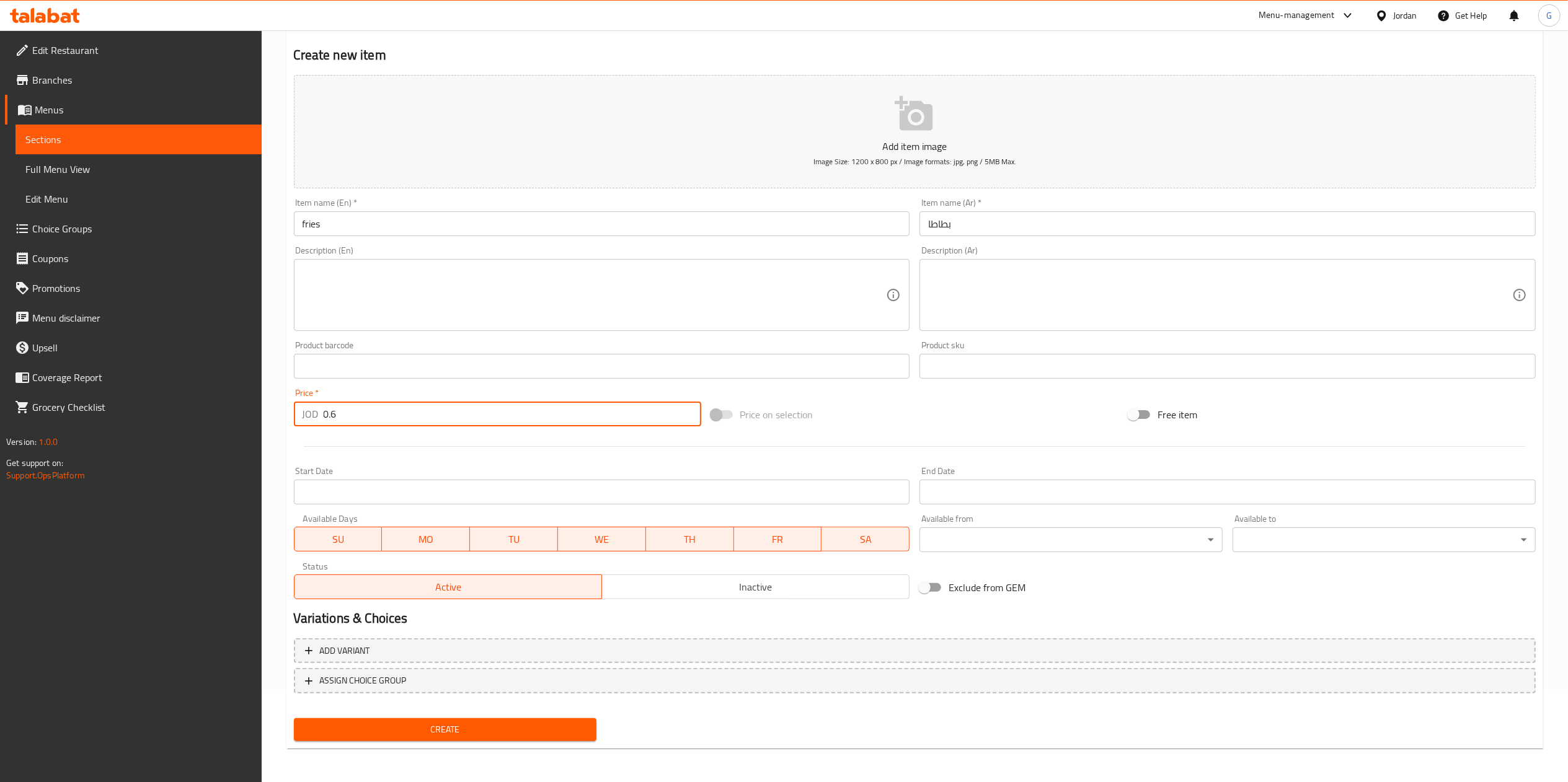
type input "0.6"
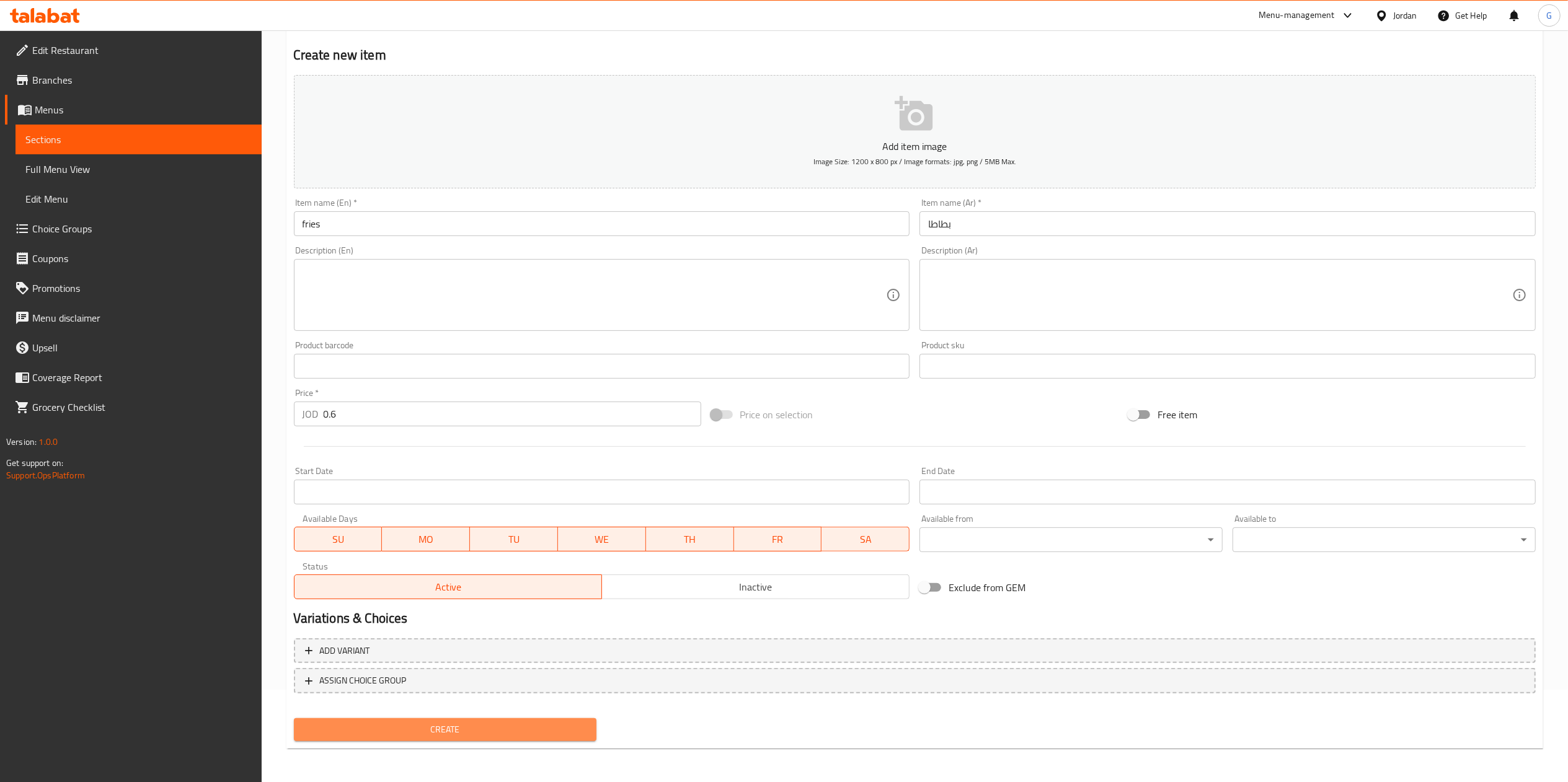
click at [552, 739] on button "Create" at bounding box center [445, 730] width 303 height 23
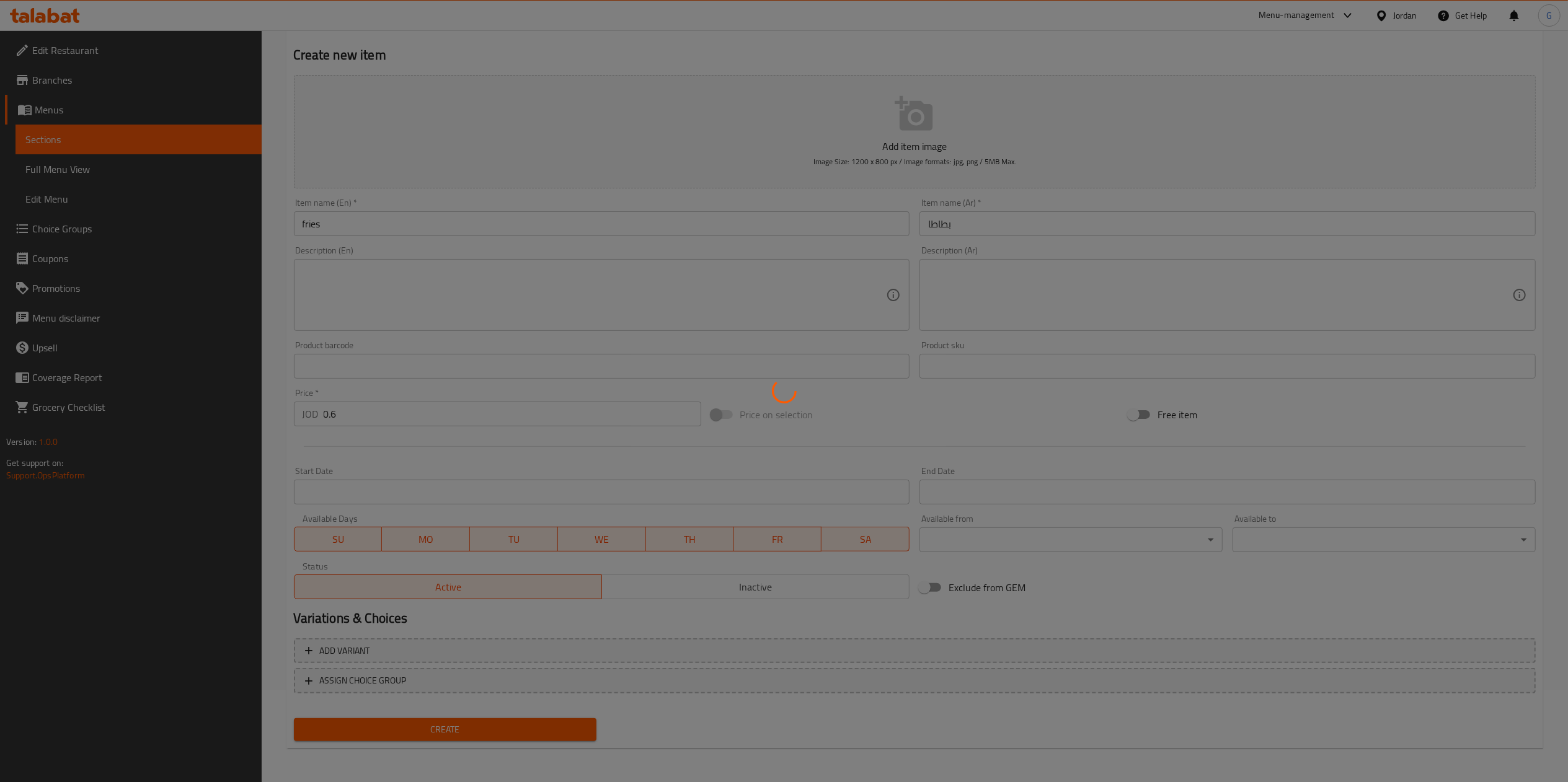
type input "0"
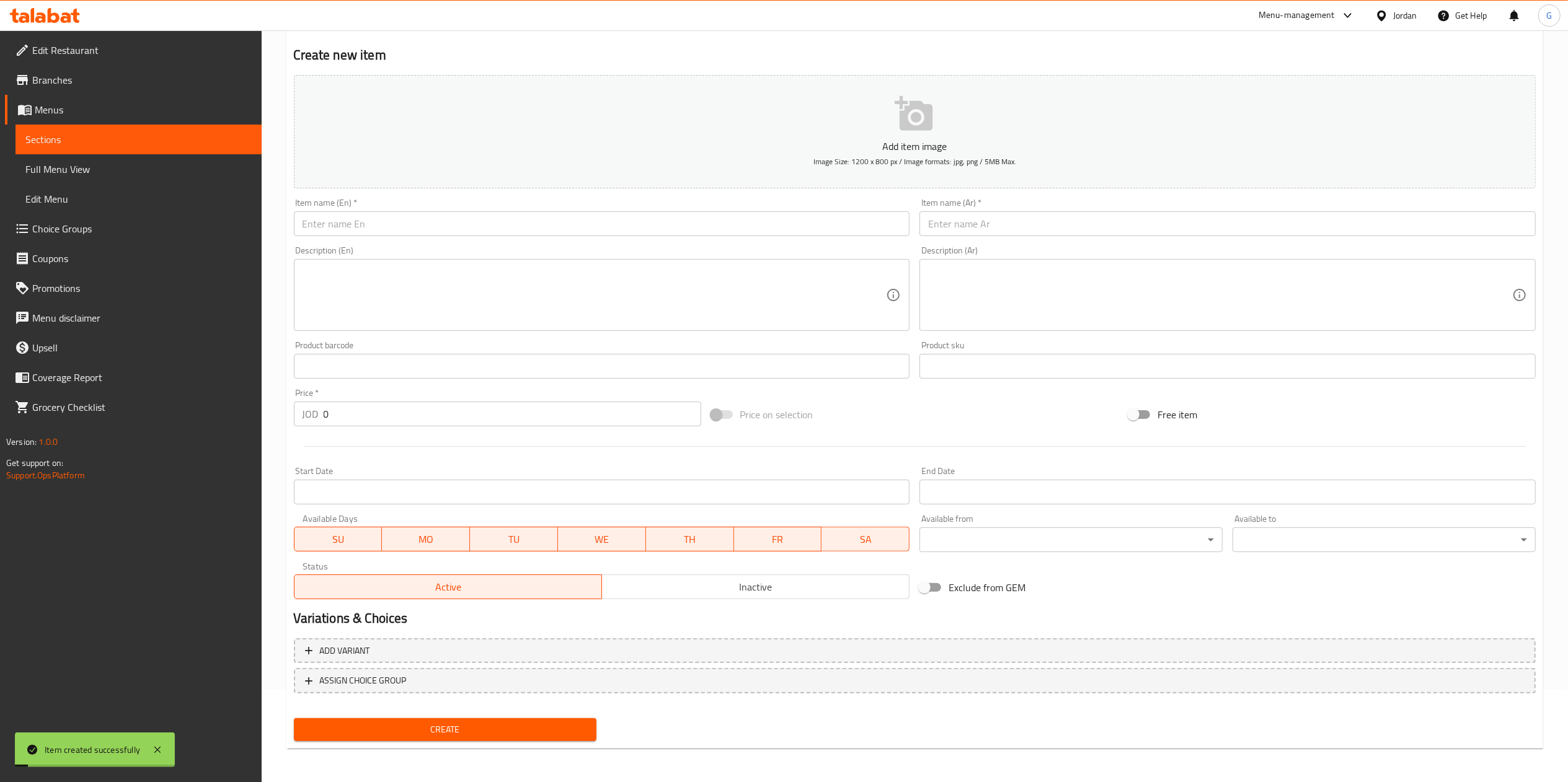
scroll to position [0, 0]
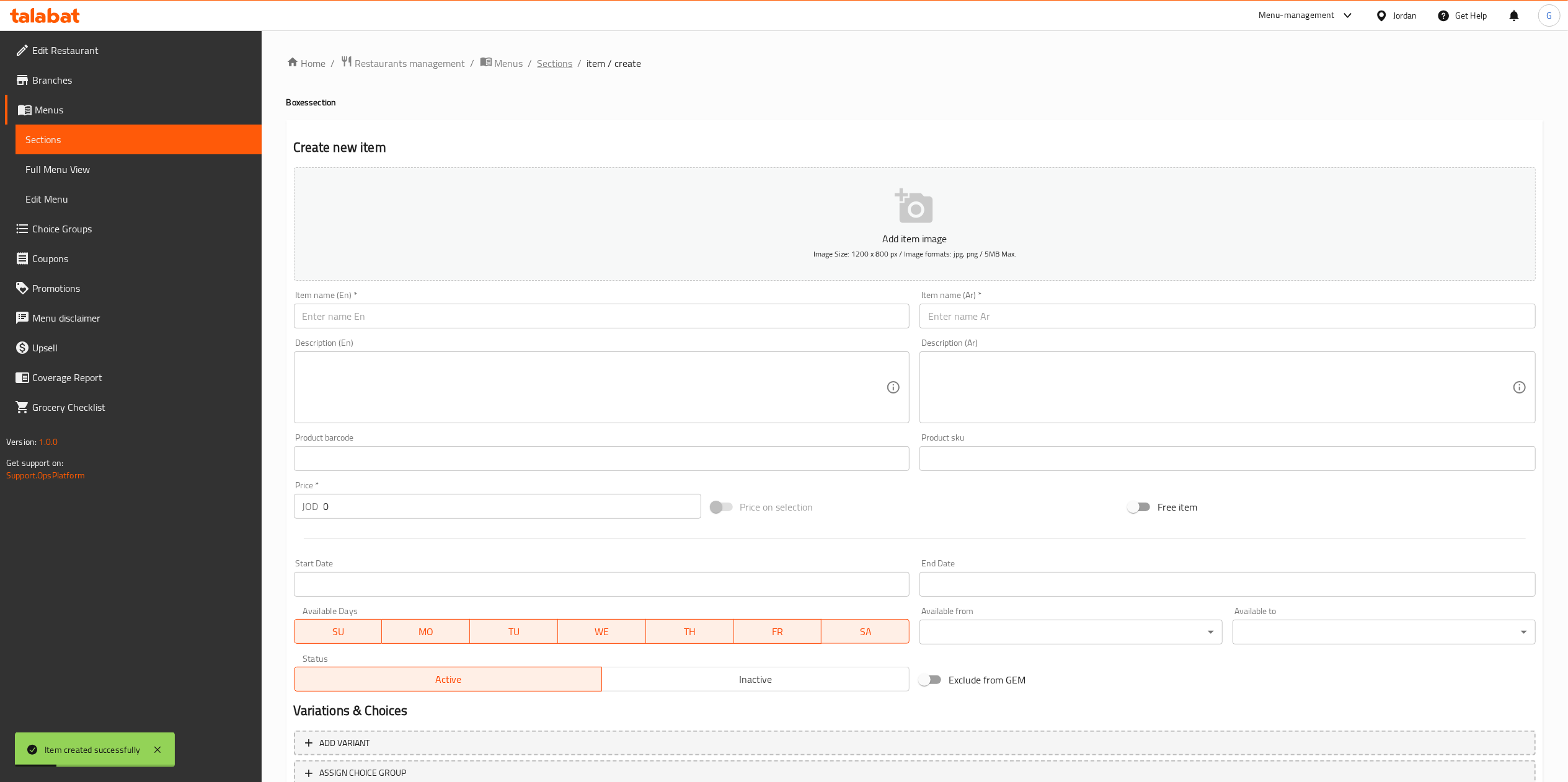
click at [552, 64] on span "Sections" at bounding box center [556, 63] width 35 height 15
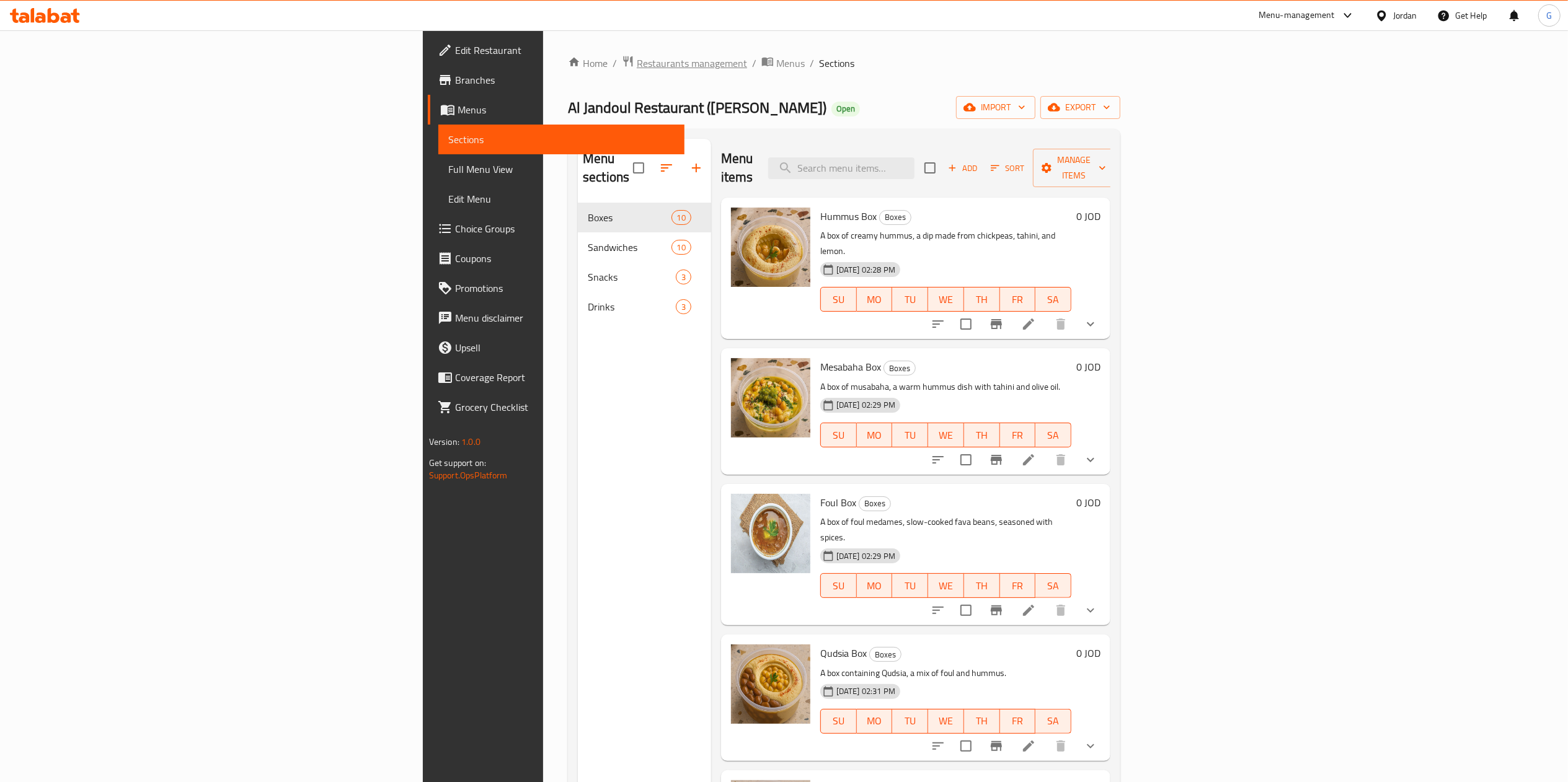
click at [636, 60] on span "Restaurants management" at bounding box center [692, 63] width 110 height 15
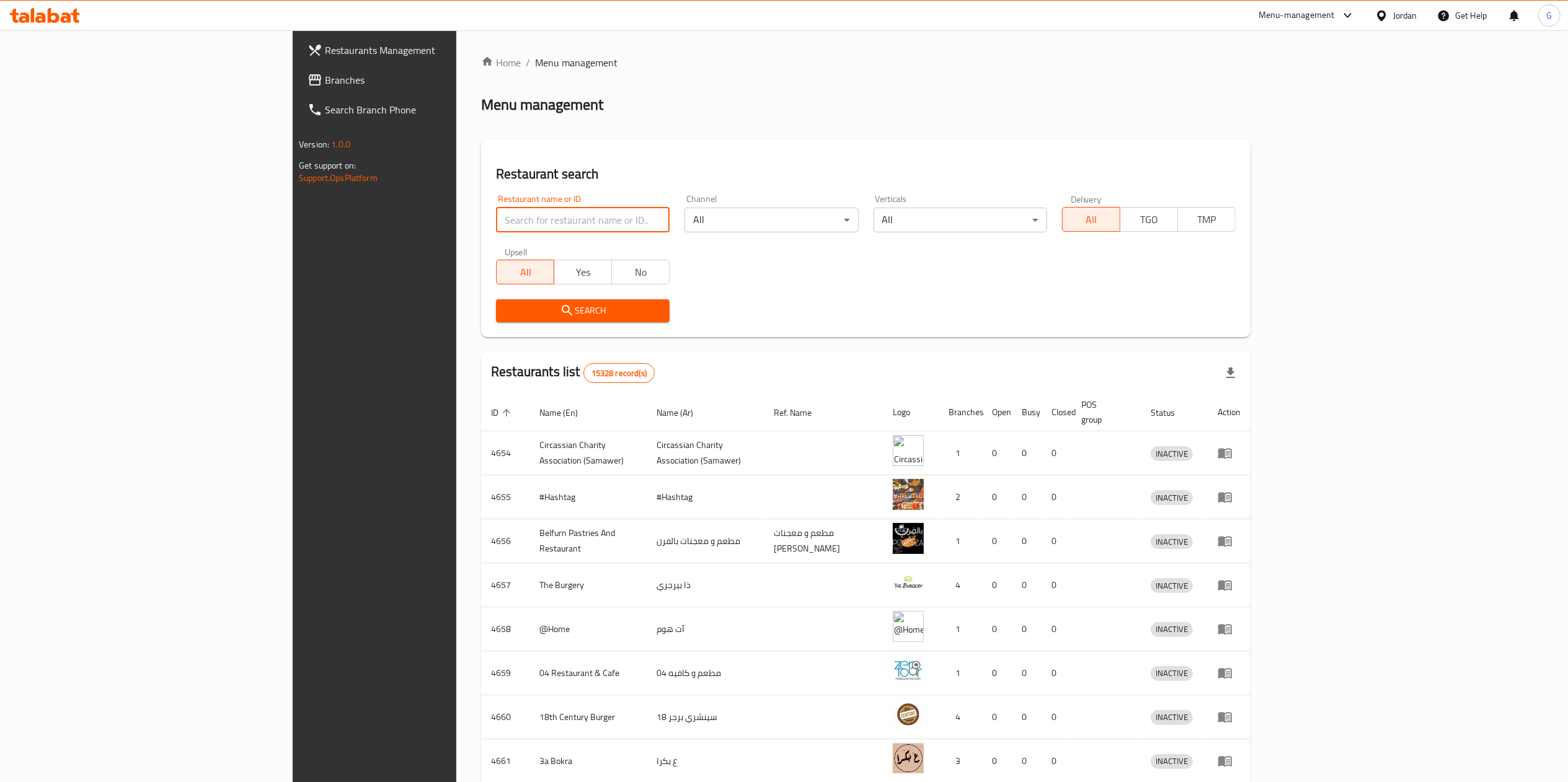
click at [518, 212] on input "search" at bounding box center [583, 220] width 174 height 25
type input "عثمان بوريك"
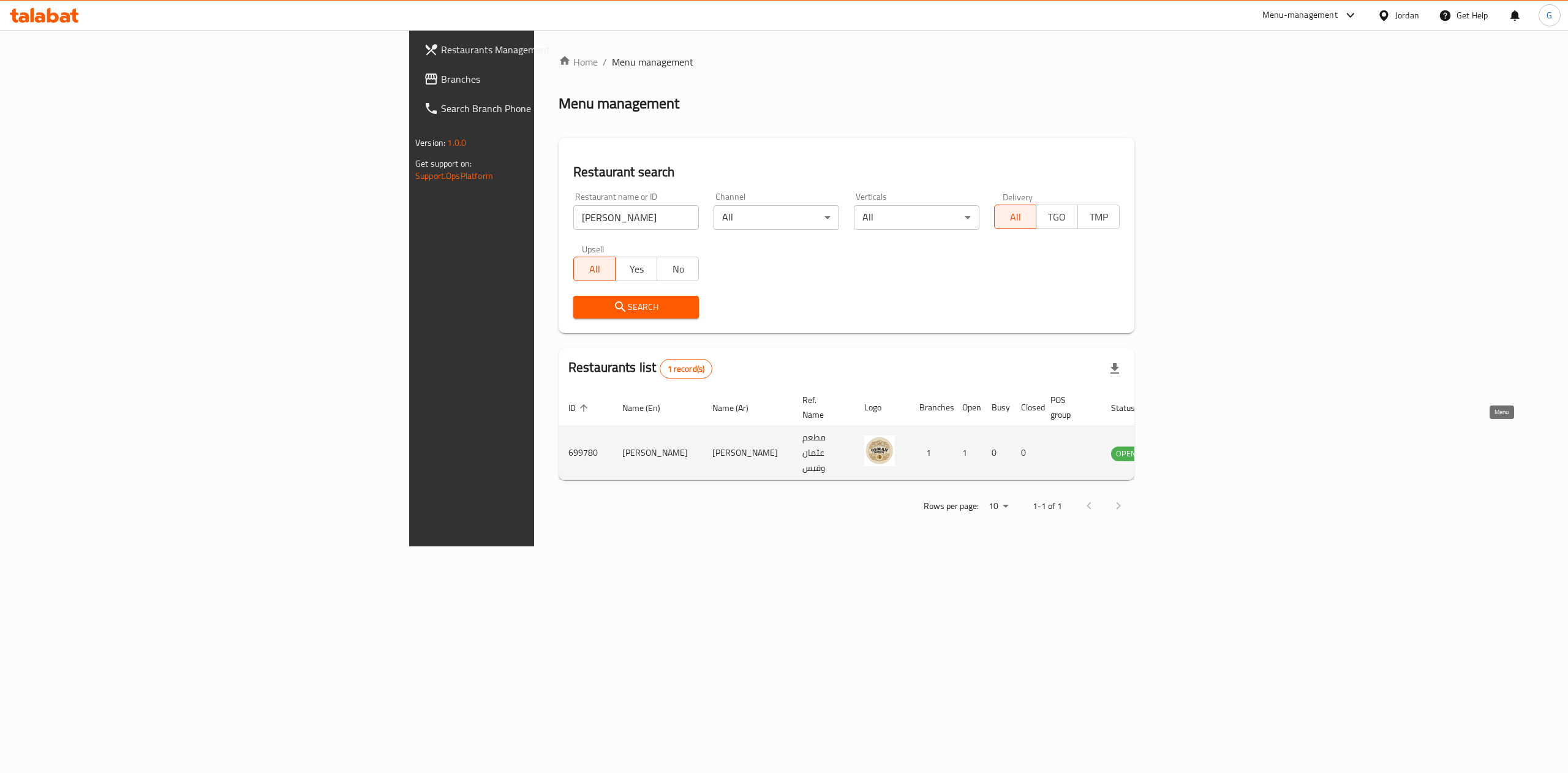
click at [1189, 449] on icon "enhanced table" at bounding box center [1183, 454] width 14 height 10
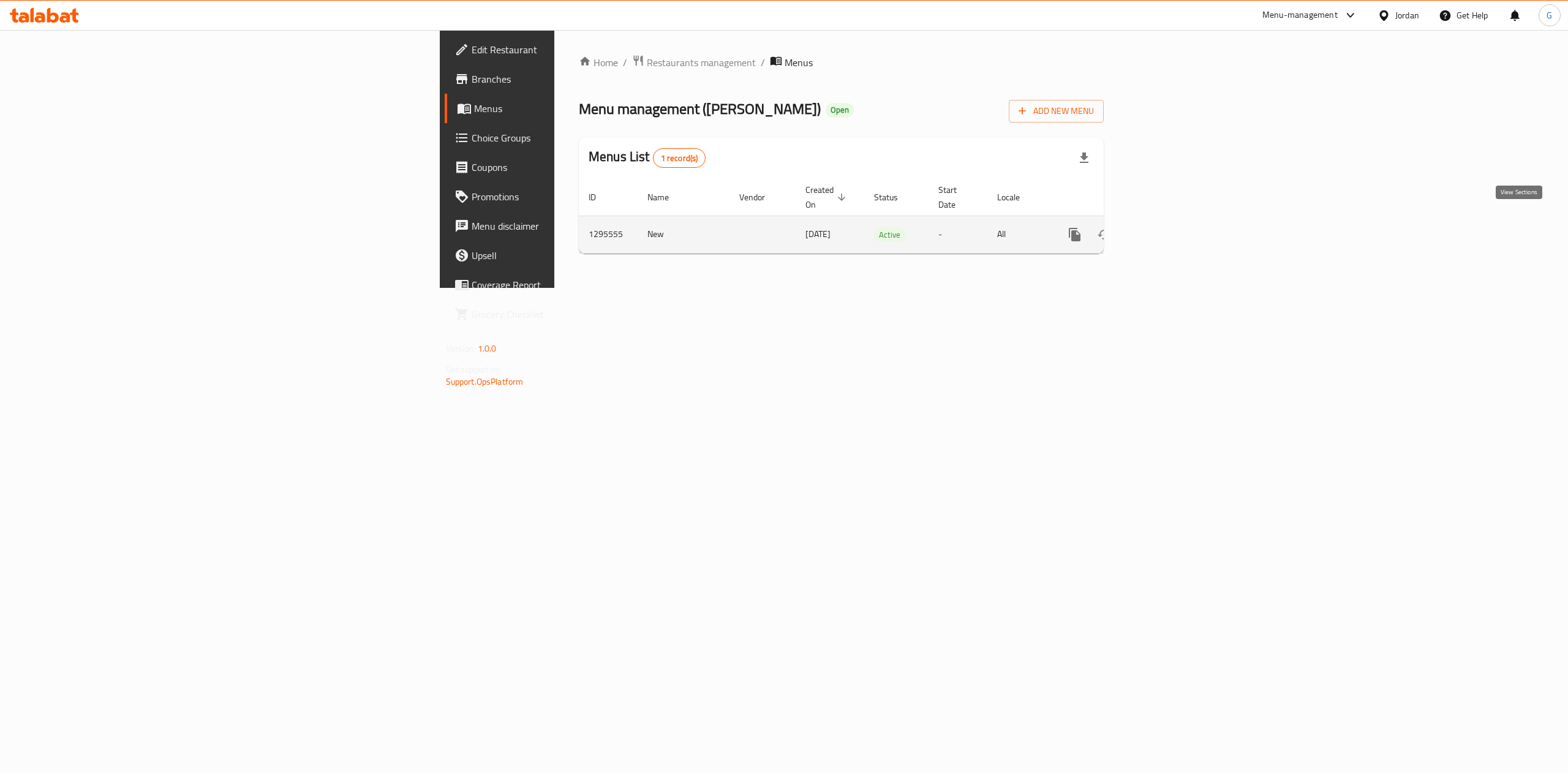
click at [1169, 229] on icon "enhanced table" at bounding box center [1162, 234] width 11 height 11
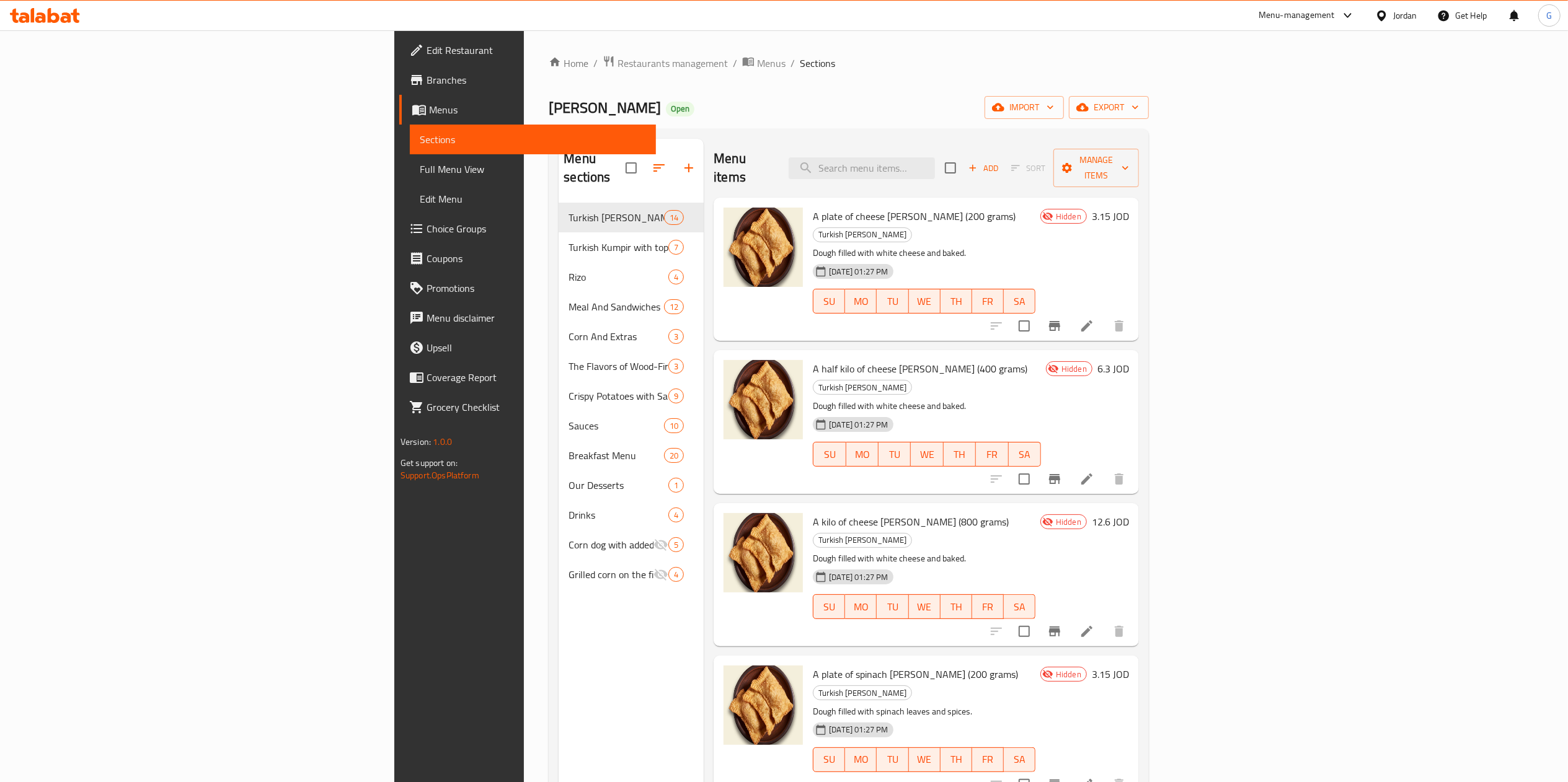
click at [427, 54] on span "Edit Restaurant" at bounding box center [536, 50] width 219 height 15
